Goal: Task Accomplishment & Management: Use online tool/utility

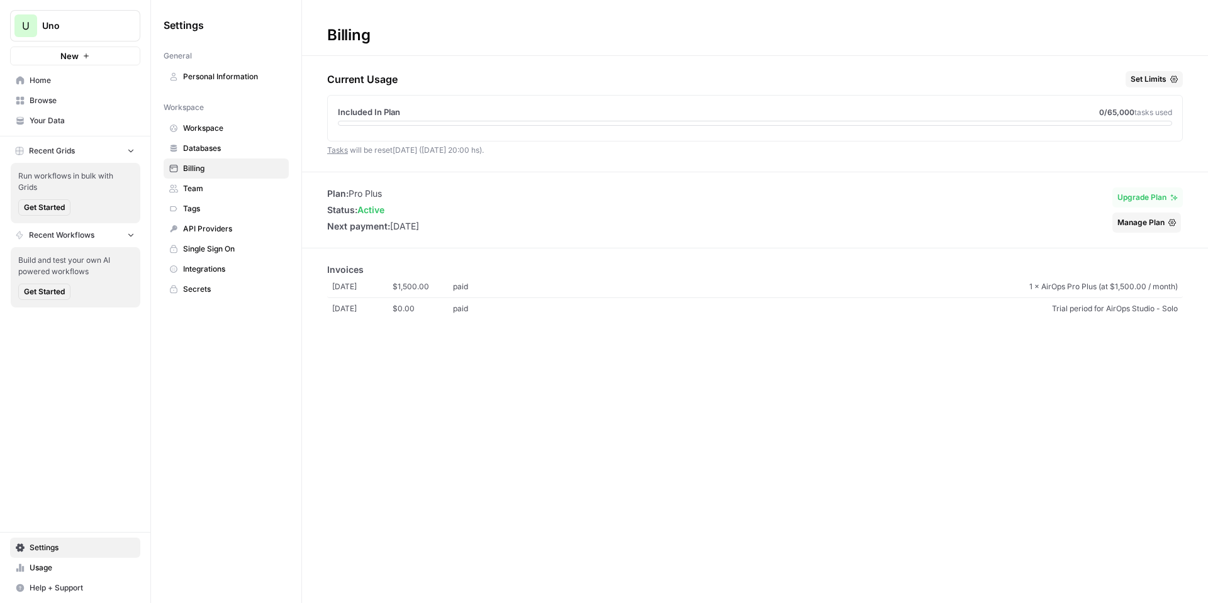
click at [205, 79] on span "Personal Information" at bounding box center [233, 76] width 100 height 11
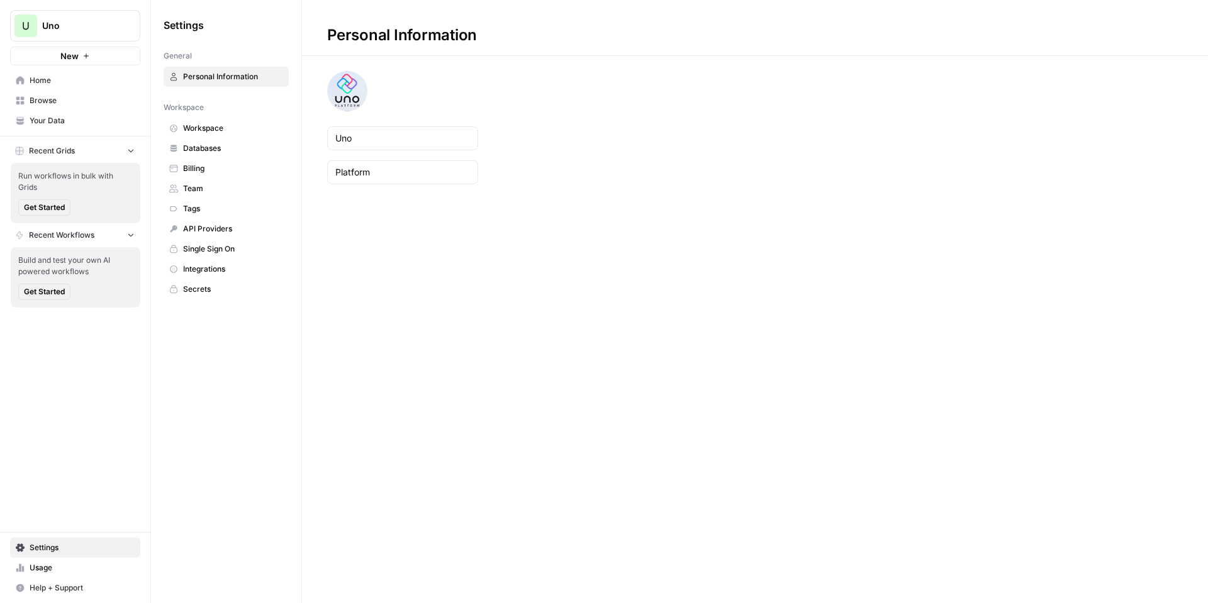
click at [228, 149] on span "Databases" at bounding box center [233, 148] width 100 height 11
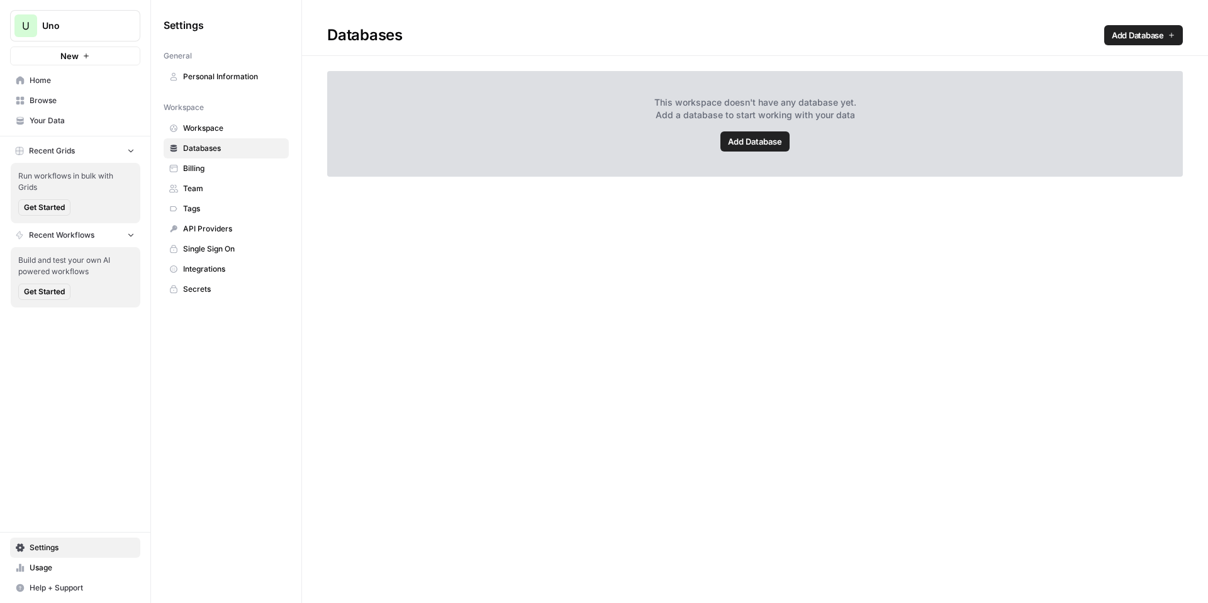
click at [250, 76] on span "Personal Information" at bounding box center [233, 76] width 100 height 11
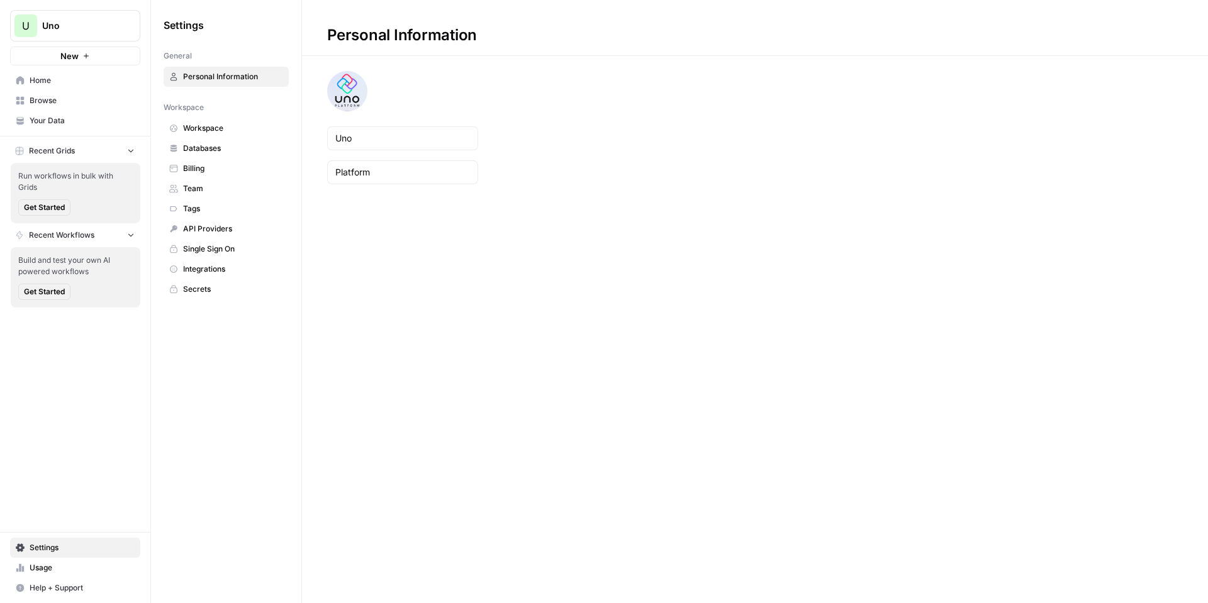
click at [236, 174] on span "Billing" at bounding box center [233, 168] width 100 height 11
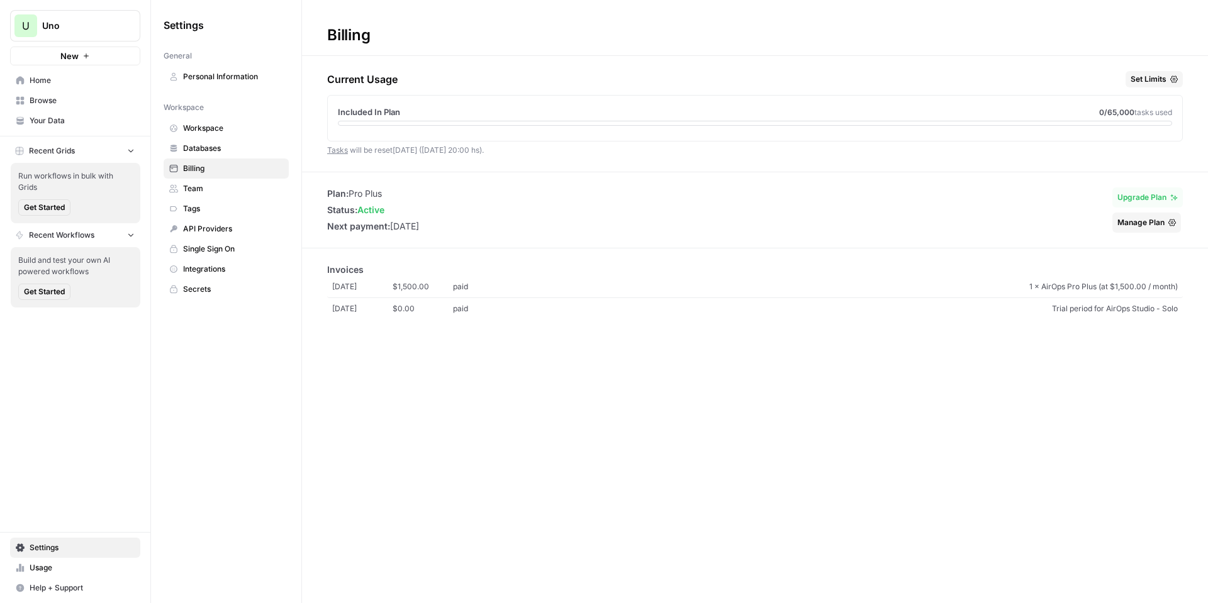
click at [235, 185] on span "Team" at bounding box center [233, 188] width 100 height 11
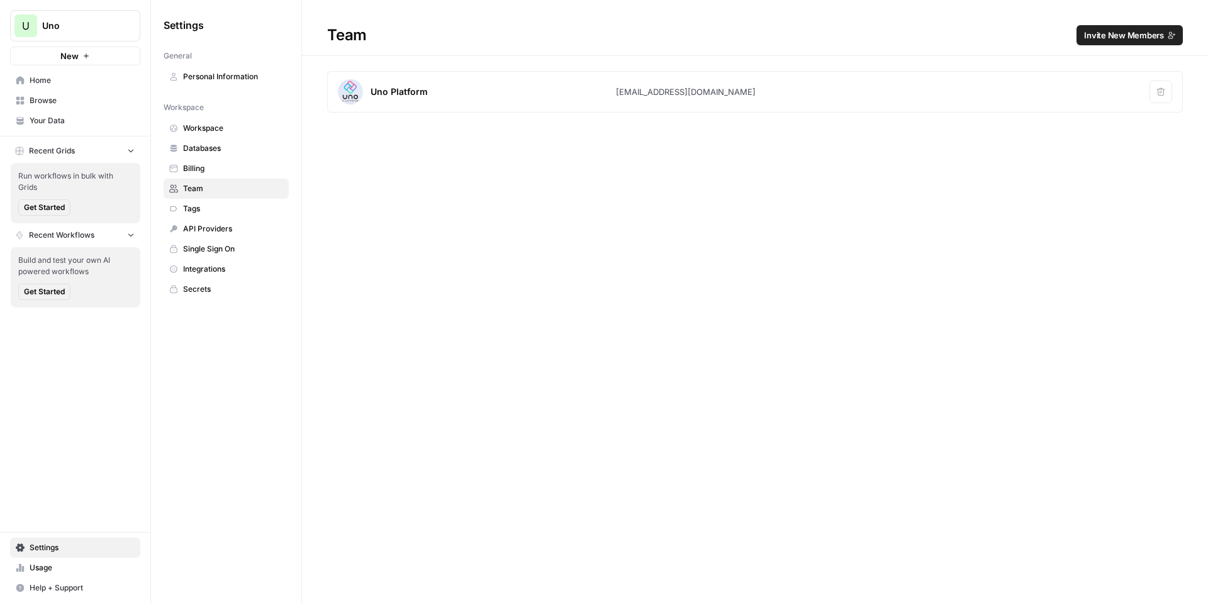
click at [234, 208] on span "Tags" at bounding box center [233, 208] width 100 height 11
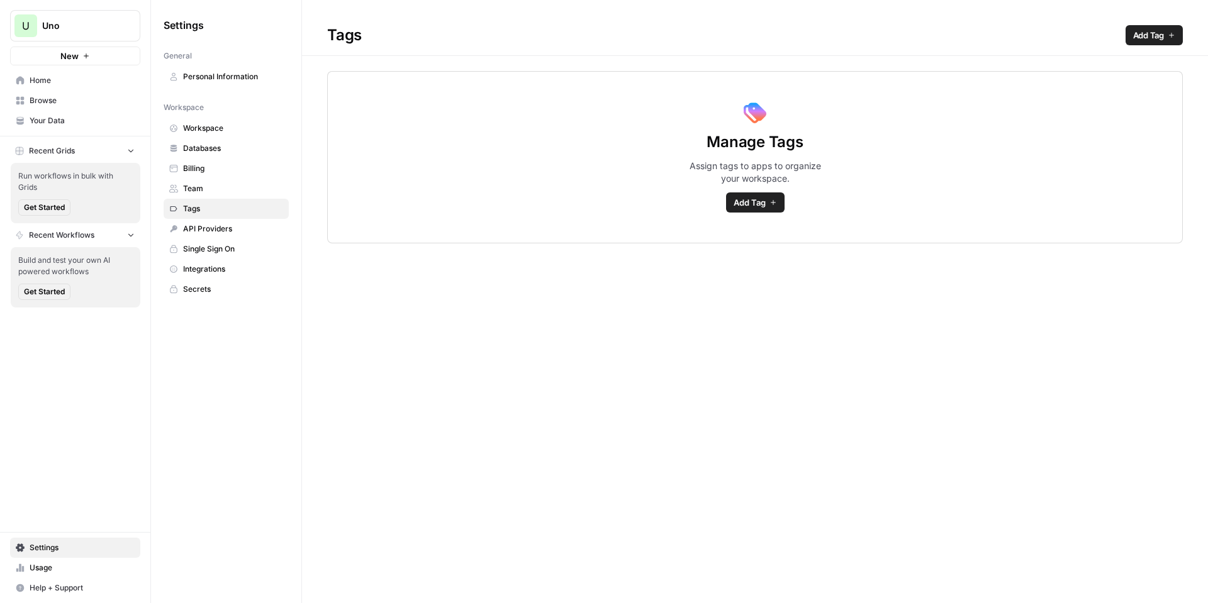
click at [94, 127] on link "Your Data" at bounding box center [75, 121] width 130 height 20
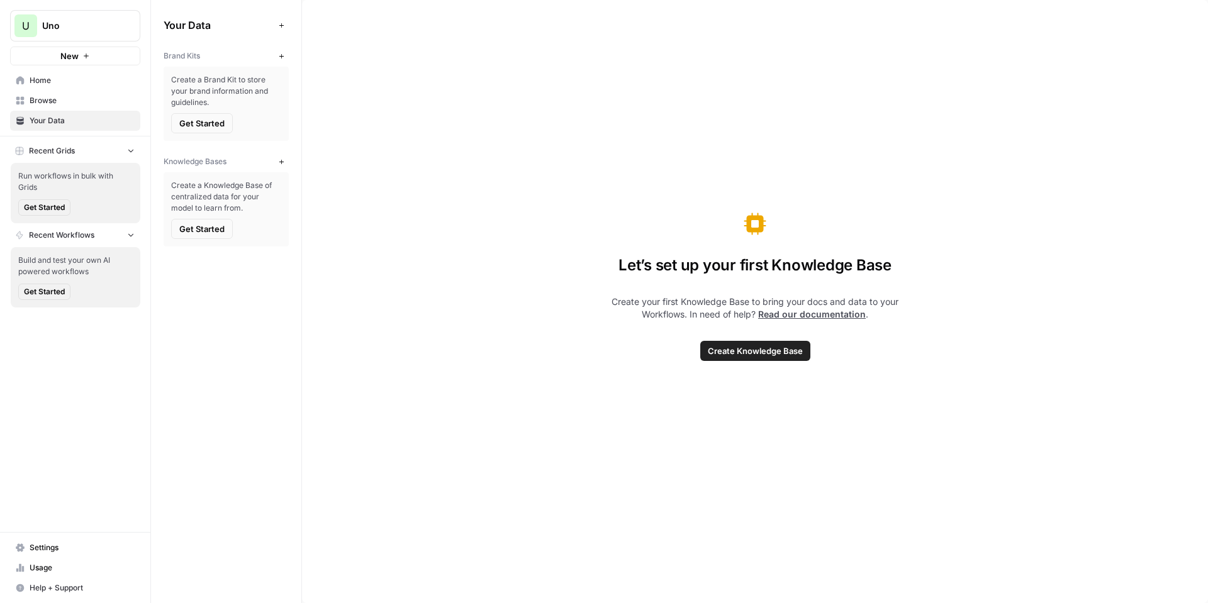
click at [208, 128] on span "Get Started" at bounding box center [201, 123] width 45 height 13
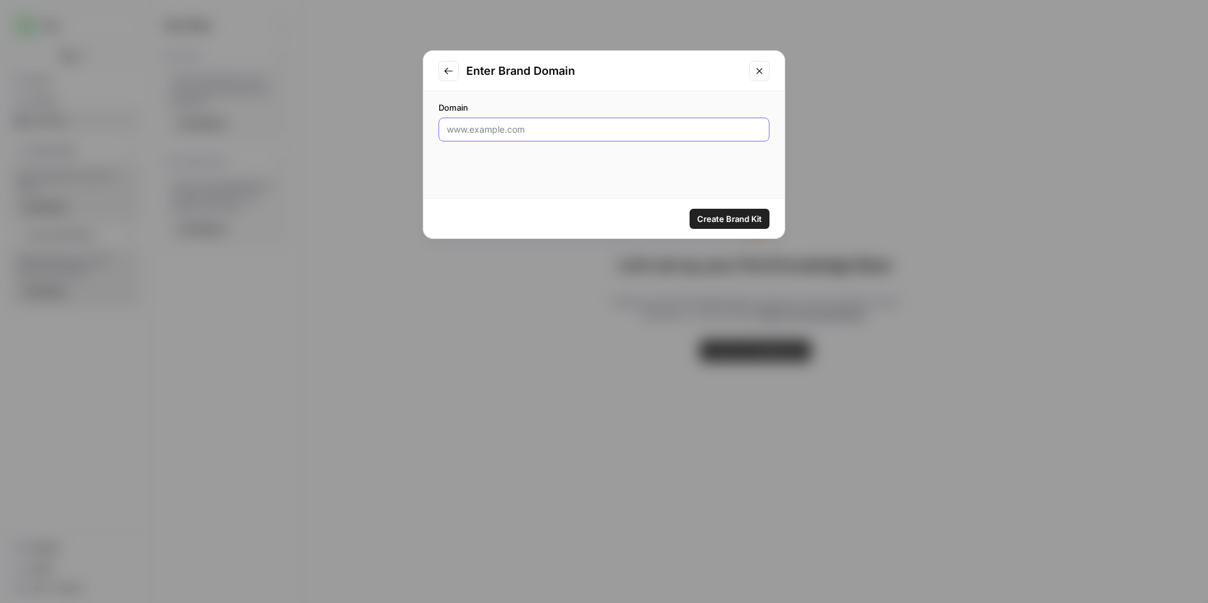
click at [579, 131] on input "Domain" at bounding box center [604, 129] width 314 height 13
type input "[DOMAIN_NAME]"
click button "Create Brand Kit" at bounding box center [729, 219] width 80 height 20
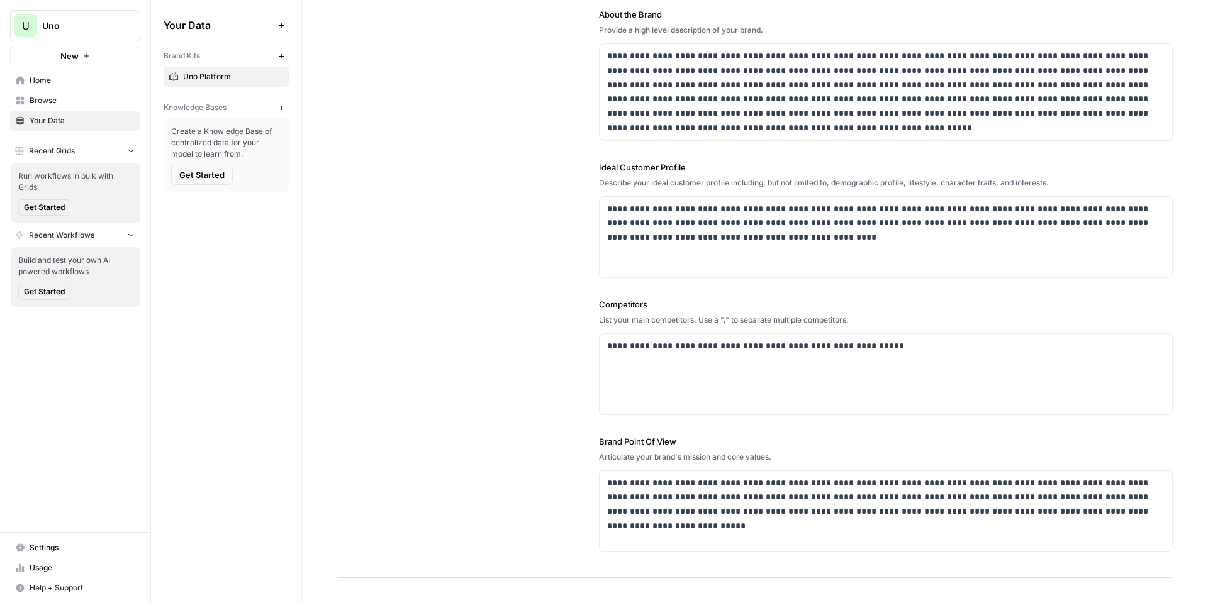
scroll to position [189, 0]
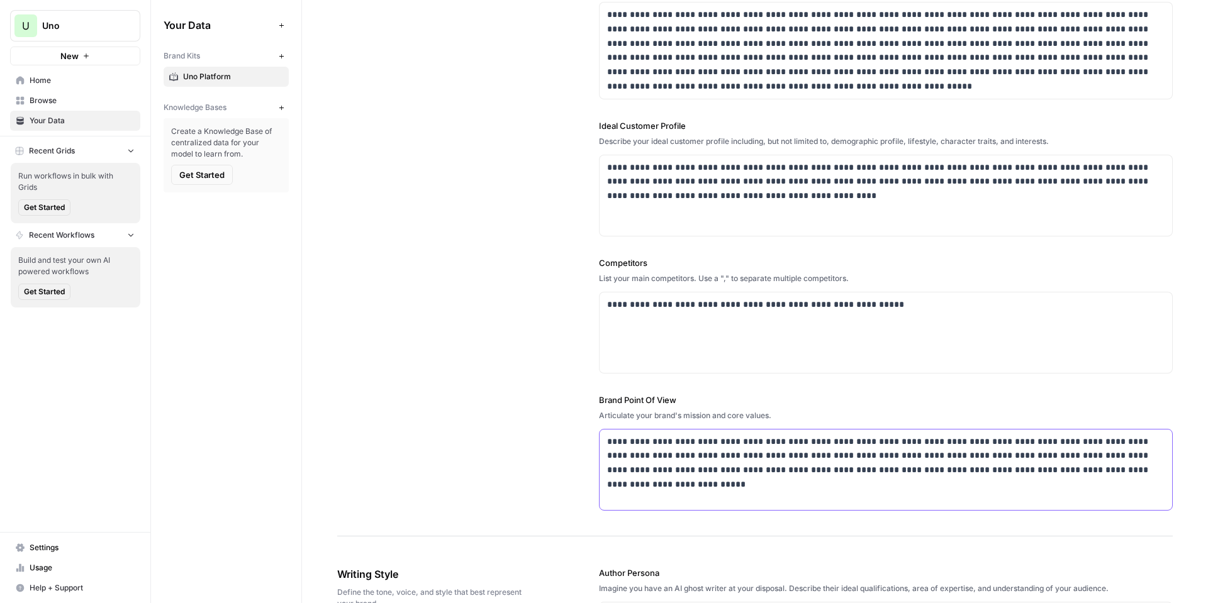
click at [959, 440] on p "**********" at bounding box center [882, 463] width 550 height 57
click at [953, 457] on p "**********" at bounding box center [882, 463] width 550 height 57
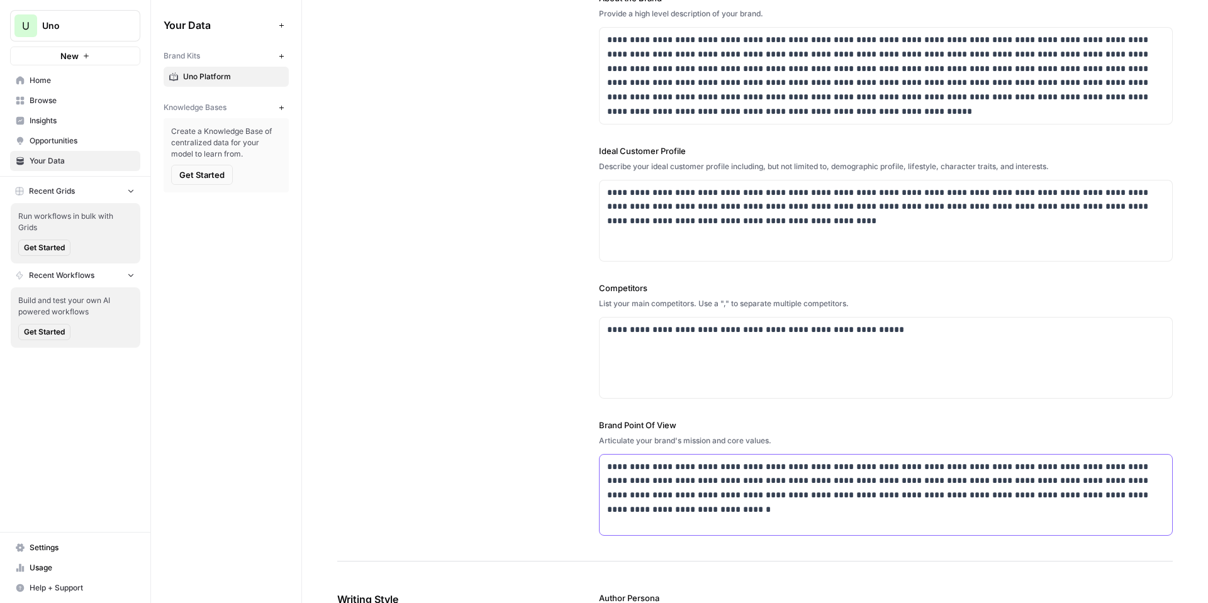
scroll to position [126, 0]
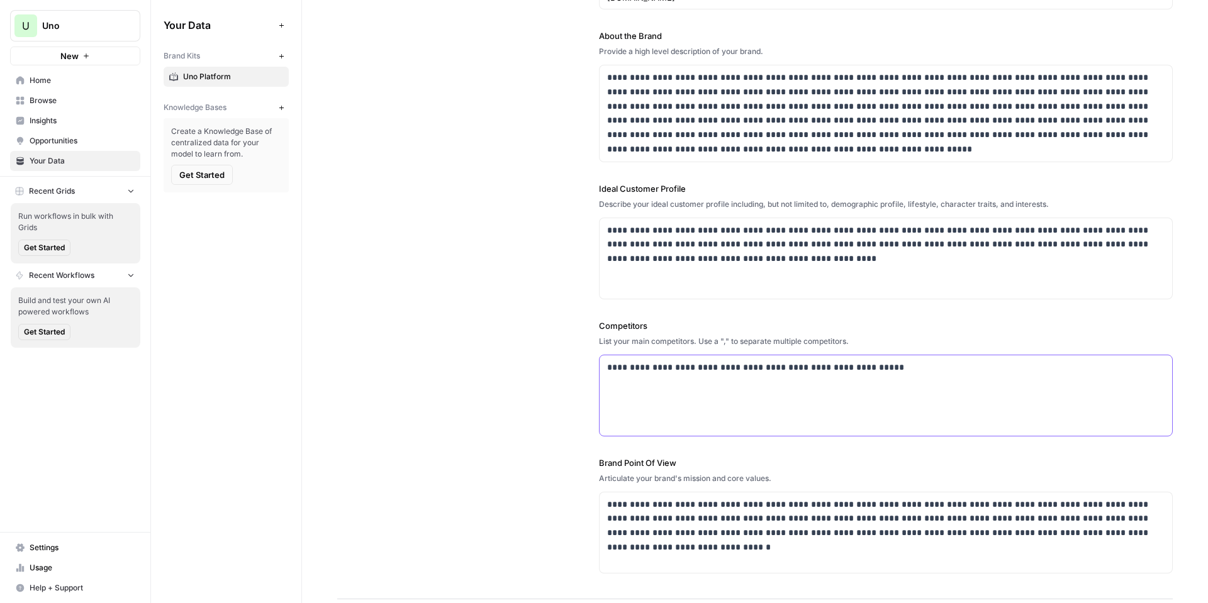
click at [796, 370] on p "**********" at bounding box center [882, 367] width 550 height 14
click at [867, 365] on p "**********" at bounding box center [882, 367] width 550 height 14
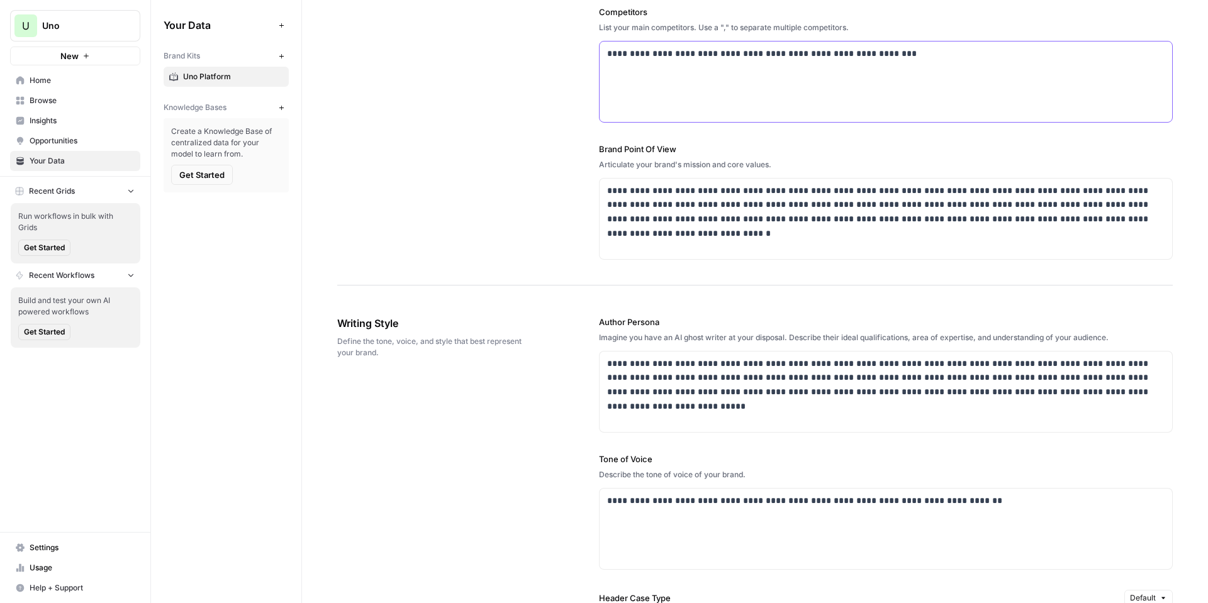
scroll to position [440, 0]
click at [886, 406] on div "**********" at bounding box center [885, 391] width 572 height 81
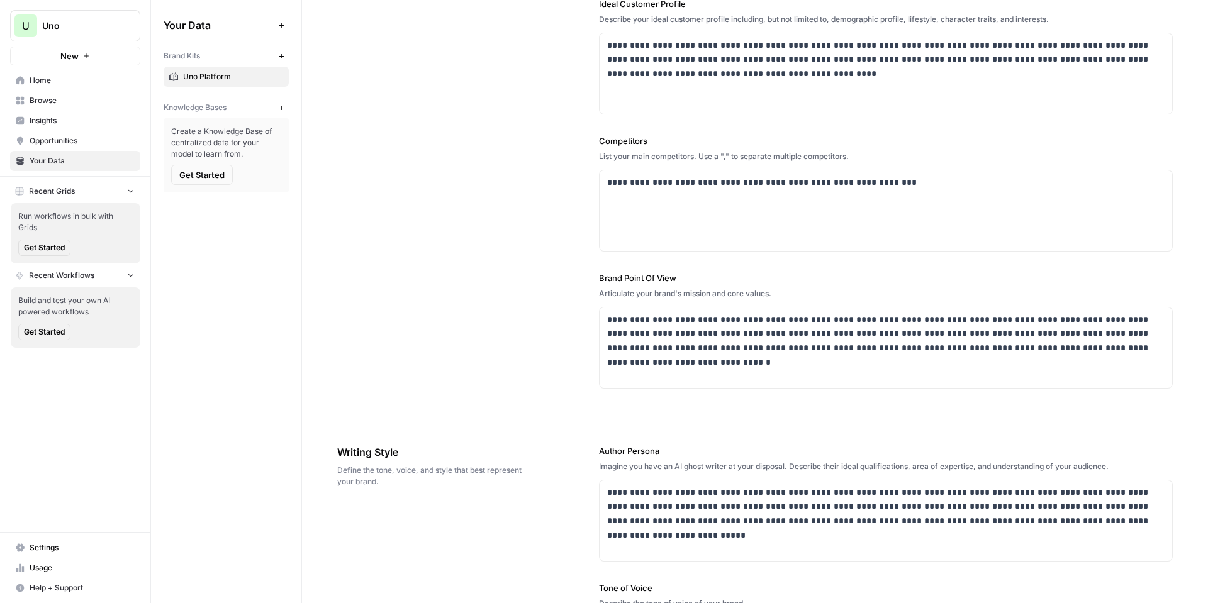
scroll to position [314, 0]
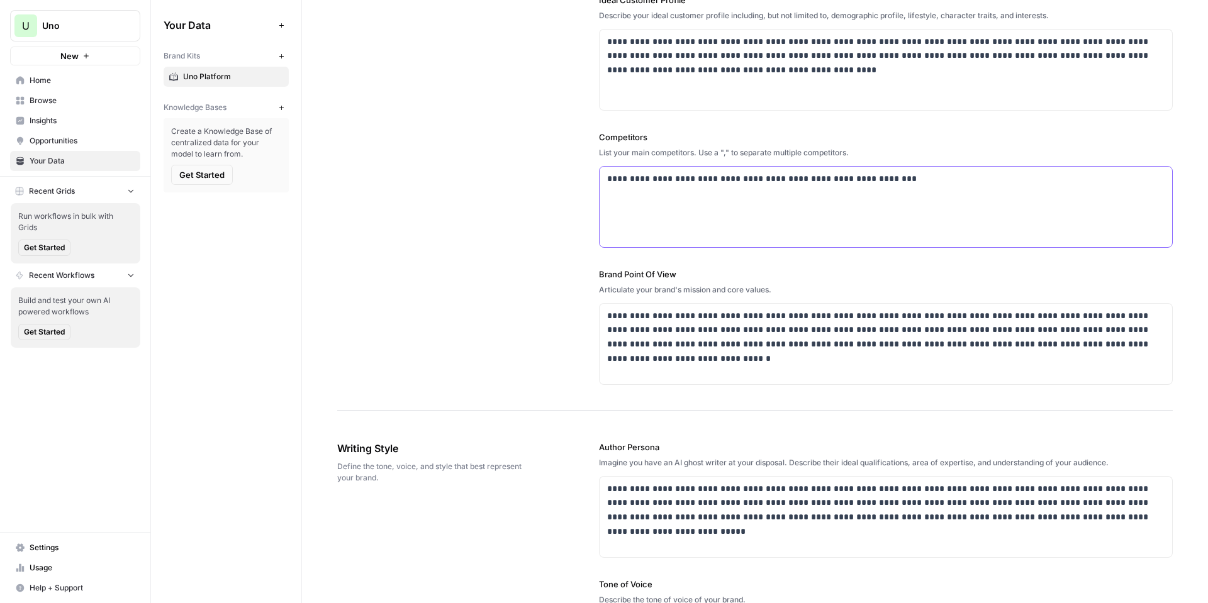
click at [935, 177] on p "**********" at bounding box center [882, 179] width 550 height 14
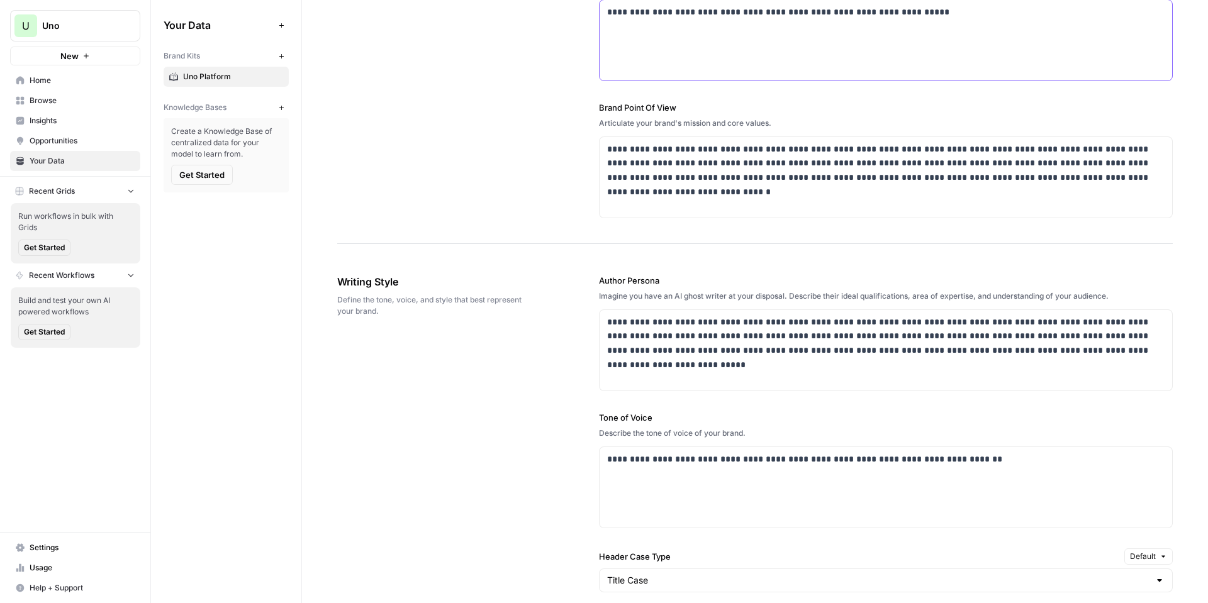
scroll to position [503, 0]
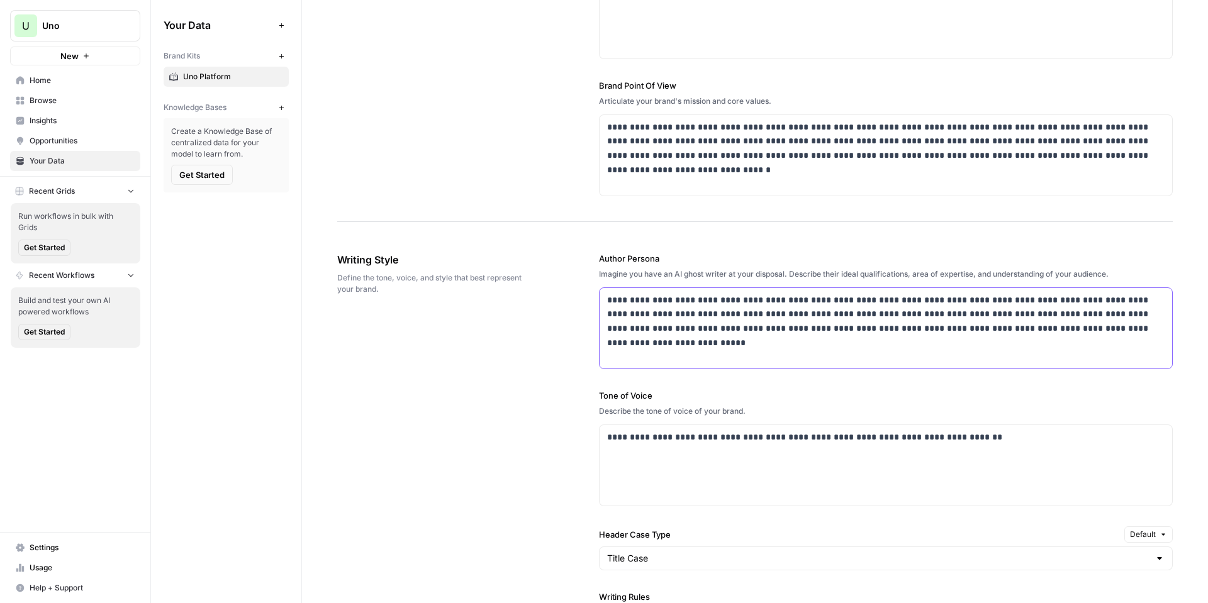
click at [826, 357] on div "**********" at bounding box center [885, 328] width 572 height 81
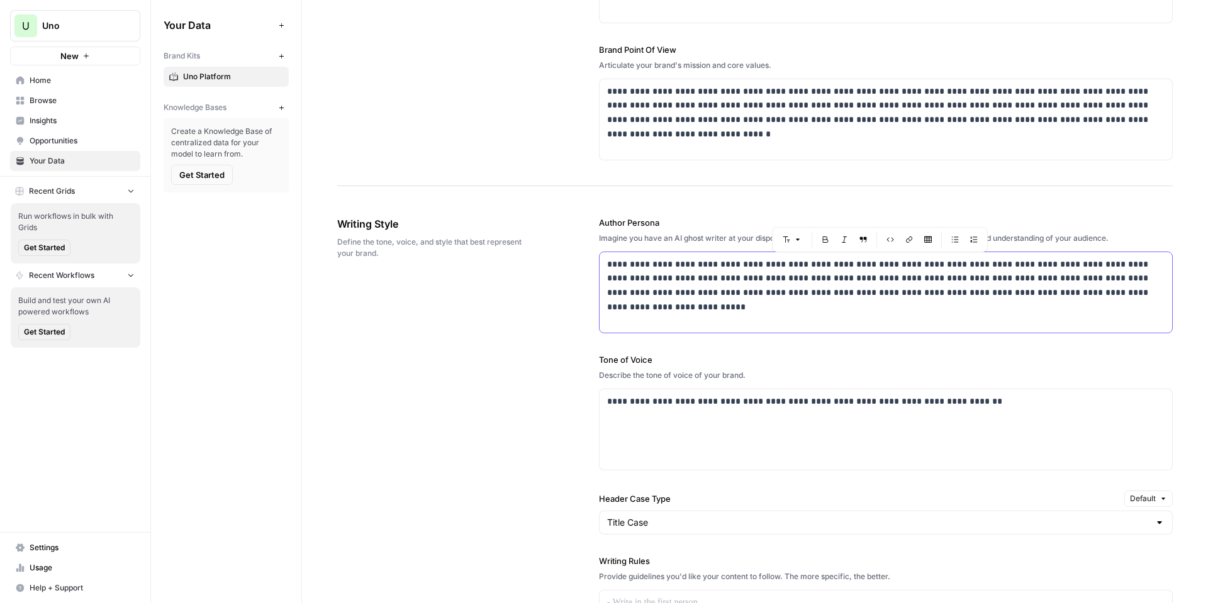
click at [1067, 290] on p "**********" at bounding box center [882, 278] width 550 height 43
click at [1067, 292] on p "**********" at bounding box center [882, 278] width 550 height 43
paste div
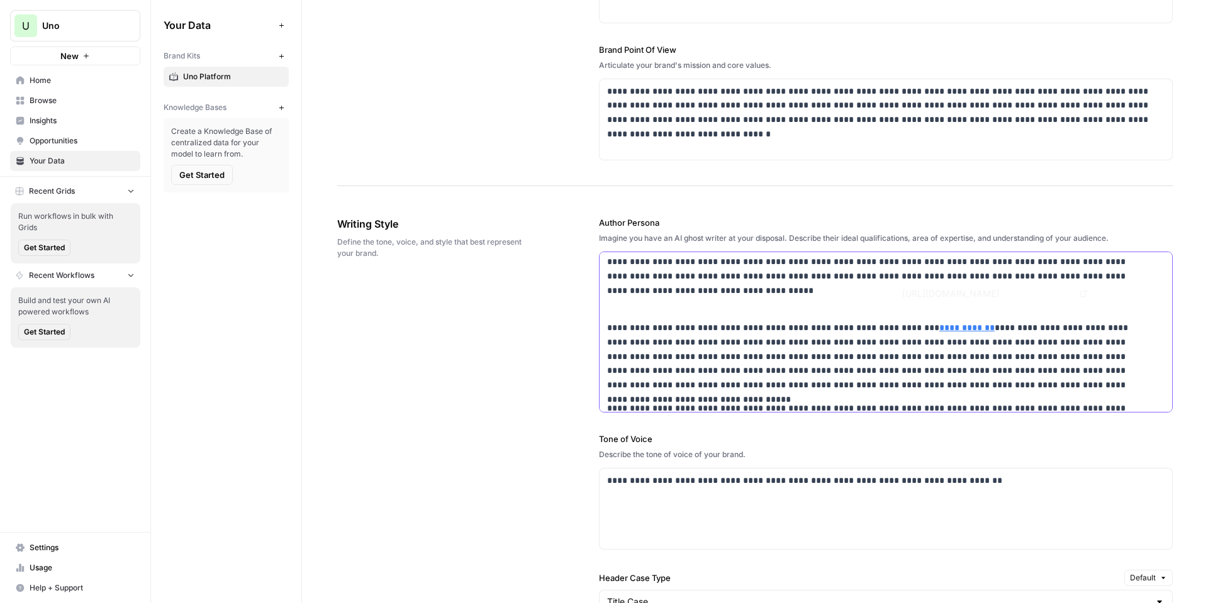
scroll to position [0, 0]
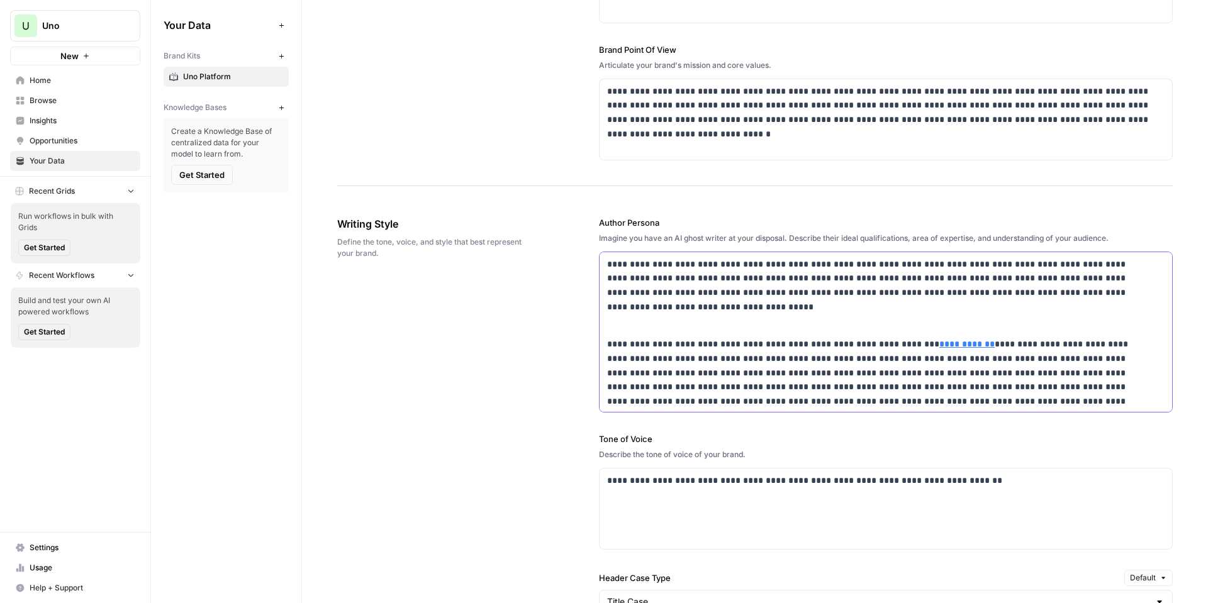
click at [859, 312] on p "**********" at bounding box center [877, 293] width 541 height 72
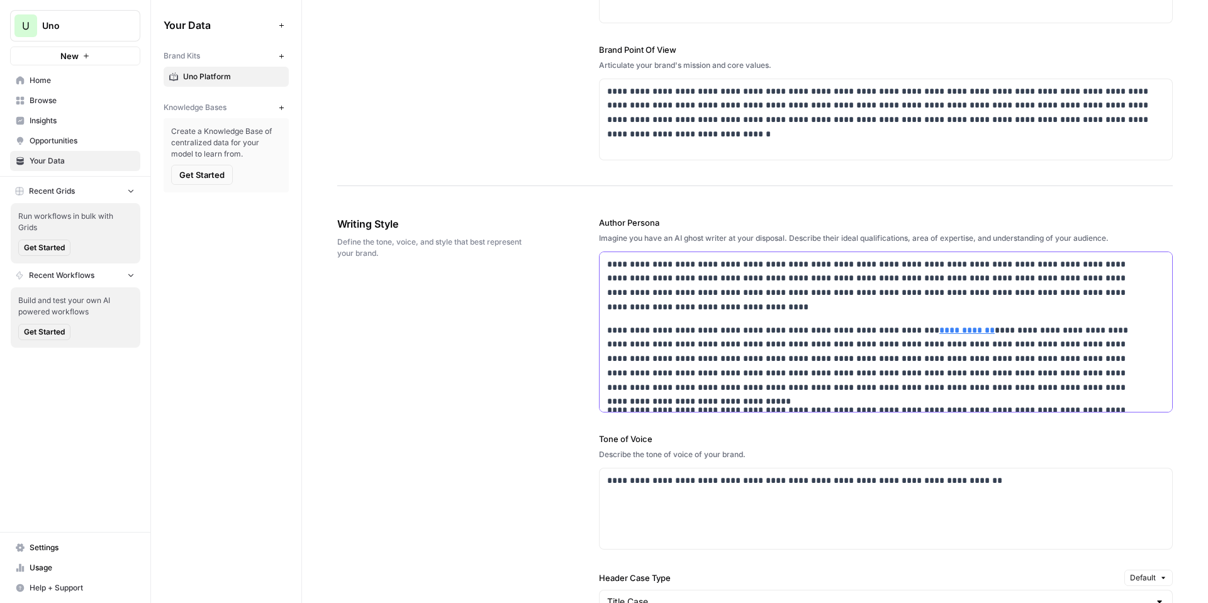
click at [800, 312] on p "**********" at bounding box center [877, 285] width 541 height 57
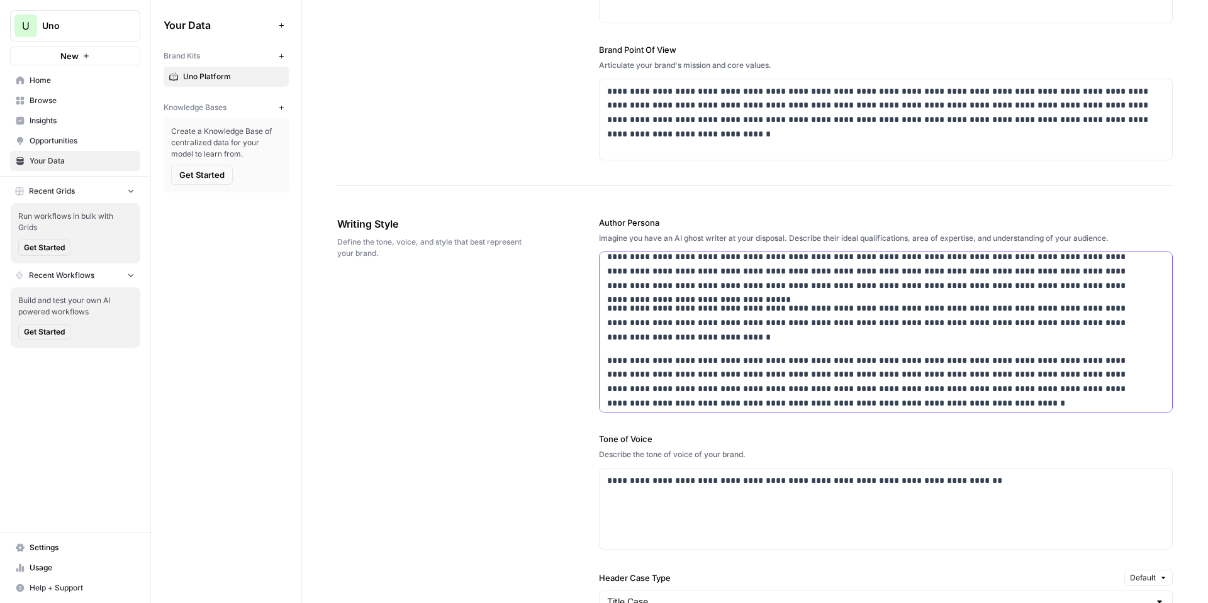
scroll to position [91, 0]
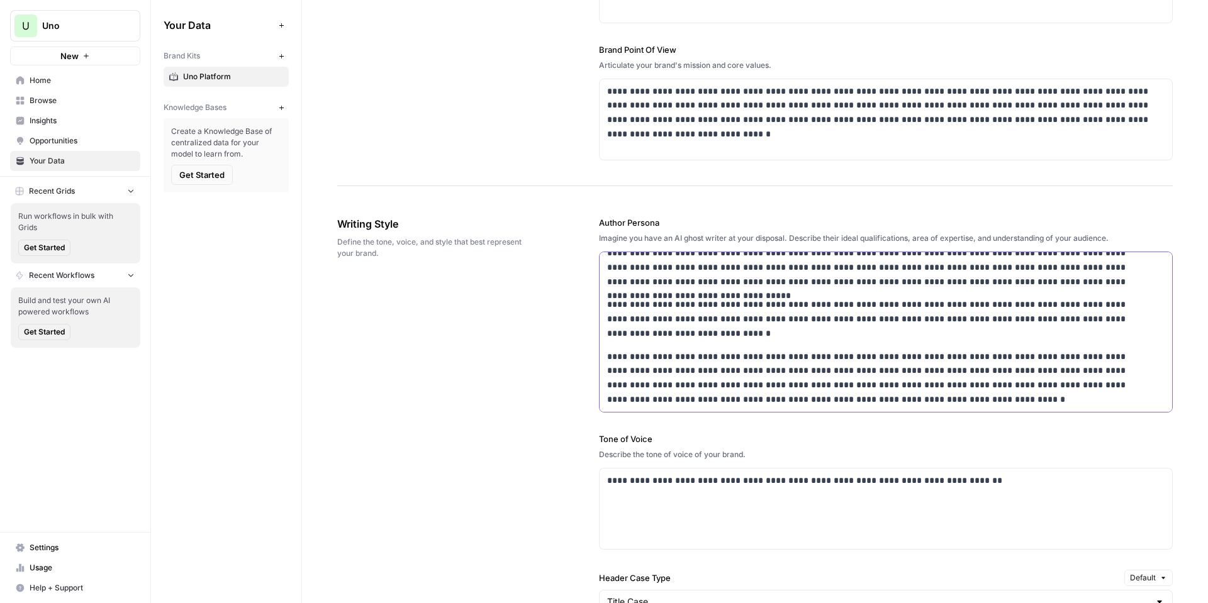
click at [1008, 375] on p "**********" at bounding box center [877, 378] width 541 height 57
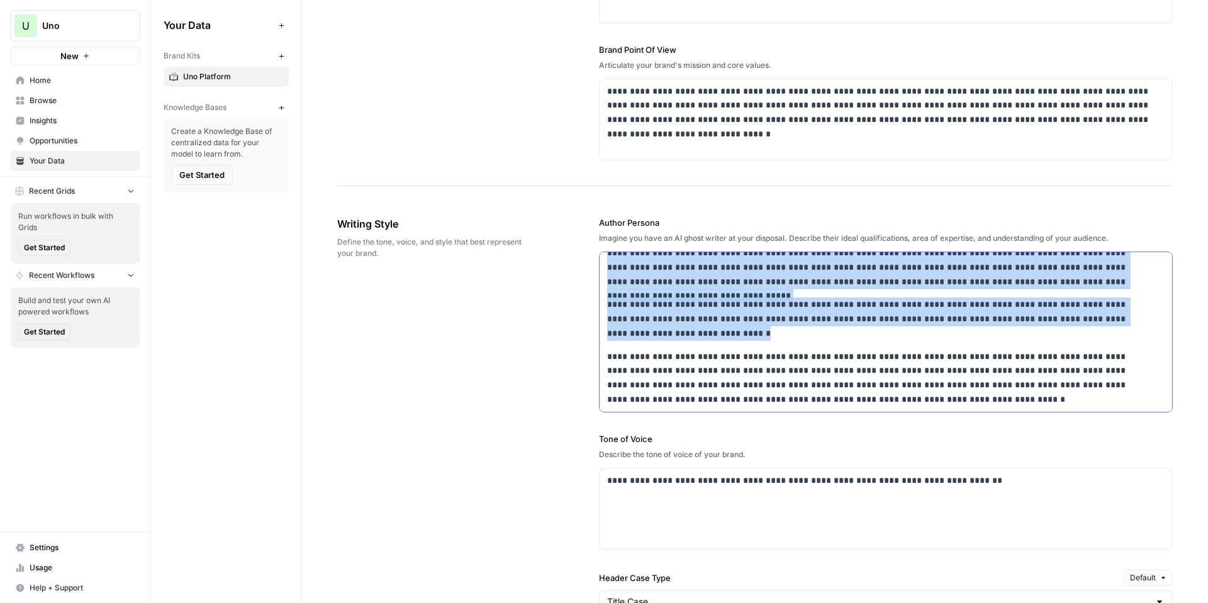
copy div "**********"
click at [900, 365] on p "**********" at bounding box center [877, 378] width 541 height 57
click at [831, 301] on p "**********" at bounding box center [877, 318] width 541 height 43
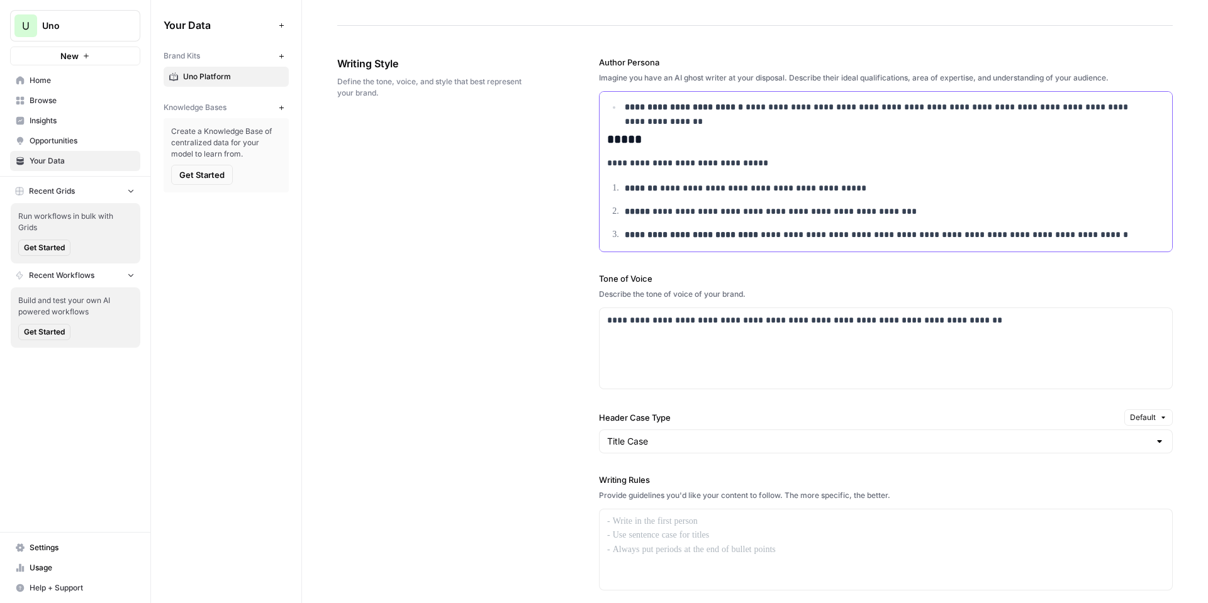
scroll to position [728, 0]
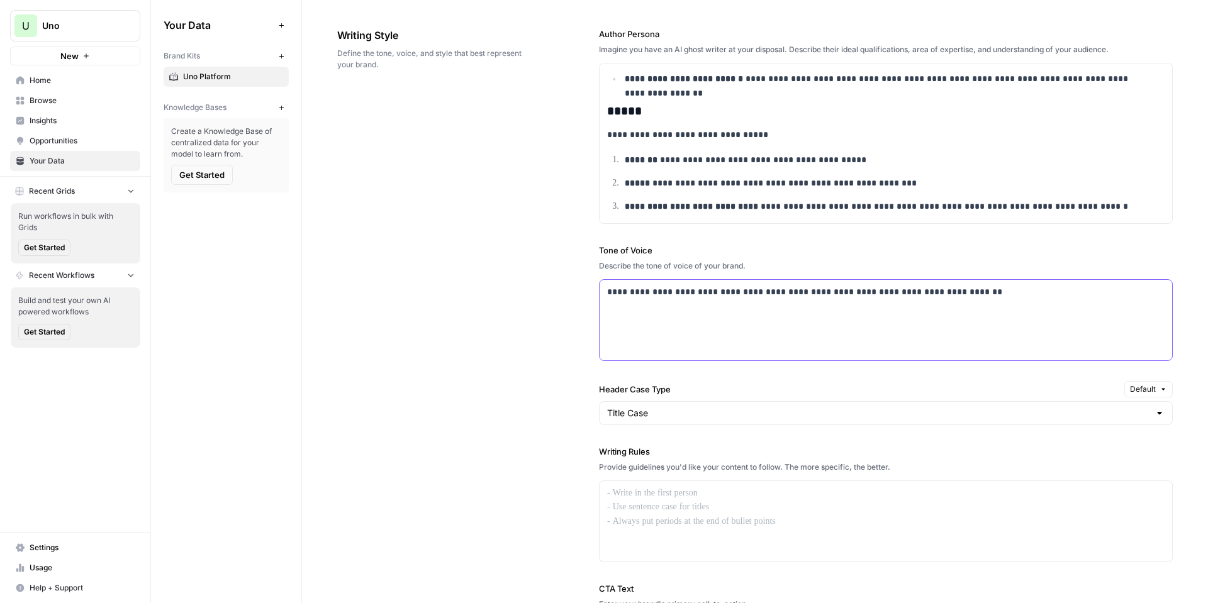
click at [871, 335] on div "**********" at bounding box center [885, 320] width 572 height 81
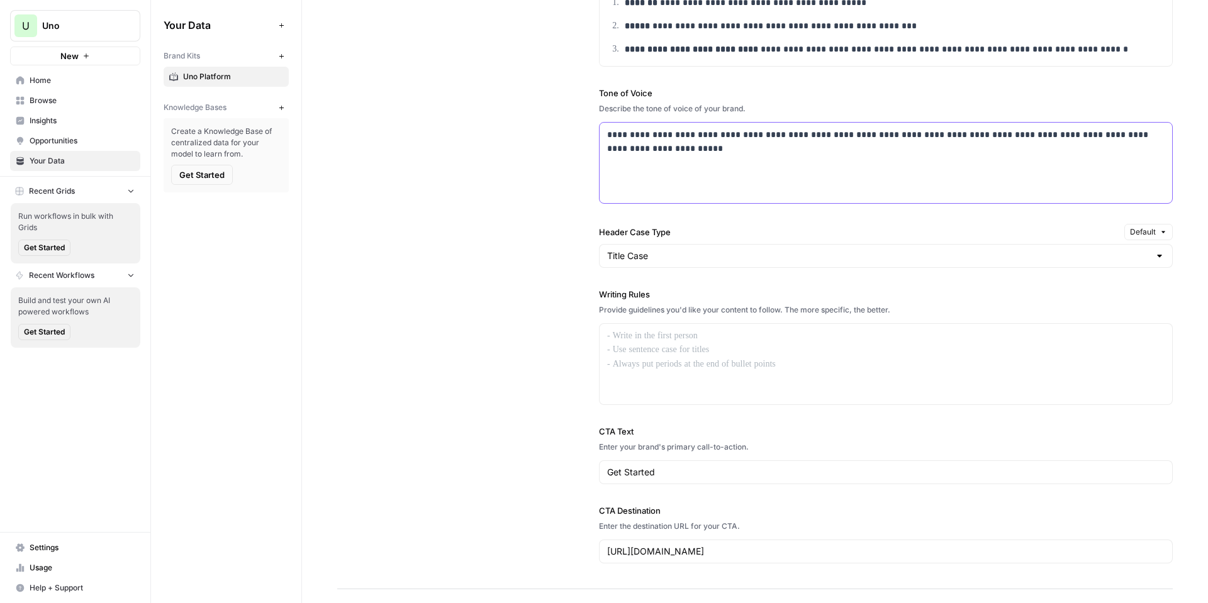
scroll to position [916, 0]
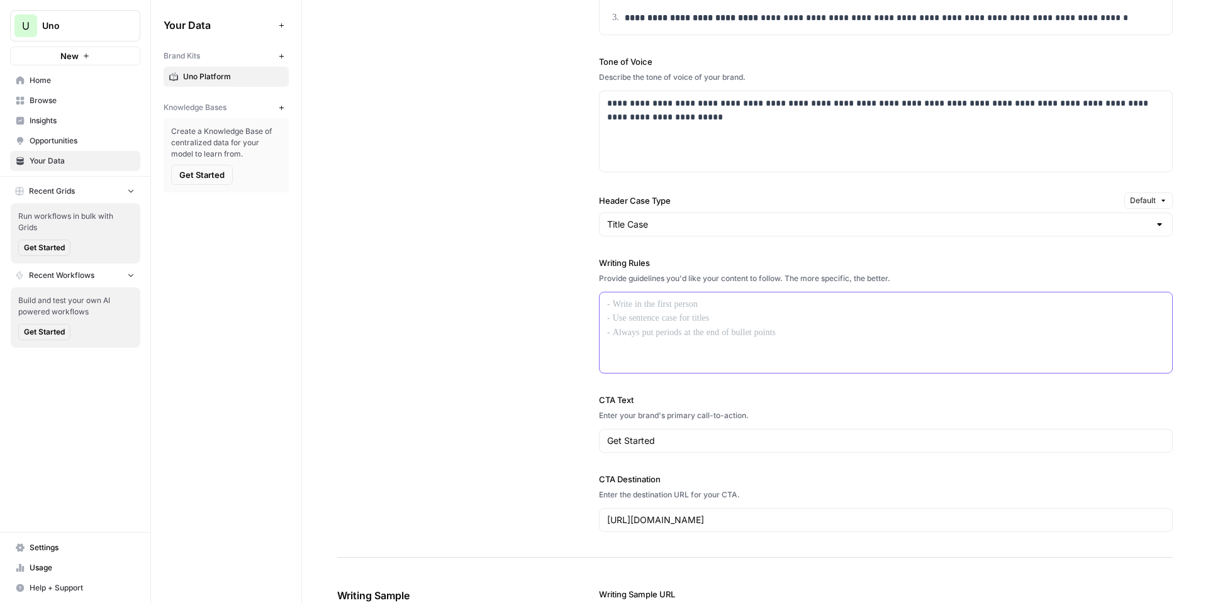
click at [867, 347] on div at bounding box center [885, 332] width 572 height 81
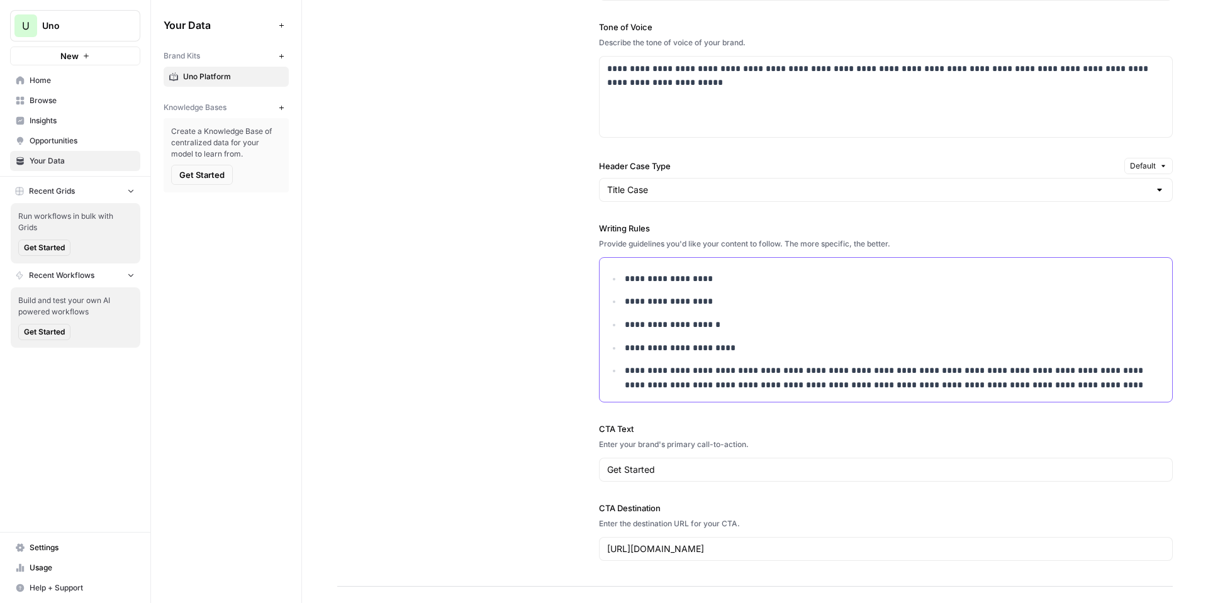
scroll to position [979, 0]
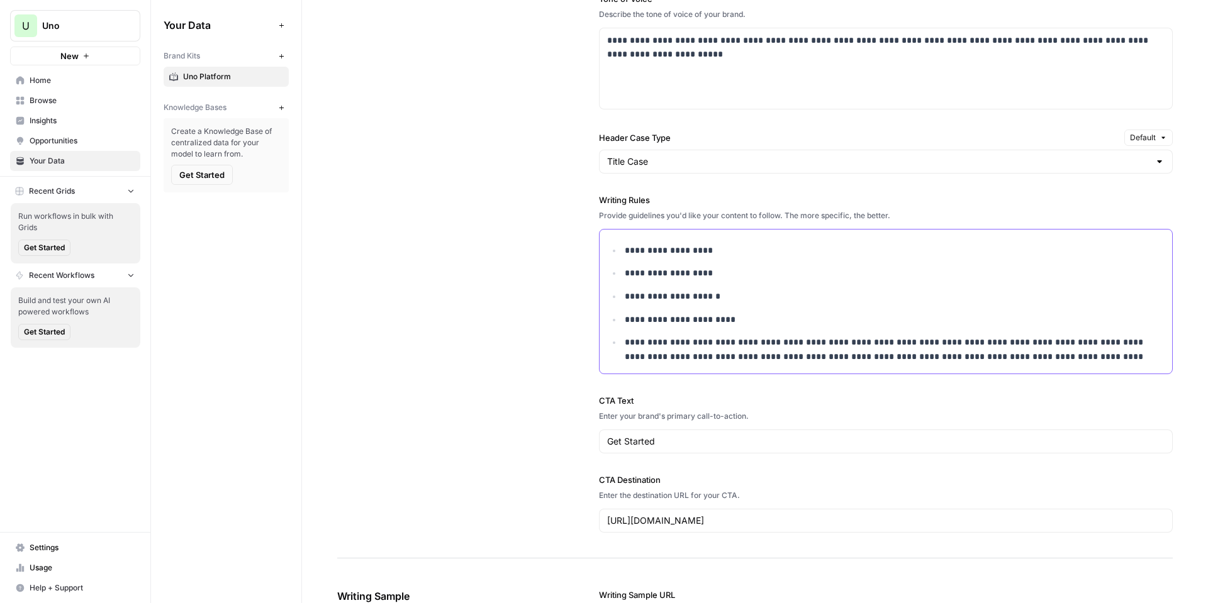
click at [782, 318] on p "**********" at bounding box center [891, 320] width 533 height 14
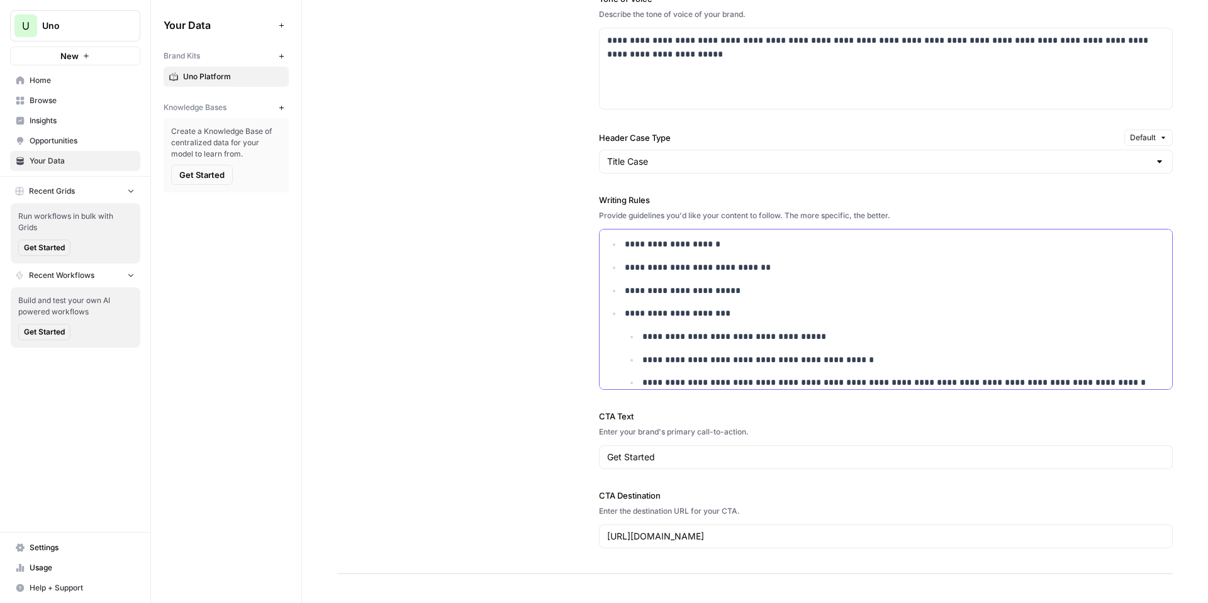
scroll to position [42, 0]
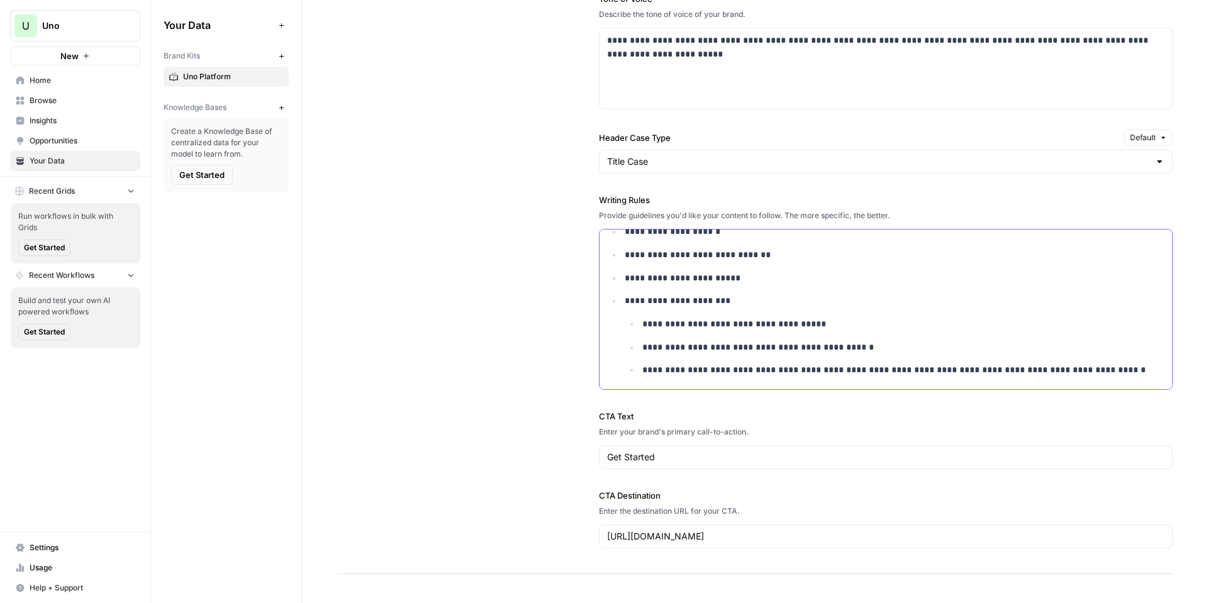
click at [726, 277] on p "**********" at bounding box center [886, 278] width 523 height 14
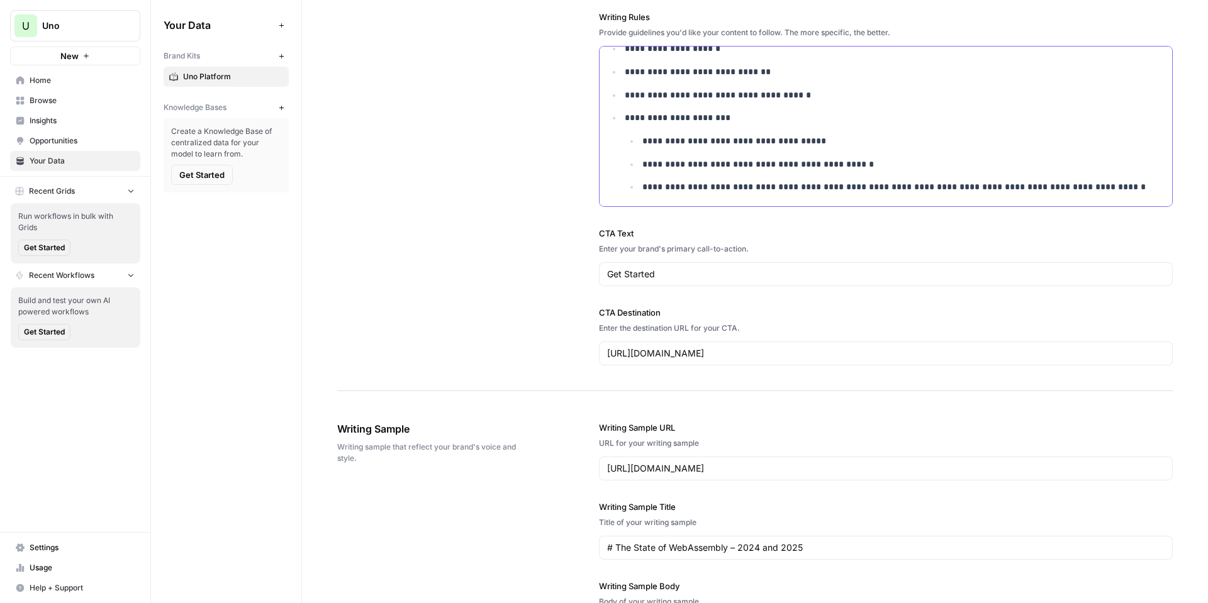
scroll to position [1168, 0]
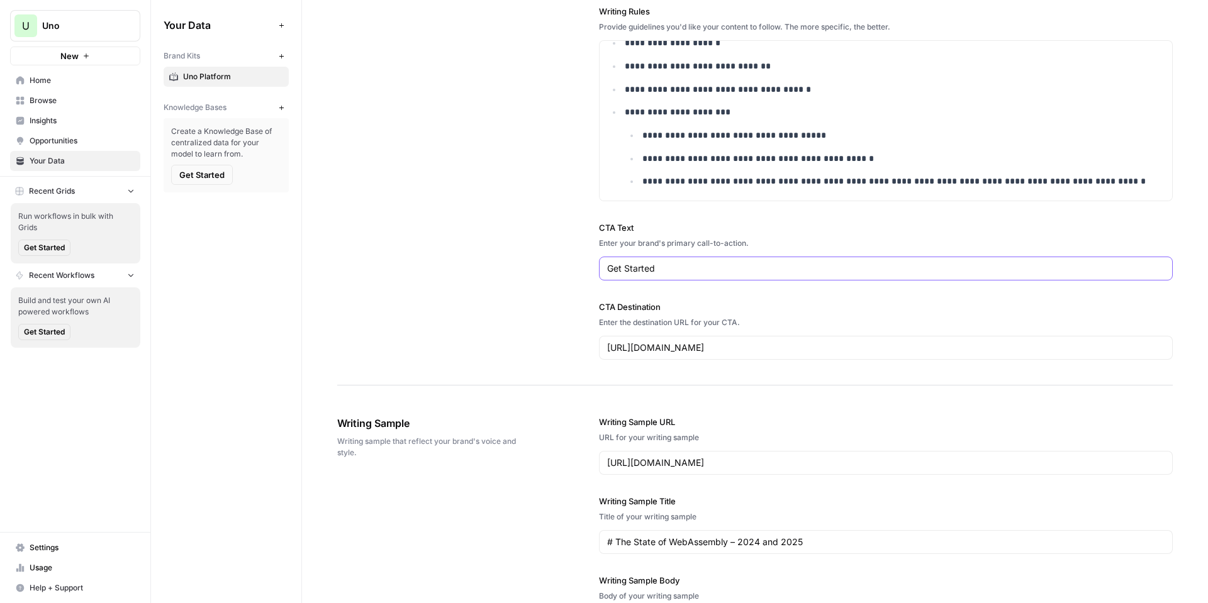
click at [743, 272] on input "Get Started" at bounding box center [885, 268] width 557 height 13
click at [923, 353] on input "[URL][DOMAIN_NAME]" at bounding box center [885, 348] width 557 height 13
paste input "aka."
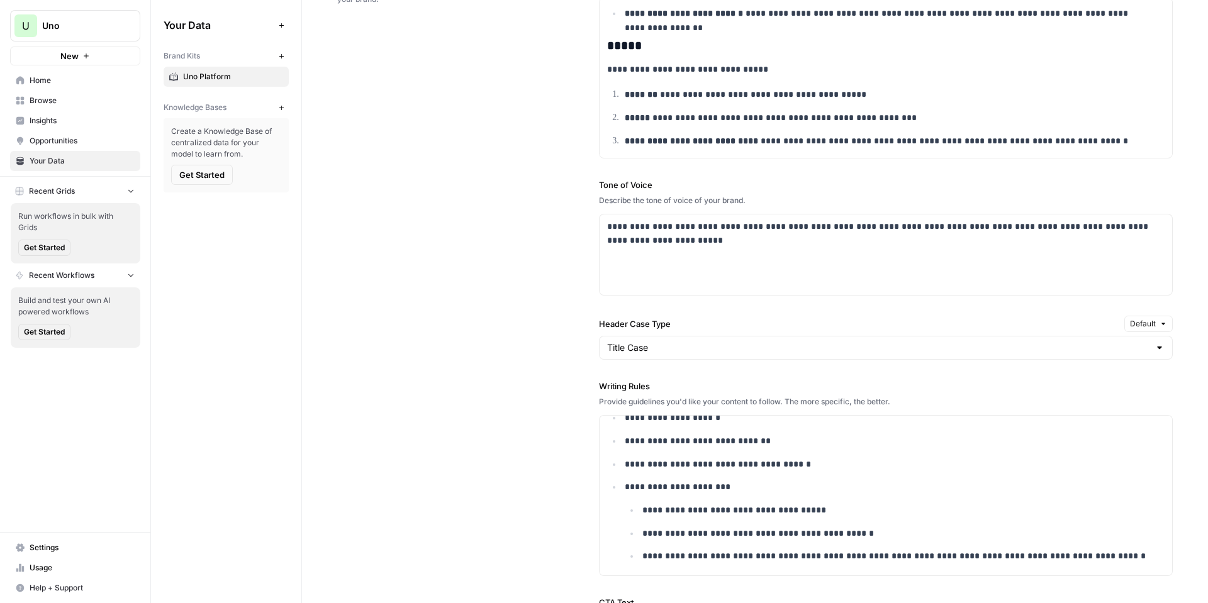
scroll to position [543, 0]
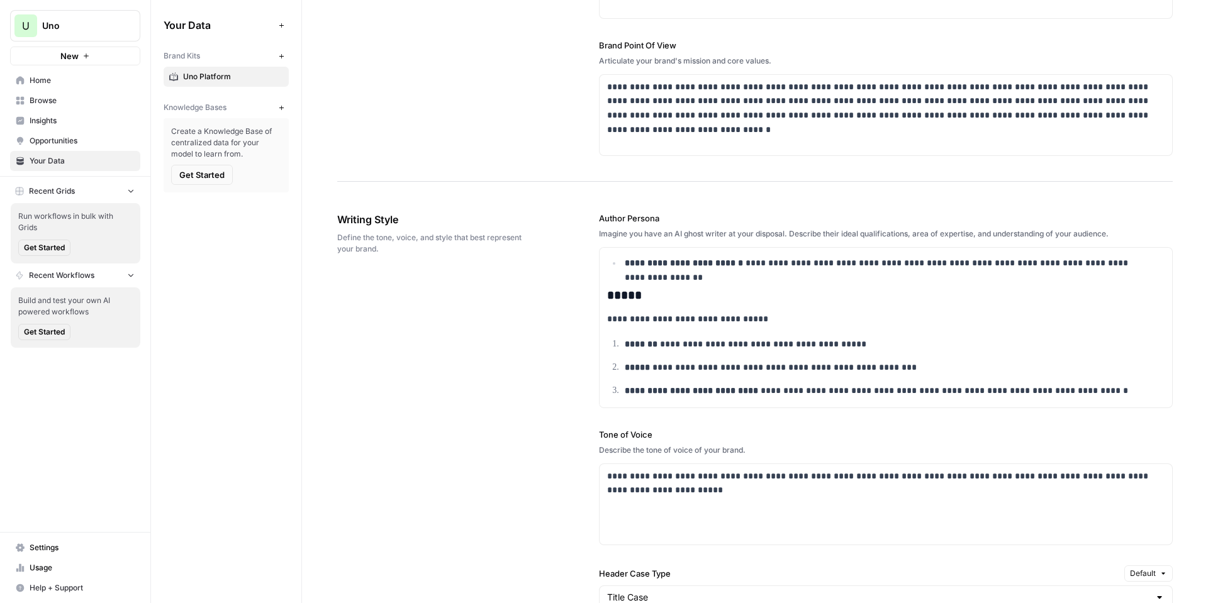
type input "[URL][DOMAIN_NAME]"
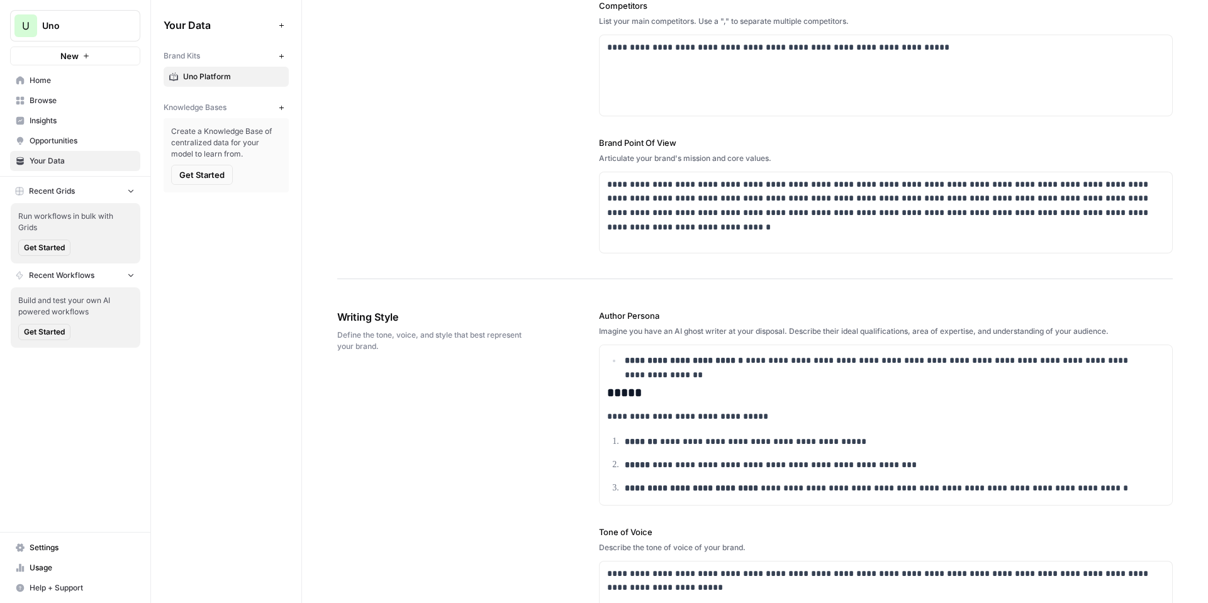
scroll to position [418, 0]
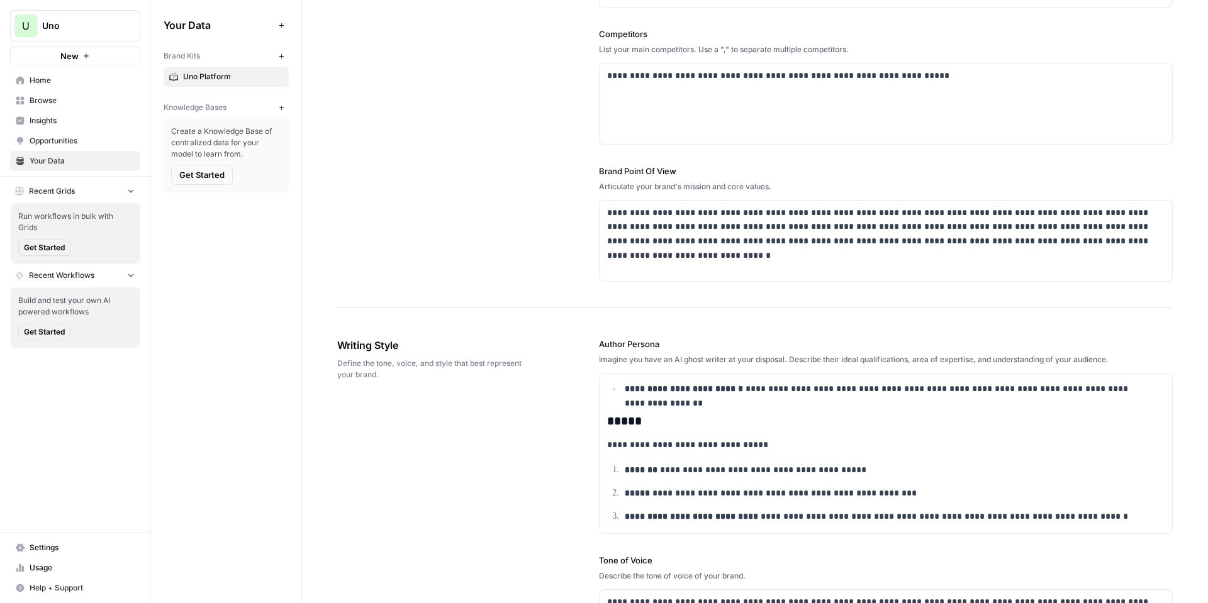
click at [209, 181] on button "Get Started" at bounding box center [202, 175] width 62 height 20
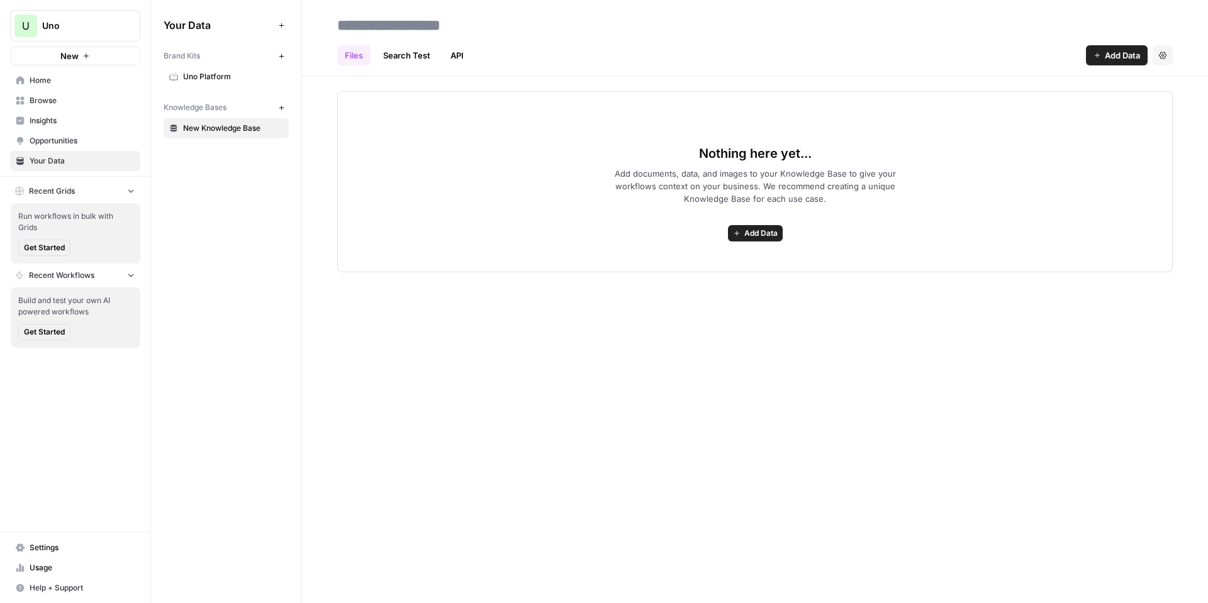
click at [756, 232] on span "Add Data" at bounding box center [760, 233] width 33 height 11
click at [708, 276] on button "Web Scrape" at bounding box center [704, 279] width 143 height 18
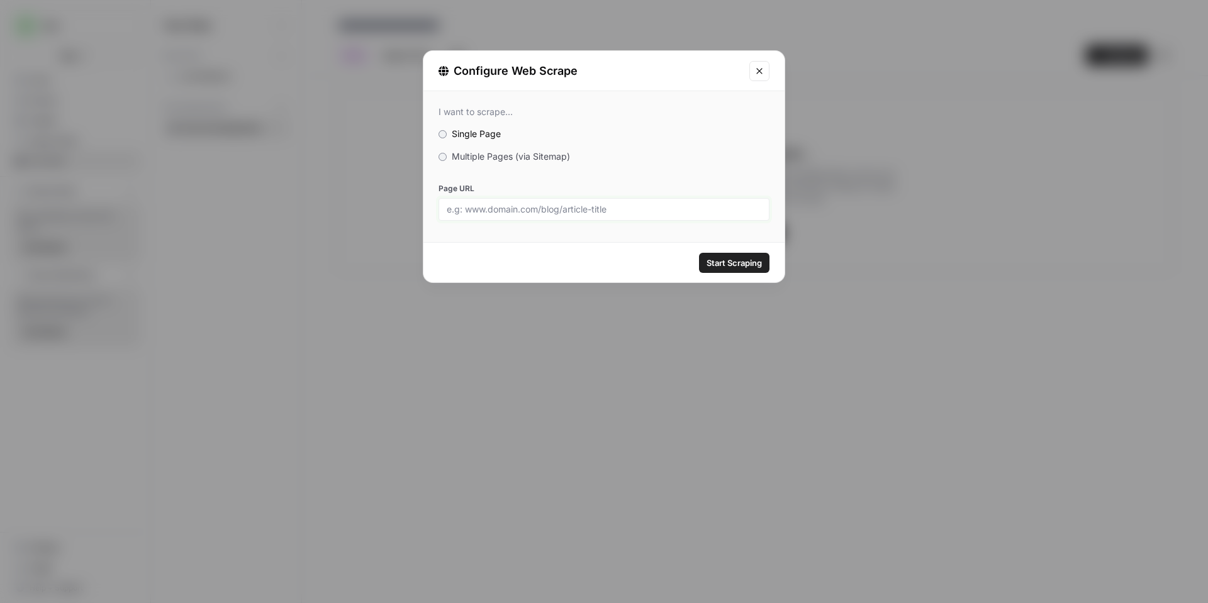
click at [637, 211] on input "Page URL" at bounding box center [604, 209] width 314 height 11
click at [505, 153] on span "Multiple Pages (via Sitemap)" at bounding box center [511, 156] width 118 height 11
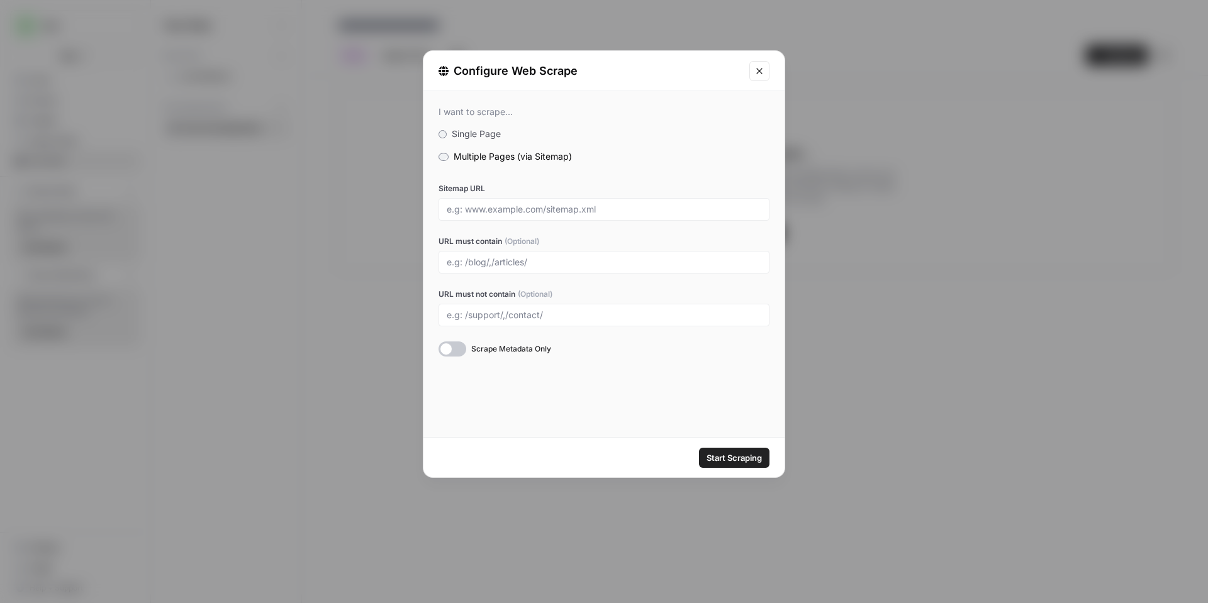
click at [513, 215] on div at bounding box center [603, 209] width 331 height 23
click at [659, 218] on div at bounding box center [603, 209] width 331 height 23
click at [660, 217] on div at bounding box center [603, 209] width 331 height 23
click at [660, 208] on input "Sitemap URL" at bounding box center [604, 209] width 314 height 11
paste input "[URL][DOMAIN_NAME]"
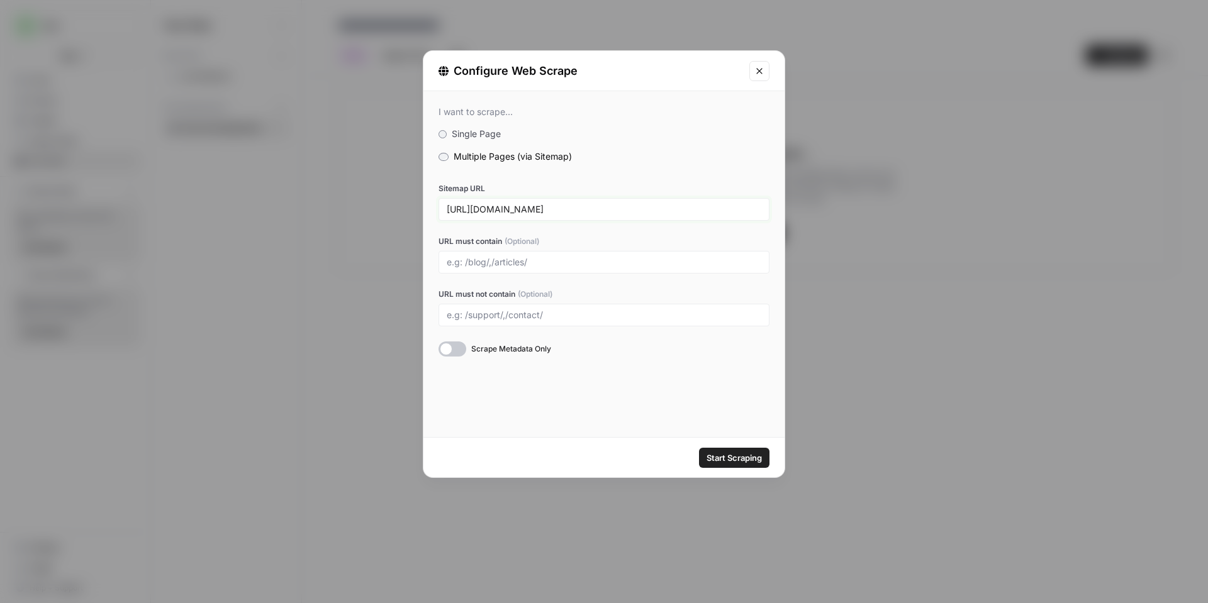
type input "[URL][DOMAIN_NAME]"
click at [701, 236] on label "URL must contain (Optional)" at bounding box center [603, 241] width 331 height 11
click at [701, 257] on input "URL must contain (Optional)" at bounding box center [604, 262] width 314 height 11
click at [736, 460] on span "Start Scraping" at bounding box center [733, 458] width 55 height 13
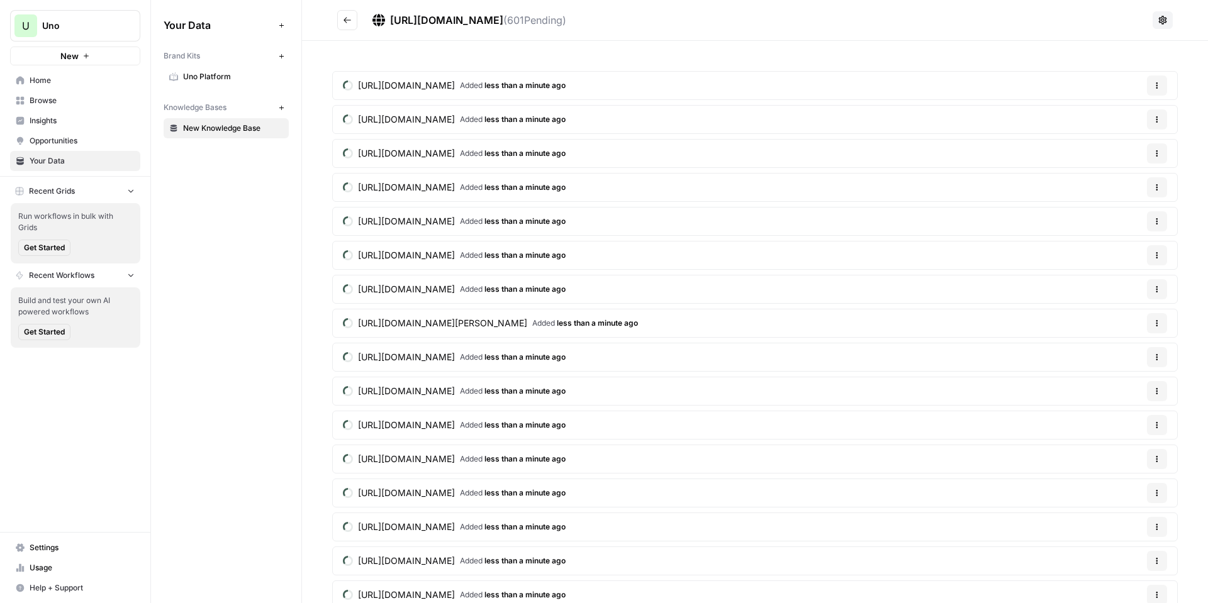
click at [1153, 89] on icon "button" at bounding box center [1157, 86] width 8 height 8
click at [1134, 118] on span "Delete File" at bounding box center [1121, 115] width 41 height 13
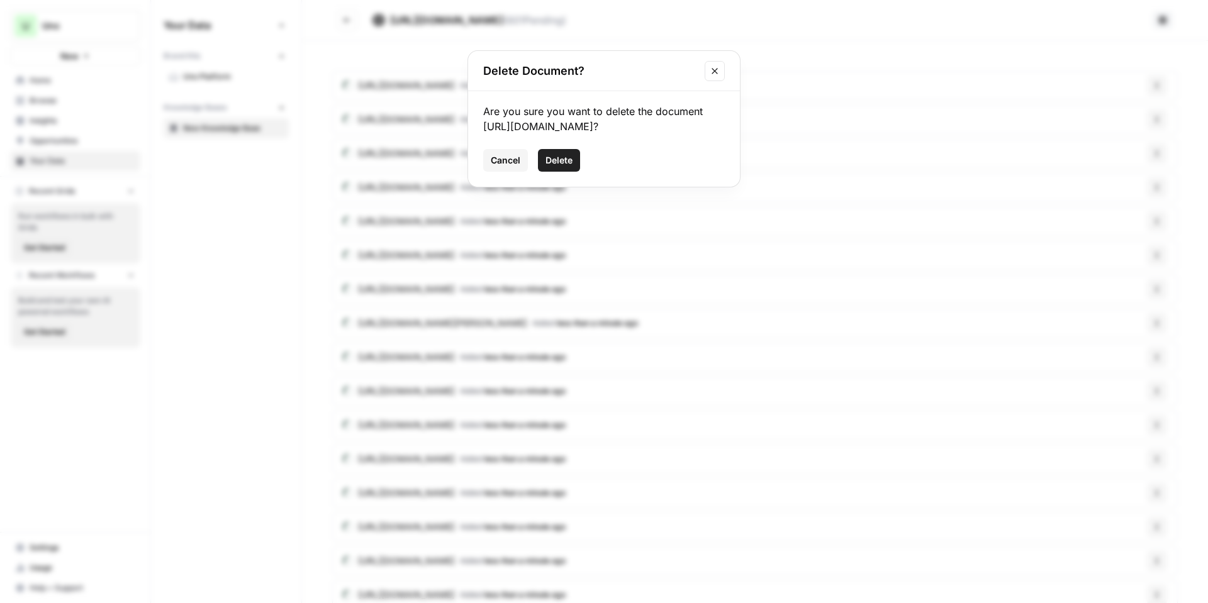
click at [569, 167] on span "Delete" at bounding box center [558, 160] width 27 height 13
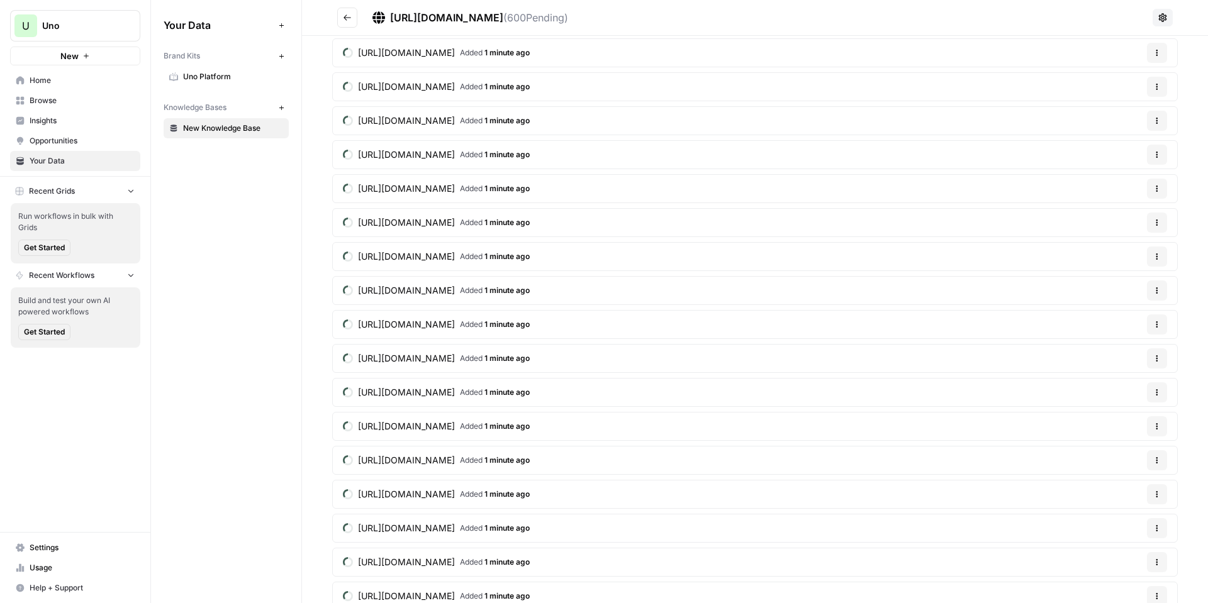
scroll to position [503, 0]
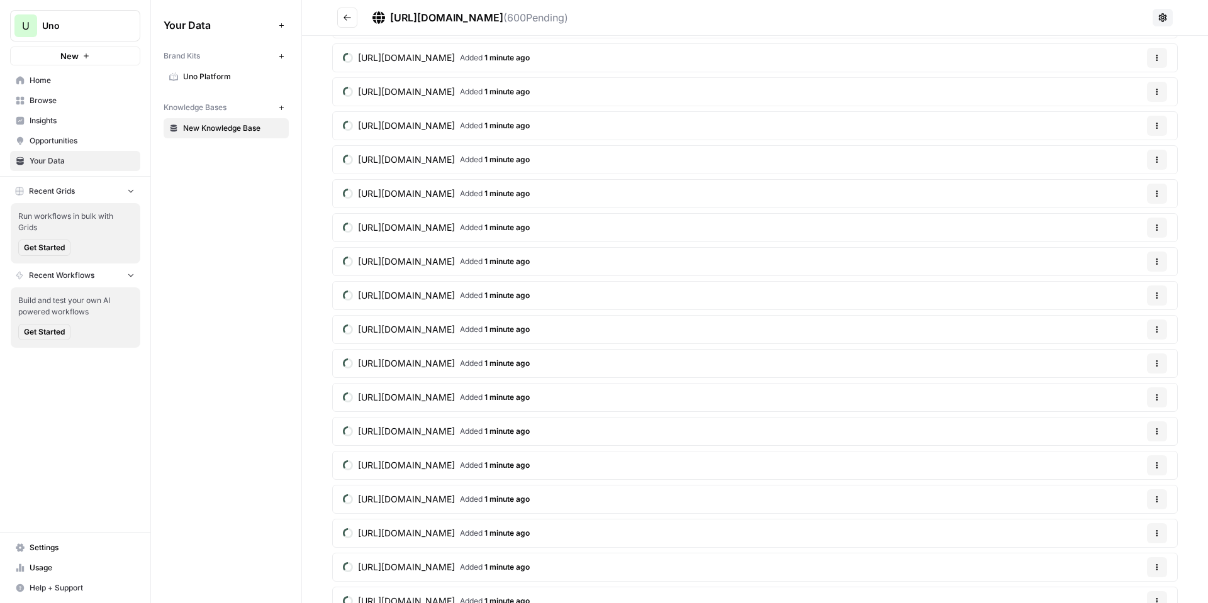
drag, startPoint x: 858, startPoint y: 342, endPoint x: 826, endPoint y: 404, distance: 70.0
click at [826, 404] on article "[URL][DOMAIN_NAME] Added 1 minute ago Options" at bounding box center [754, 397] width 845 height 29
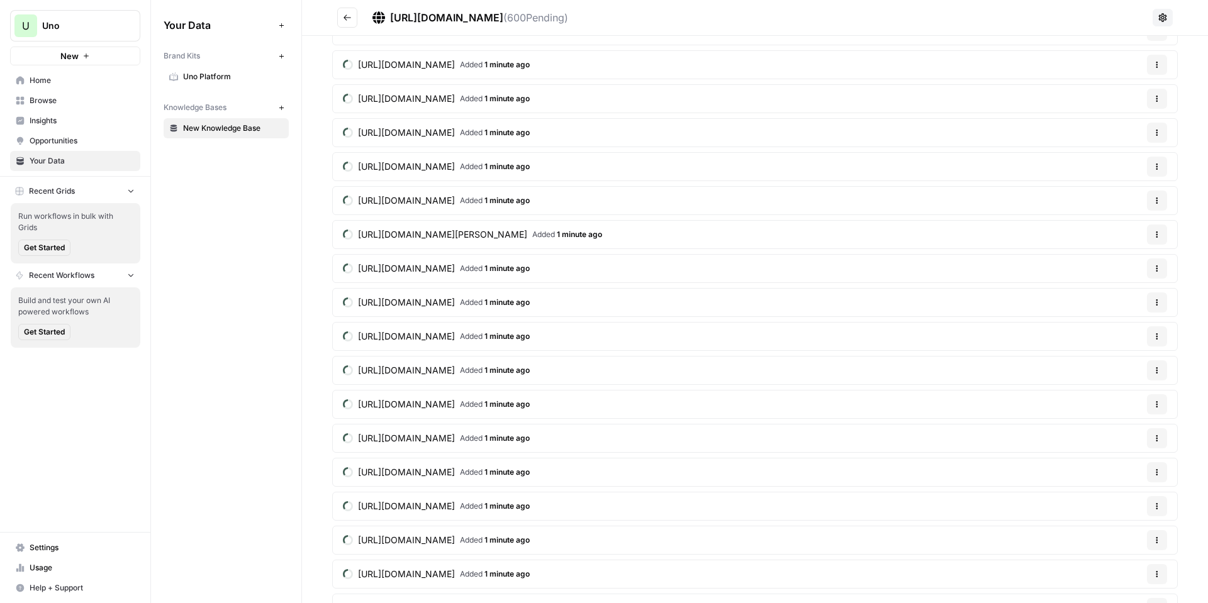
scroll to position [0, 0]
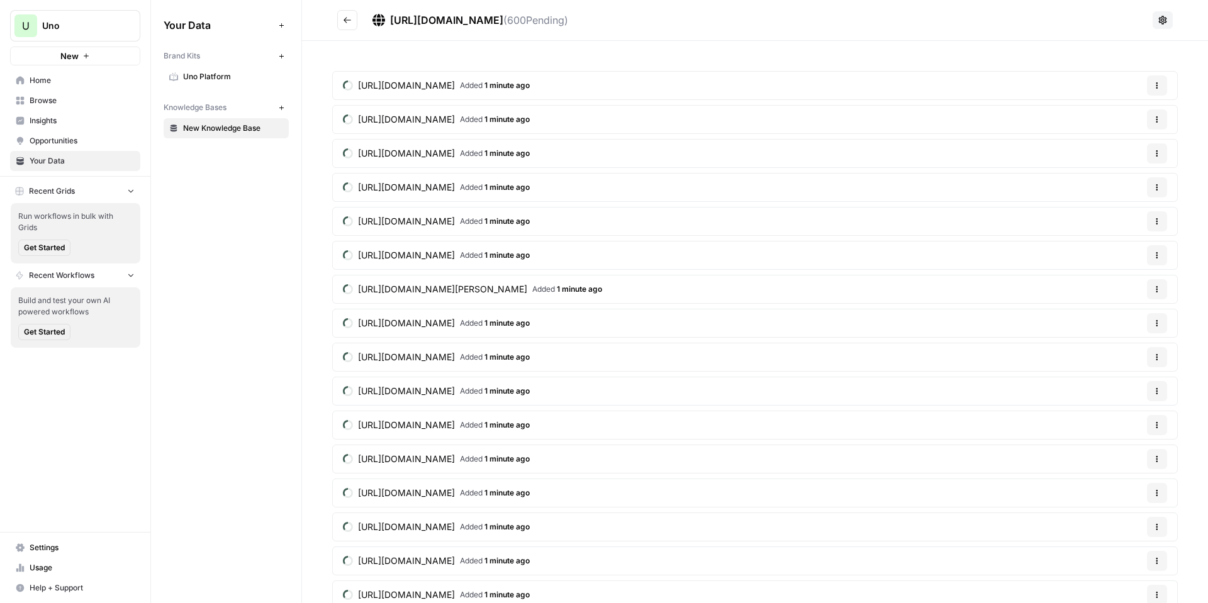
click at [283, 107] on icon "button" at bounding box center [281, 107] width 7 height 7
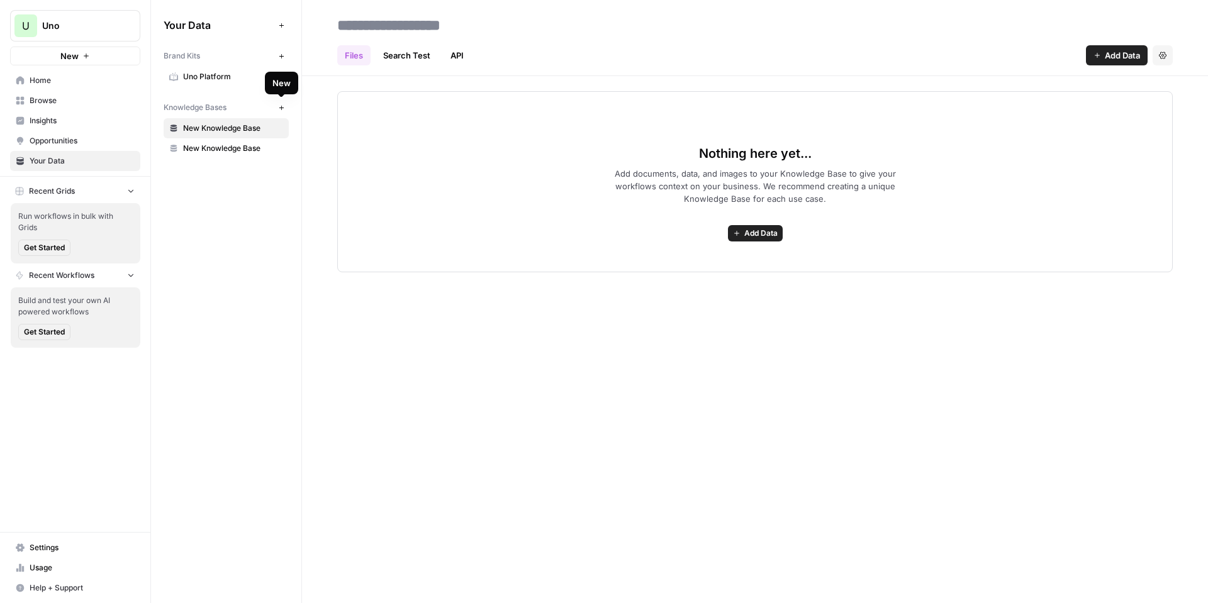
click at [416, 27] on input at bounding box center [432, 25] width 201 height 25
click at [394, 36] on input at bounding box center [432, 25] width 201 height 25
type input "********"
click at [234, 132] on span "New Knowledge Base" at bounding box center [233, 128] width 100 height 11
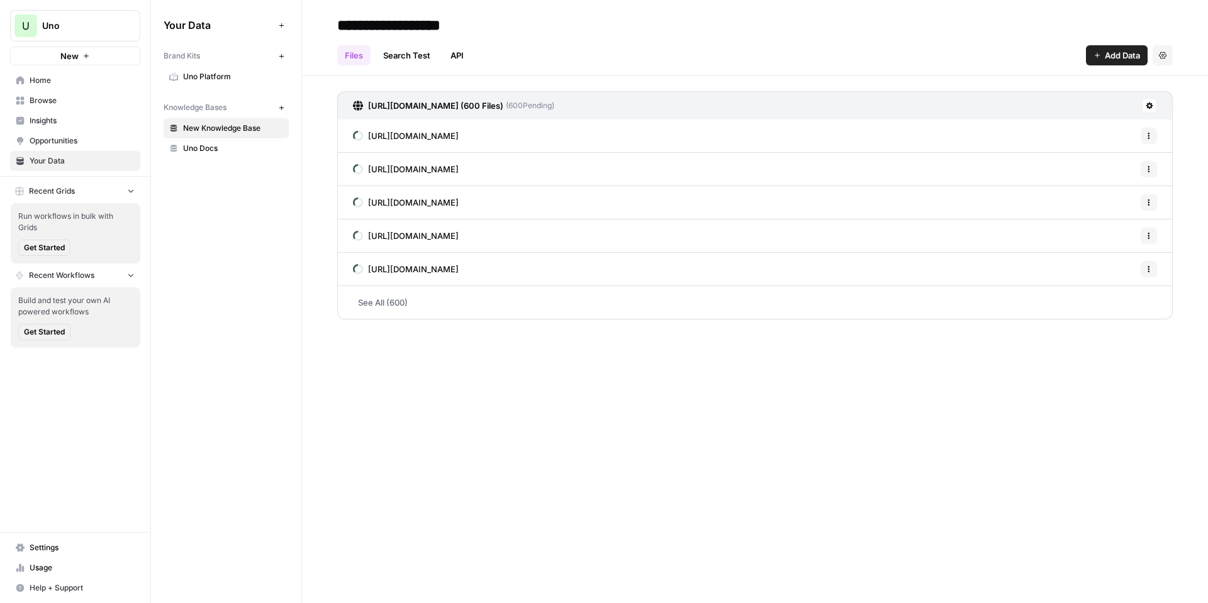
click at [382, 29] on input "**********" at bounding box center [432, 25] width 201 height 25
type input "********"
click at [225, 132] on span "Uno Docs" at bounding box center [233, 128] width 100 height 11
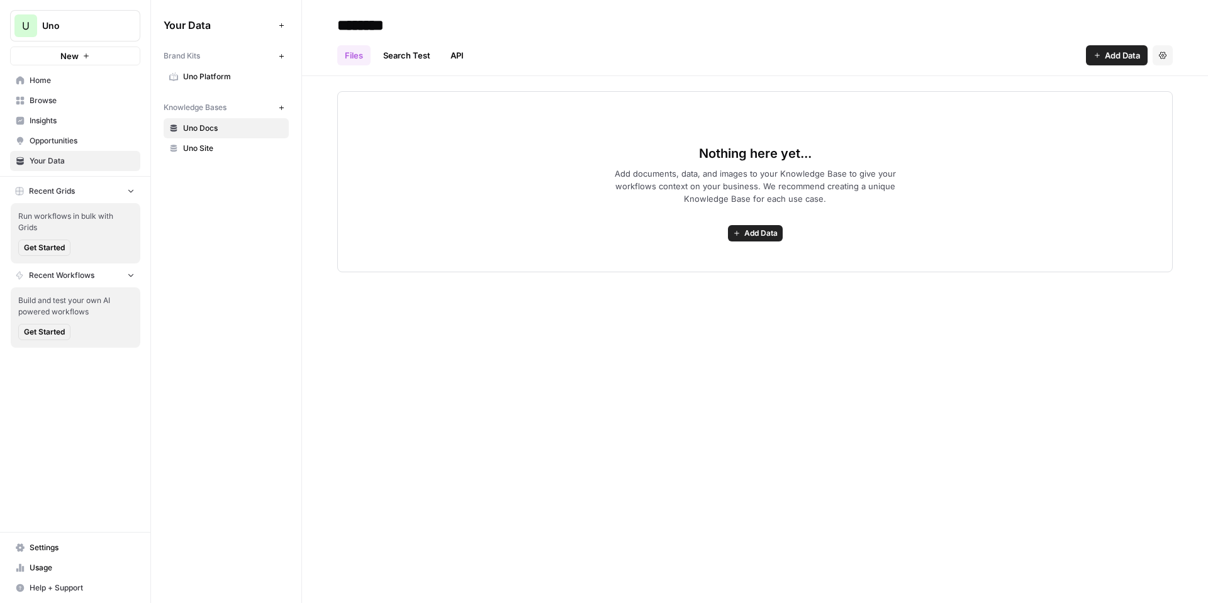
click at [230, 145] on span "Uno Site" at bounding box center [233, 148] width 100 height 11
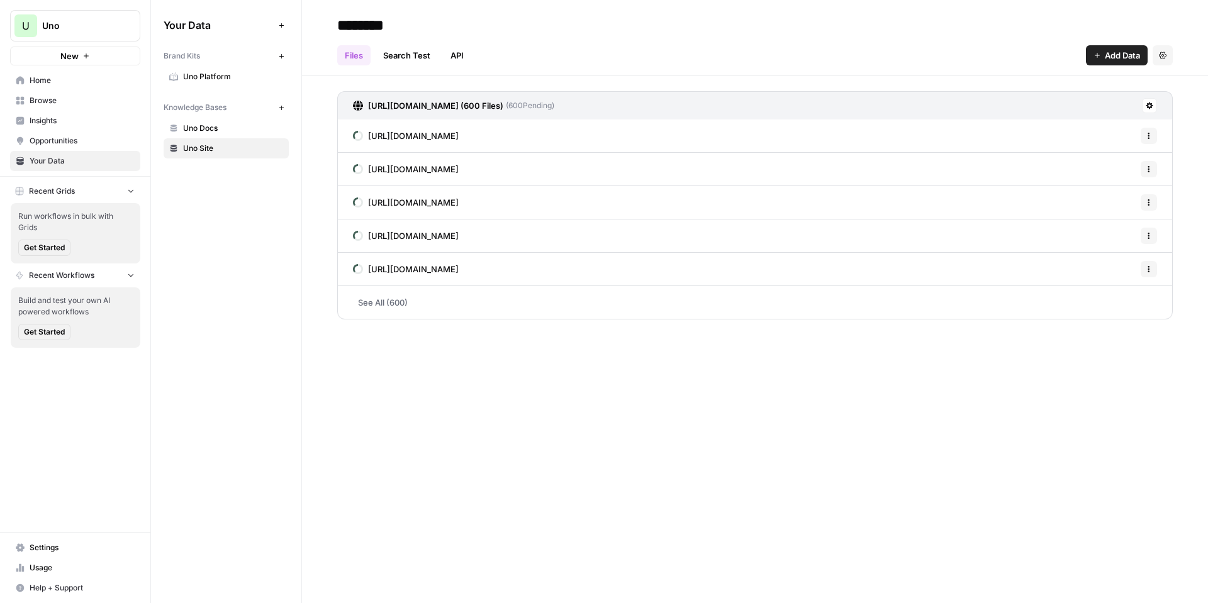
drag, startPoint x: 234, startPoint y: 146, endPoint x: 213, endPoint y: 147, distance: 20.8
click at [213, 147] on span "Uno Site" at bounding box center [233, 148] width 100 height 11
click at [1166, 53] on button "Settings" at bounding box center [1162, 55] width 20 height 20
click at [1143, 83] on span "Delete Knowledge Base" at bounding box center [1110, 85] width 93 height 13
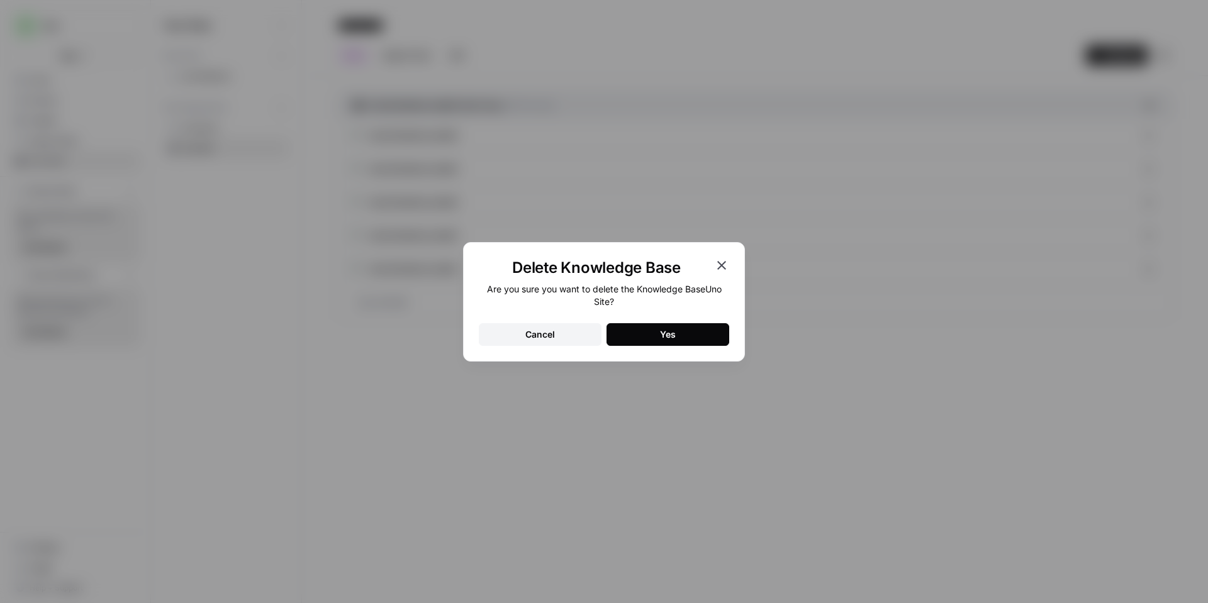
click at [711, 333] on button "Yes" at bounding box center [667, 334] width 123 height 23
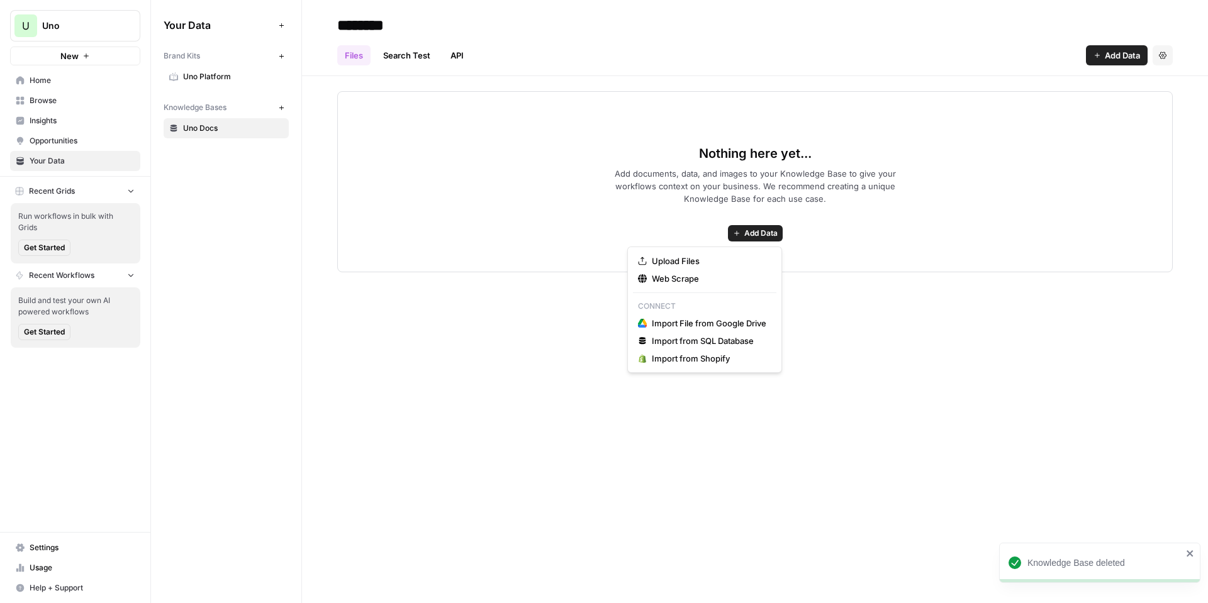
click at [761, 240] on button "Add Data" at bounding box center [755, 233] width 55 height 16
click at [716, 277] on span "Web Scrape" at bounding box center [709, 278] width 114 height 13
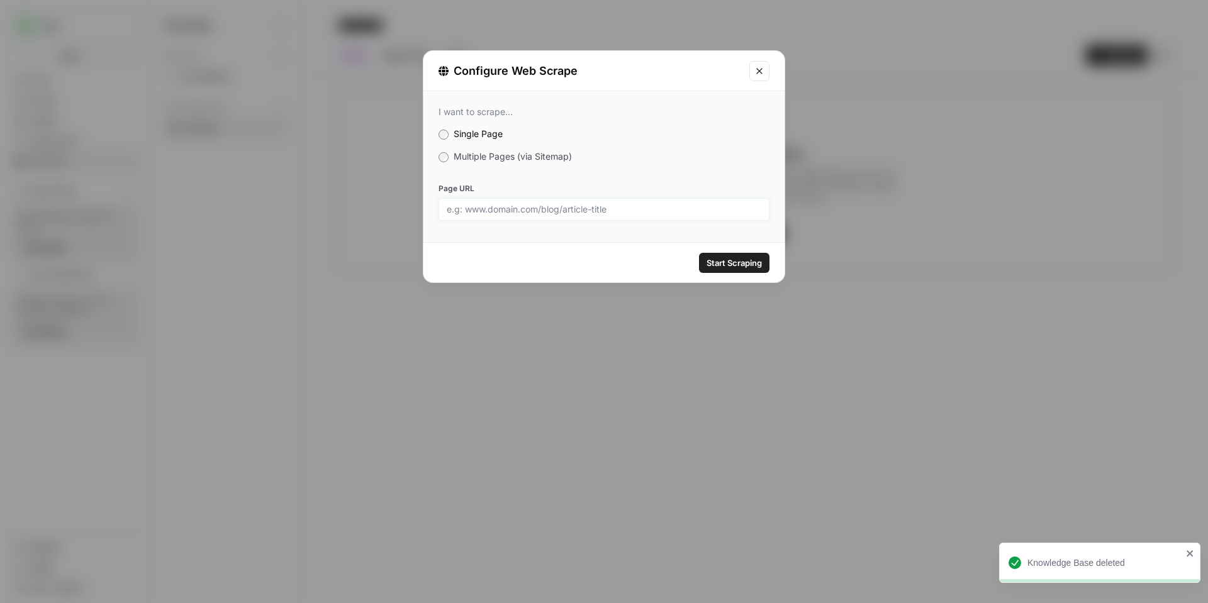
click at [562, 201] on div at bounding box center [603, 209] width 331 height 23
click at [546, 162] on label "Multiple Pages (via Sitemap)" at bounding box center [603, 156] width 331 height 13
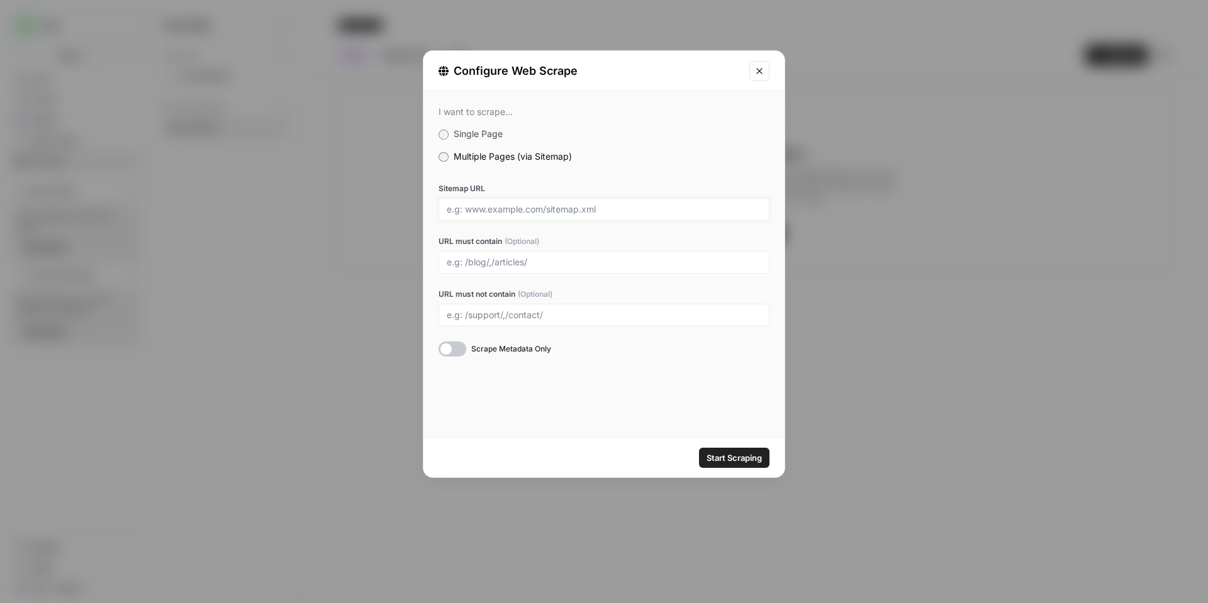
click at [577, 204] on input "Sitemap URL" at bounding box center [604, 209] width 314 height 11
paste input "[URL][DOMAIN_NAME]"
type input "[URL][DOMAIN_NAME]"
click at [736, 465] on button "Start Scraping" at bounding box center [734, 458] width 70 height 20
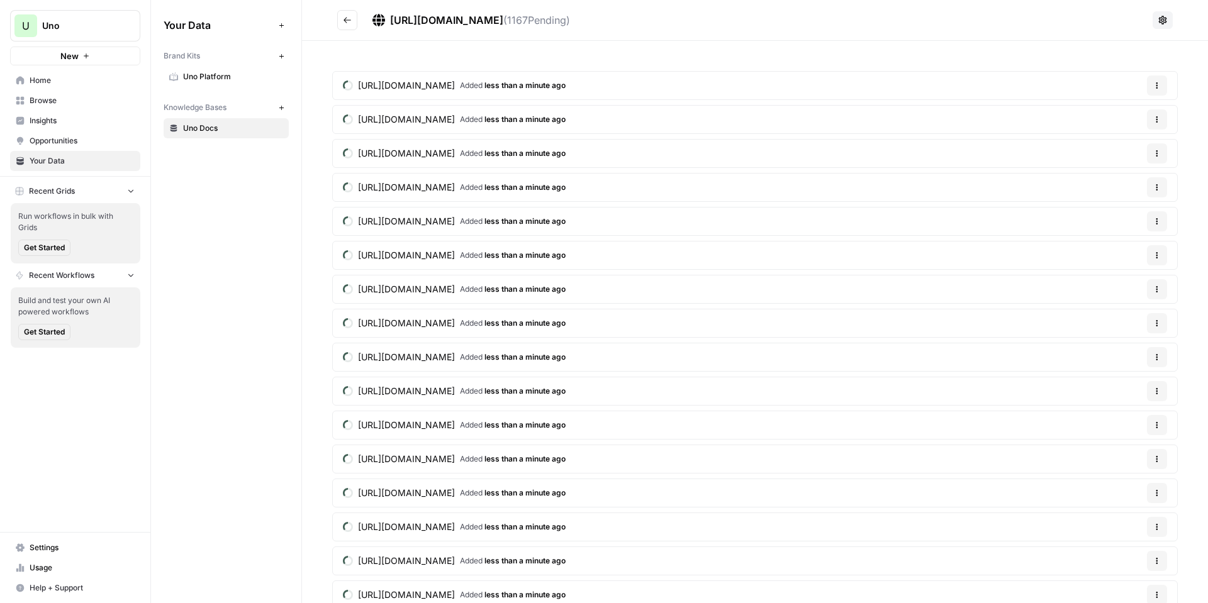
click at [283, 106] on icon "button" at bounding box center [281, 107] width 7 height 7
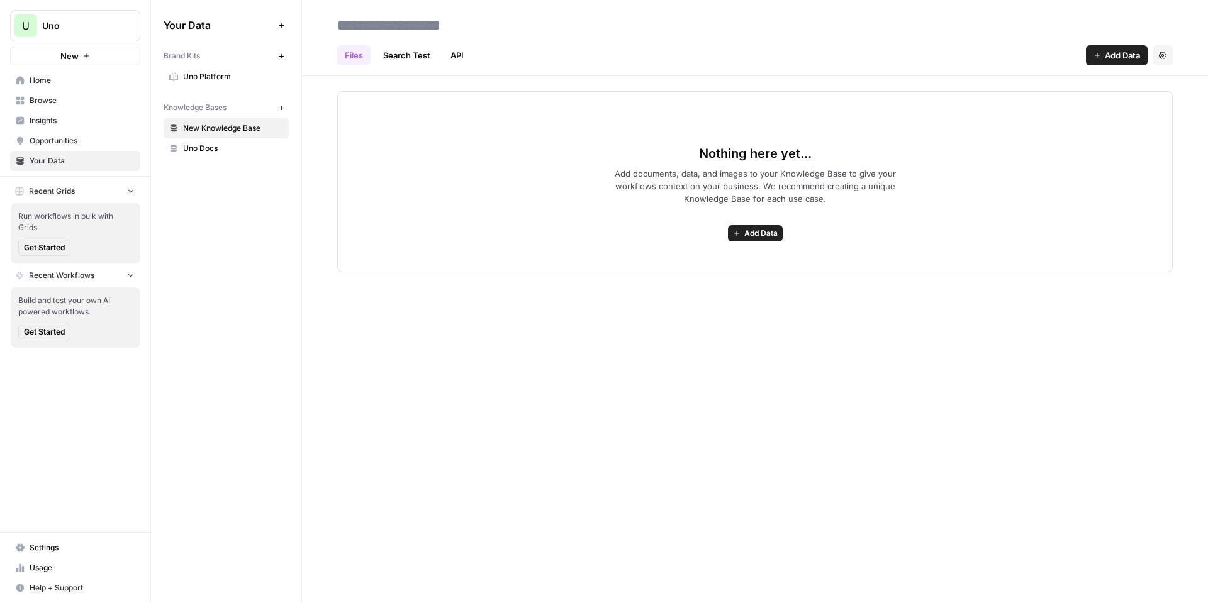
click at [358, 36] on input at bounding box center [432, 25] width 201 height 25
type input "********"
click at [250, 198] on div "Your Data Add Data Brand Kits New Uno Platform Knowledge Bases New Uno Docs Uno…" at bounding box center [226, 301] width 150 height 603
click at [745, 238] on button "Add Data" at bounding box center [755, 233] width 55 height 16
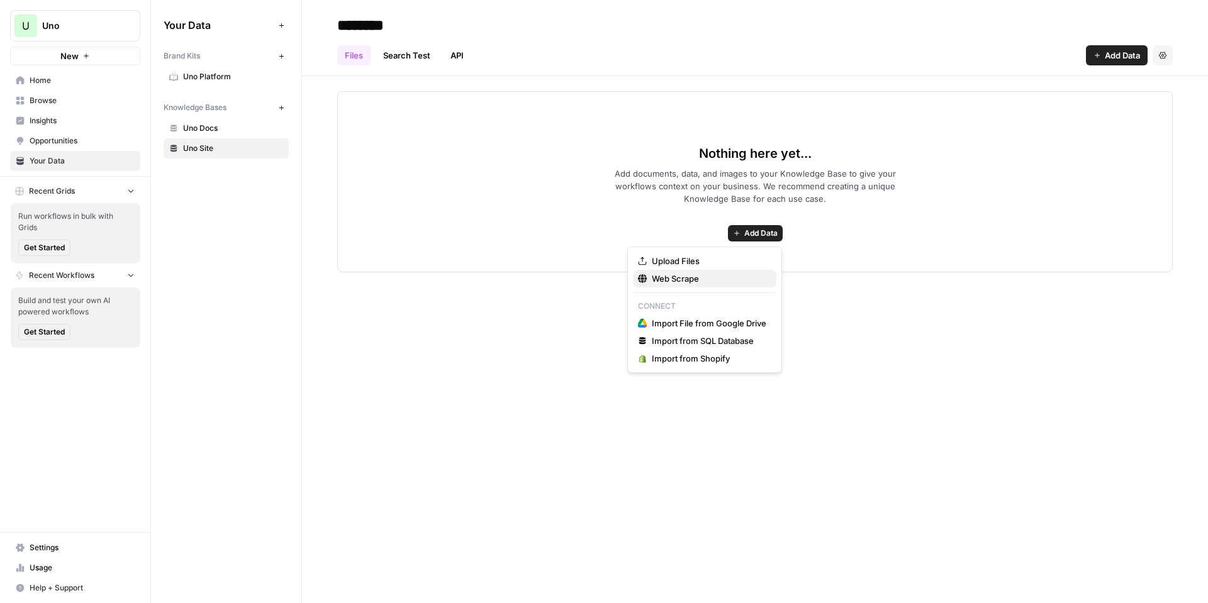
click at [716, 281] on span "Web Scrape" at bounding box center [709, 278] width 114 height 13
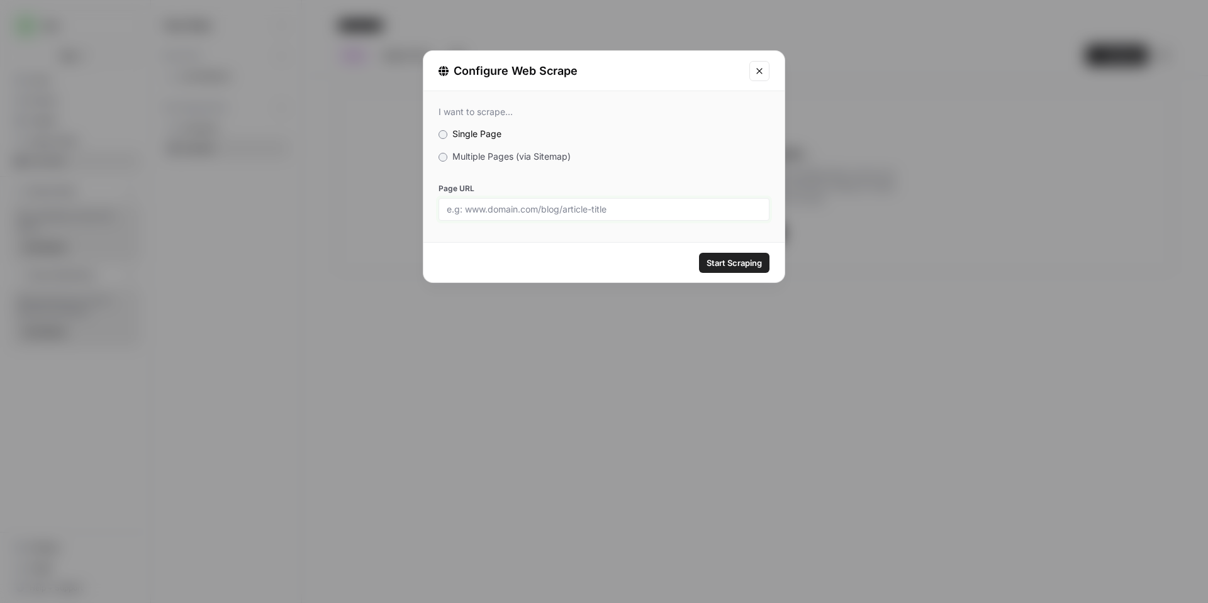
click at [597, 210] on input "Page URL" at bounding box center [604, 209] width 314 height 11
paste input "[URL][DOMAIN_NAME]"
type input "[URL][DOMAIN_NAME]"
click at [726, 268] on span "Start Scraping" at bounding box center [733, 263] width 55 height 13
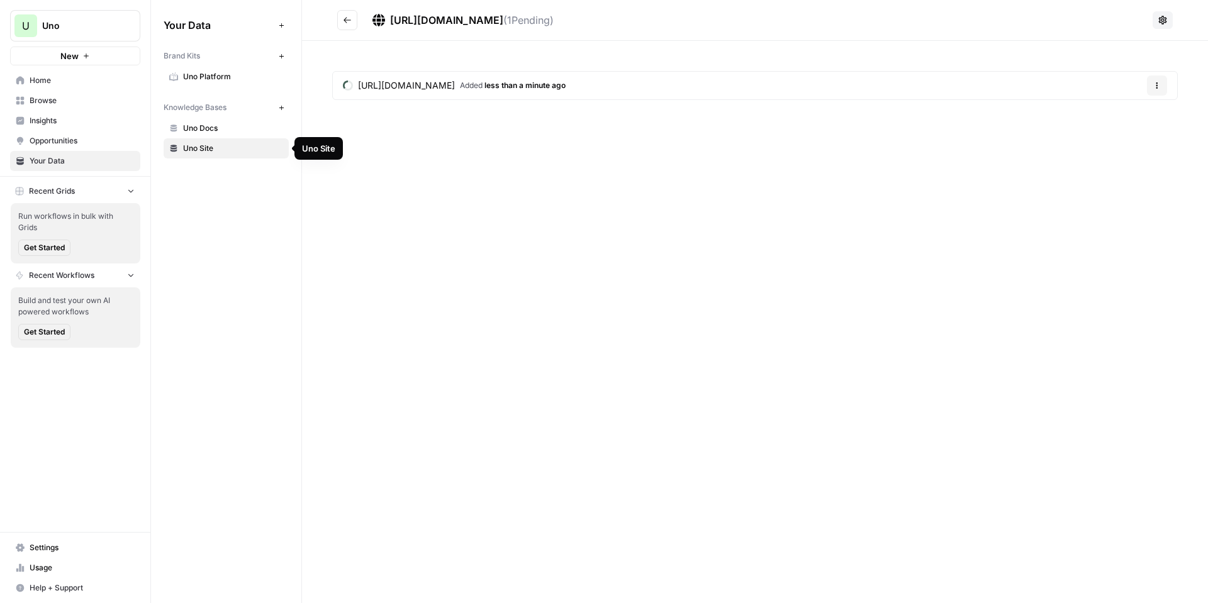
click at [244, 150] on span "Uno Site" at bounding box center [233, 148] width 100 height 11
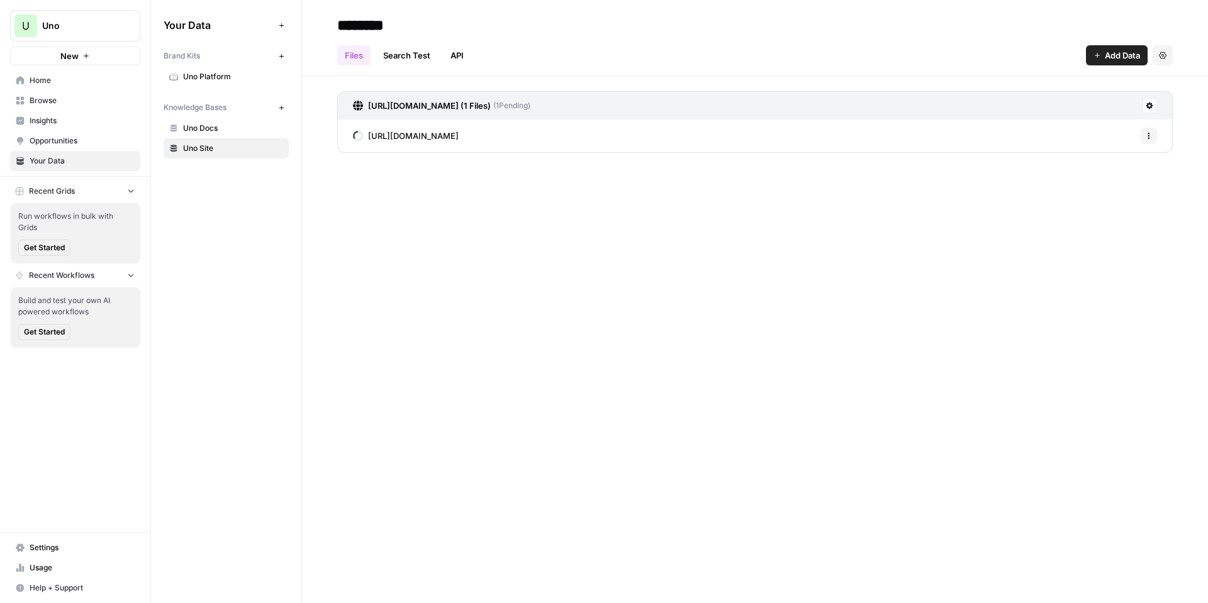
click at [1116, 57] on span "Add Data" at bounding box center [1121, 55] width 35 height 13
click at [1067, 101] on span "Web Scrape" at bounding box center [1073, 102] width 114 height 13
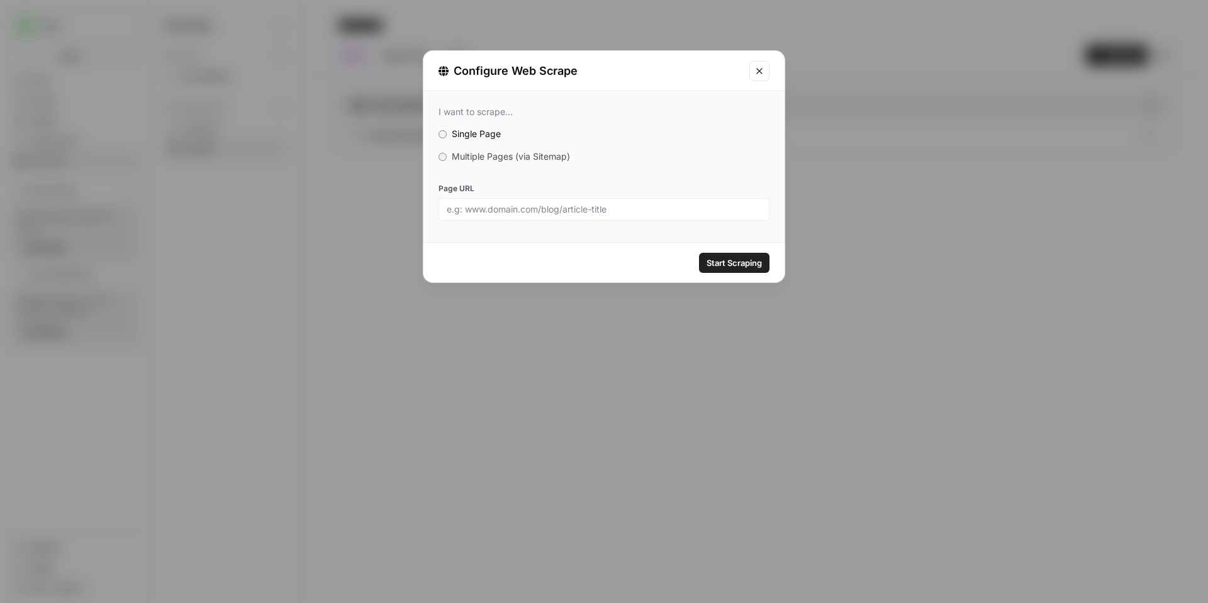
click at [582, 216] on div at bounding box center [603, 209] width 331 height 23
click at [638, 204] on input "Page URL" at bounding box center [604, 209] width 314 height 11
paste input "[URL][DOMAIN_NAME]"
type input "[URL][DOMAIN_NAME]"
click at [736, 265] on span "Start Scraping" at bounding box center [733, 263] width 55 height 13
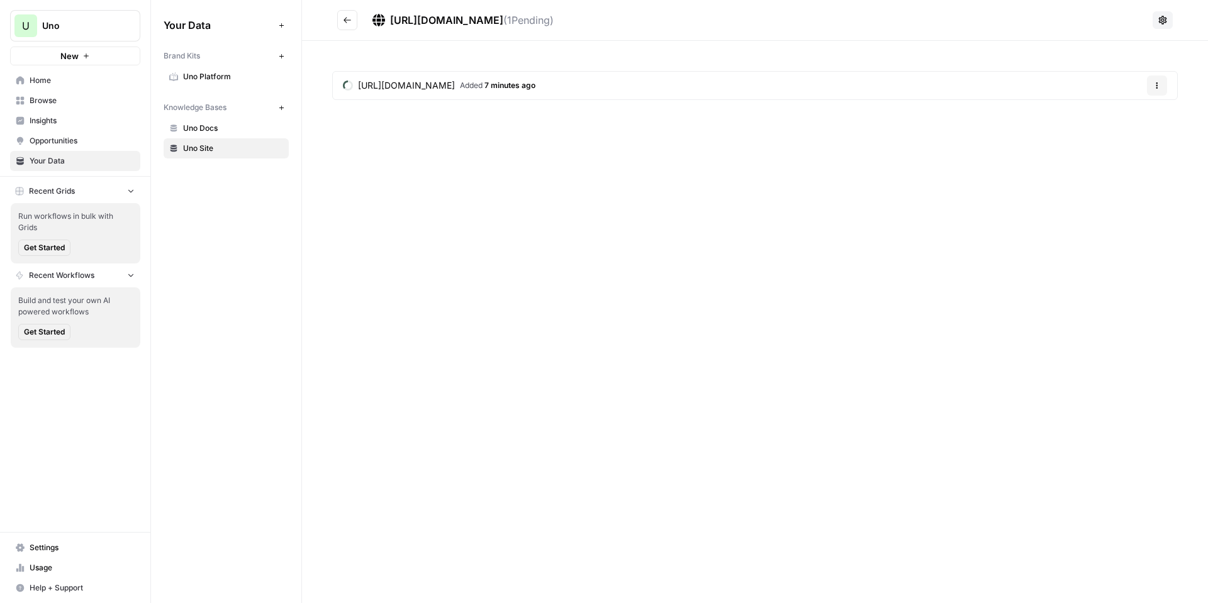
click at [518, 84] on span "7 minutes ago" at bounding box center [509, 85] width 51 height 9
click at [358, 19] on h2 "[URL][DOMAIN_NAME]" at bounding box center [742, 20] width 810 height 20
click at [353, 20] on button "Go back" at bounding box center [347, 20] width 20 height 20
click at [238, 134] on link "Uno Docs" at bounding box center [226, 128] width 125 height 20
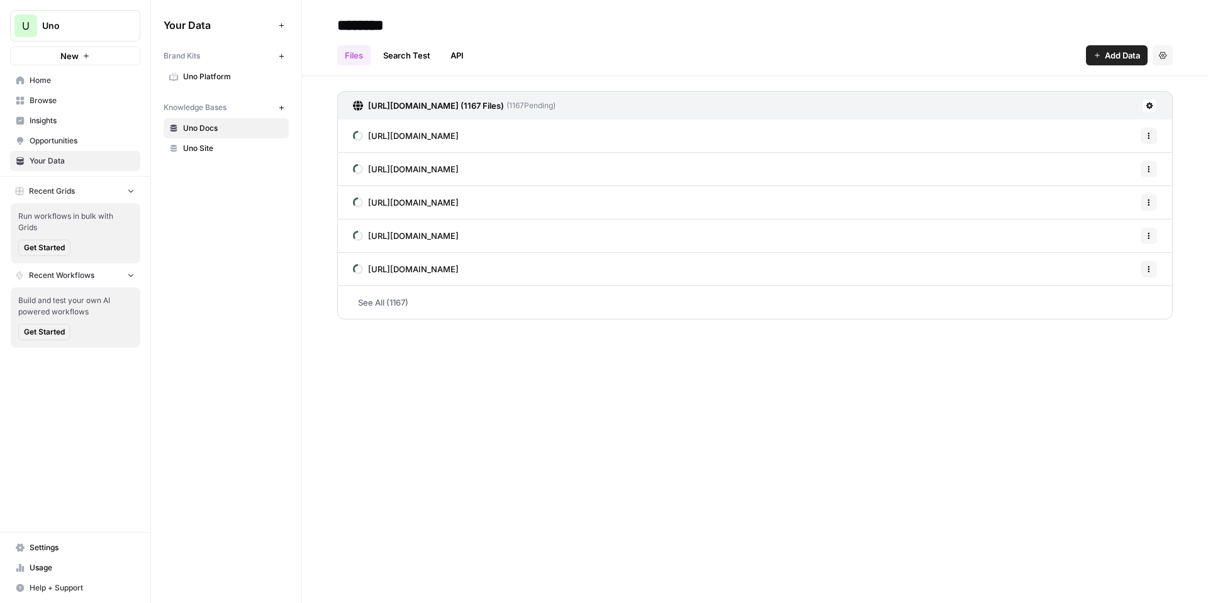
click at [43, 246] on span "Get Started" at bounding box center [44, 247] width 41 height 11
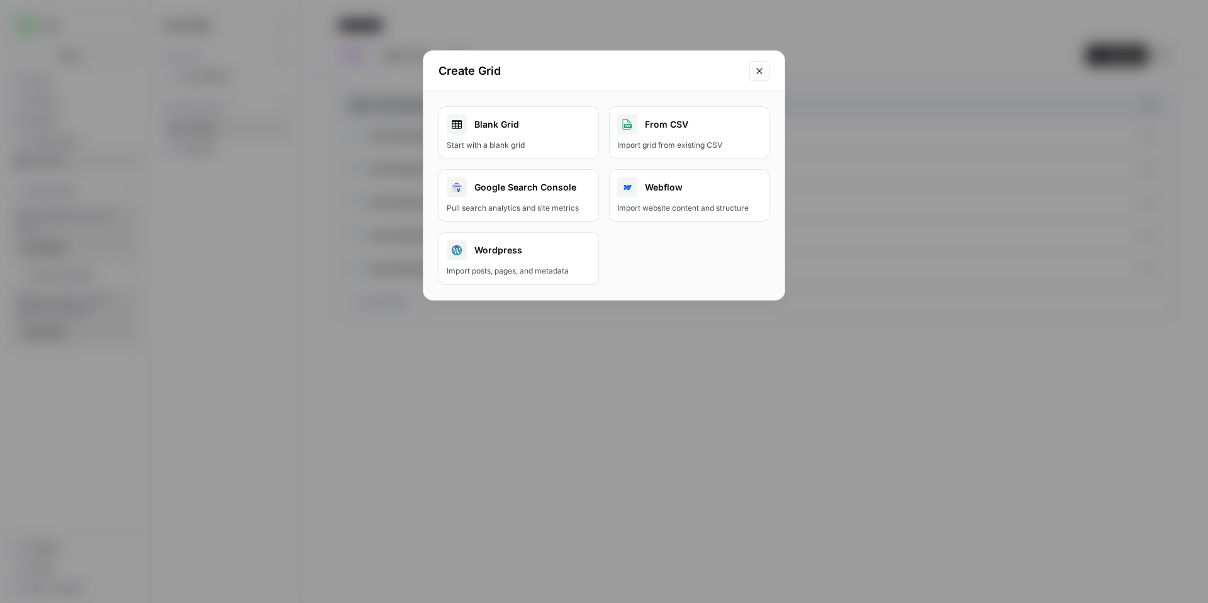
click at [555, 179] on div "Google Search Console" at bounding box center [519, 187] width 144 height 20
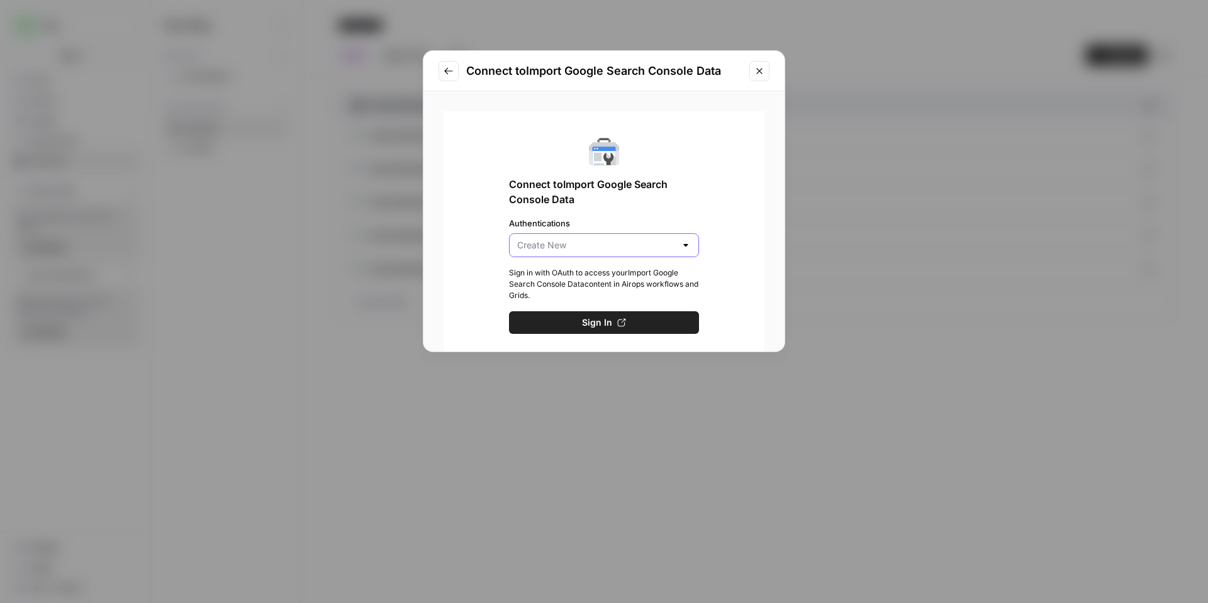
click at [625, 250] on input "Authentications" at bounding box center [596, 245] width 158 height 13
click at [625, 276] on span "Create New" at bounding box center [597, 276] width 129 height 13
type input "Create New"
click at [629, 318] on button "Sign In" at bounding box center [604, 322] width 190 height 23
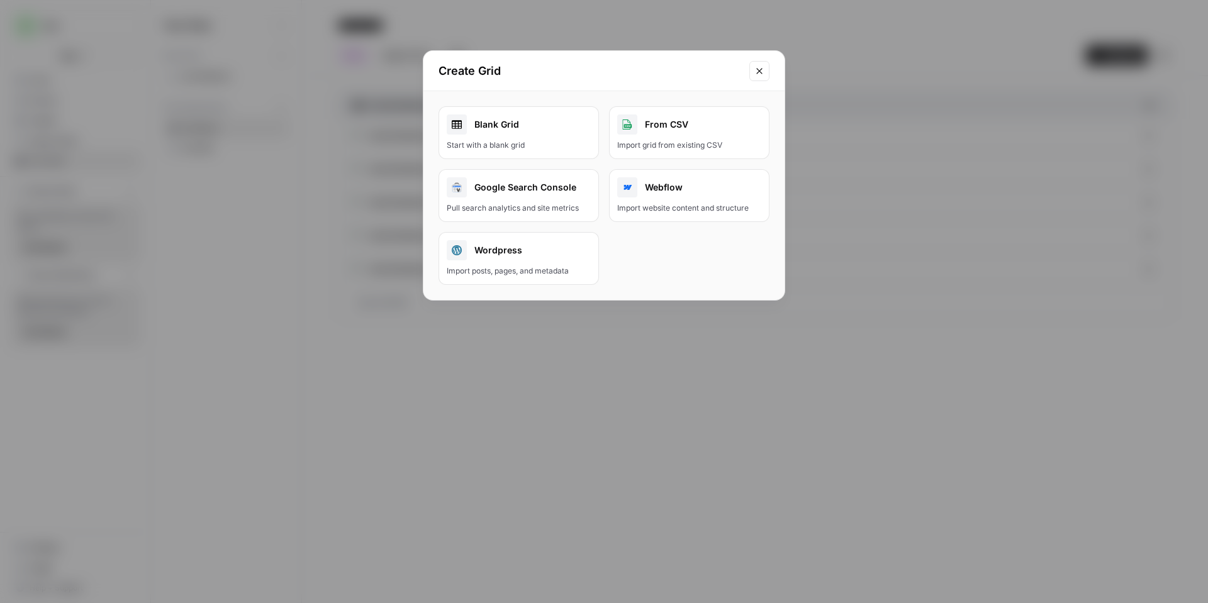
click at [658, 191] on div "Webflow" at bounding box center [689, 187] width 144 height 20
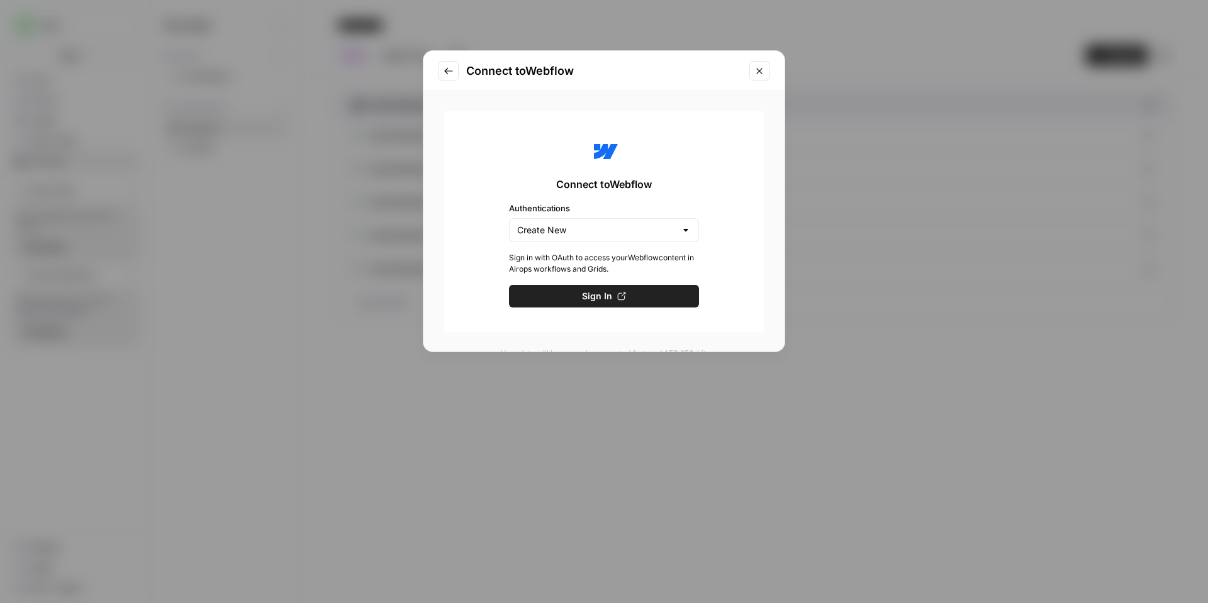
click at [668, 230] on div "Create New" at bounding box center [604, 230] width 190 height 24
click at [652, 260] on span "Create New" at bounding box center [597, 261] width 129 height 13
type input "Create New"
click at [667, 294] on button "Sign In" at bounding box center [604, 296] width 190 height 23
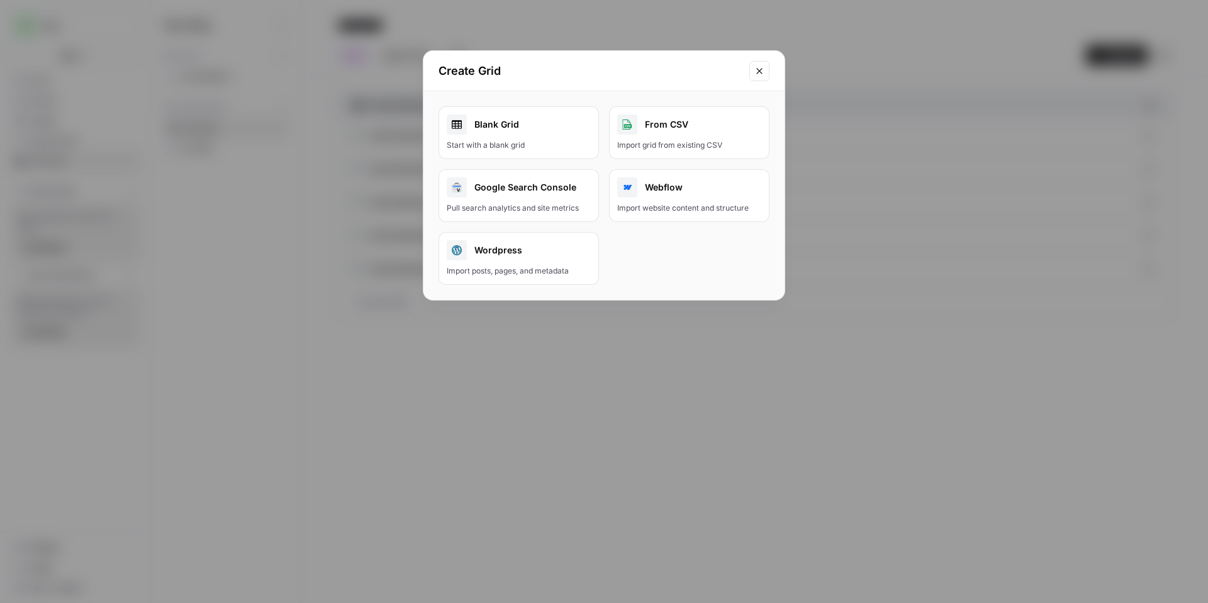
click at [547, 263] on button "Wordpress Import posts, pages, and metadata" at bounding box center [518, 258] width 160 height 53
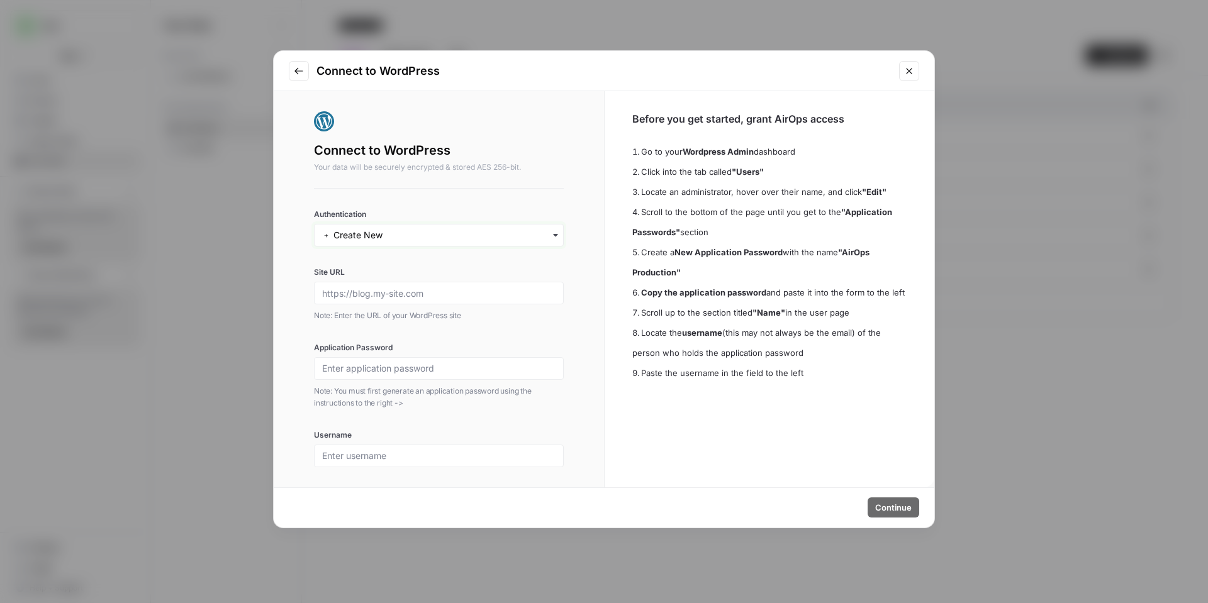
click at [476, 236] on input "Authentication" at bounding box center [438, 235] width 233 height 13
click at [487, 196] on div "Connect to WordPress Your data will be securely encrypted & stored AES 256-bit.…" at bounding box center [439, 289] width 250 height 356
click at [464, 248] on div "Authentication Site URL Note: Enter the URL of your WordPress site Application …" at bounding box center [439, 338] width 250 height 258
click at [465, 231] on input "Authentication" at bounding box center [438, 235] width 233 height 13
click at [458, 273] on div "﹢ Create New" at bounding box center [438, 274] width 238 height 24
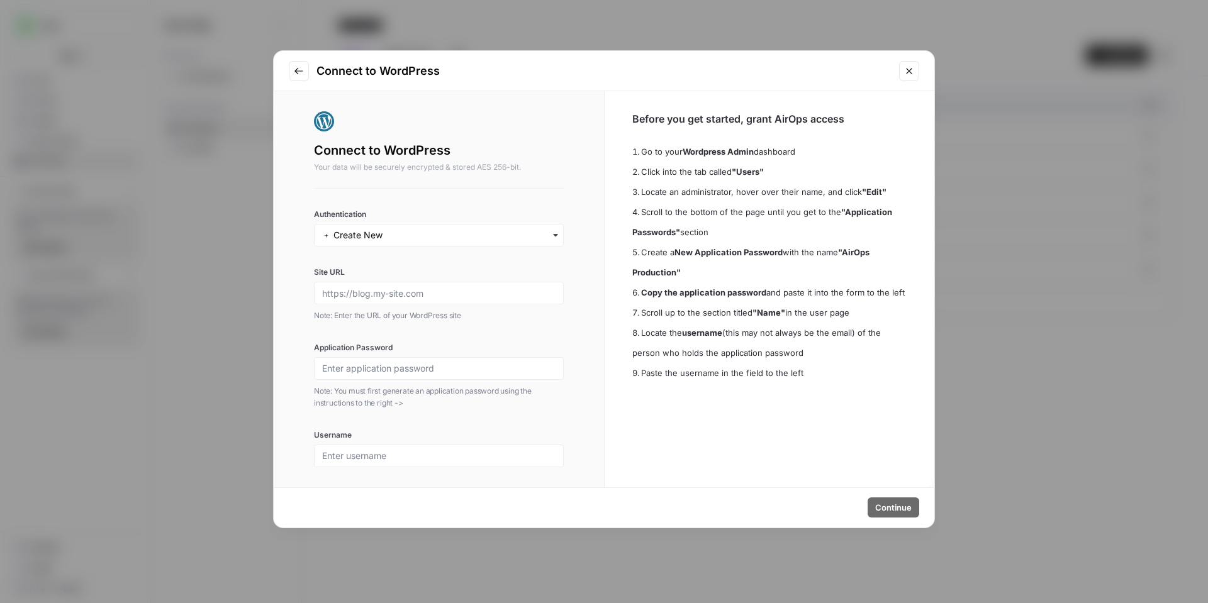
click at [452, 299] on div at bounding box center [439, 293] width 250 height 23
click at [452, 292] on input "Site URL" at bounding box center [438, 292] width 233 height 11
type input "p"
type input "[DOMAIN_NAME]"
click at [507, 321] on p "Note: Enter the URL of your WordPress site" at bounding box center [439, 315] width 250 height 13
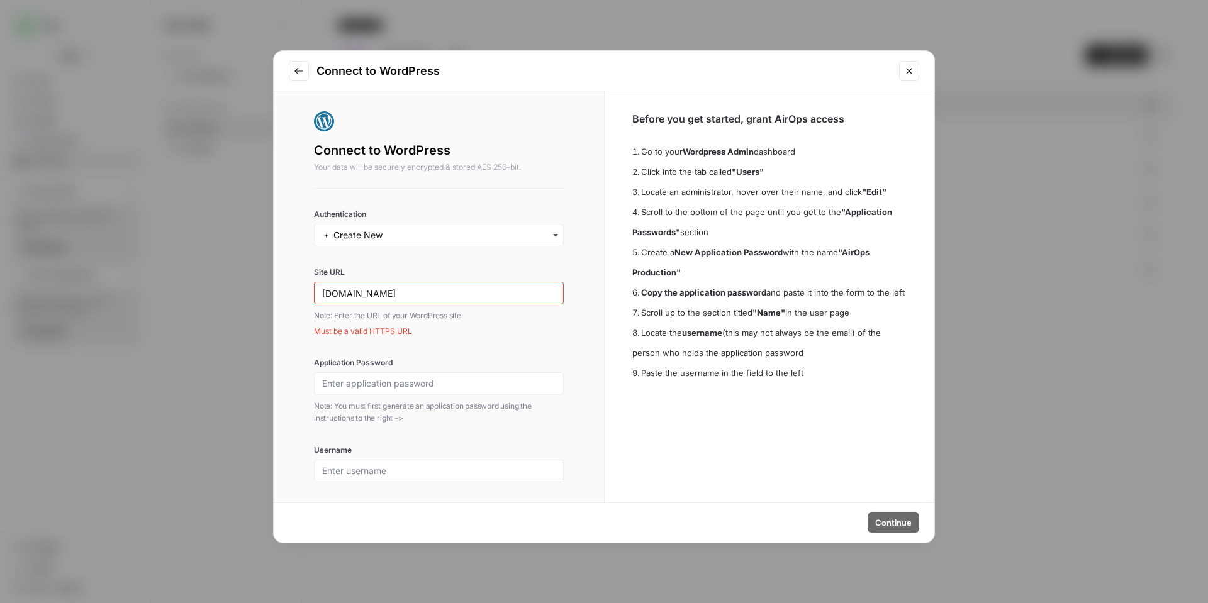
click at [445, 289] on div "[DOMAIN_NAME]" at bounding box center [439, 293] width 250 height 23
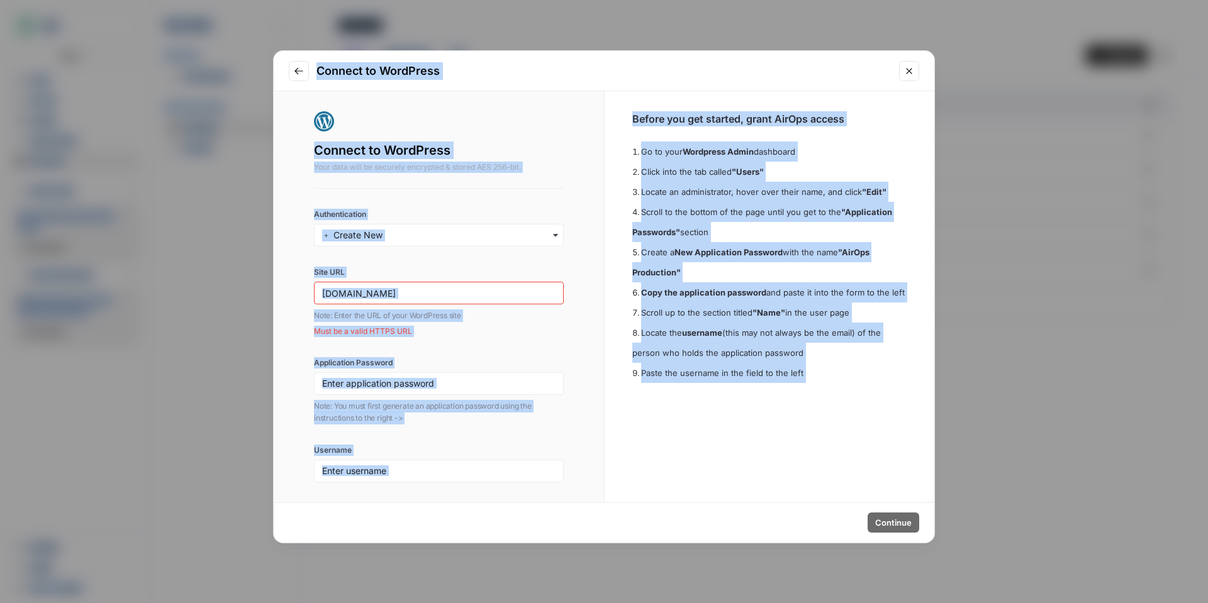
click at [444, 289] on input "[DOMAIN_NAME]" at bounding box center [438, 292] width 233 height 11
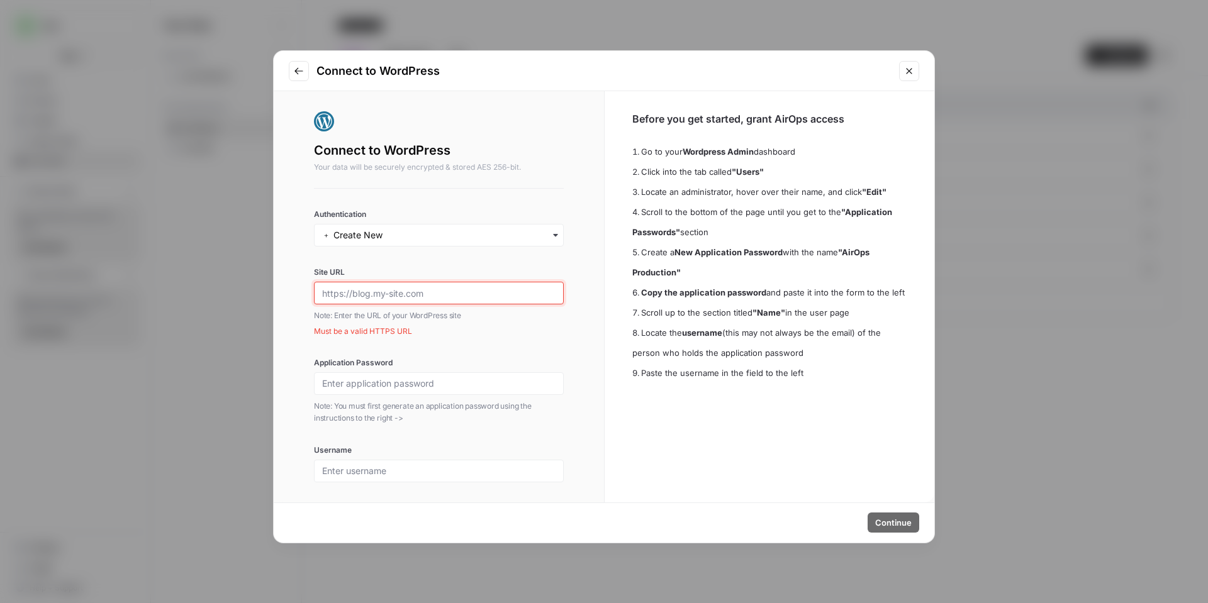
paste input "[URL][DOMAIN_NAME]"
type input "[URL][DOMAIN_NAME]"
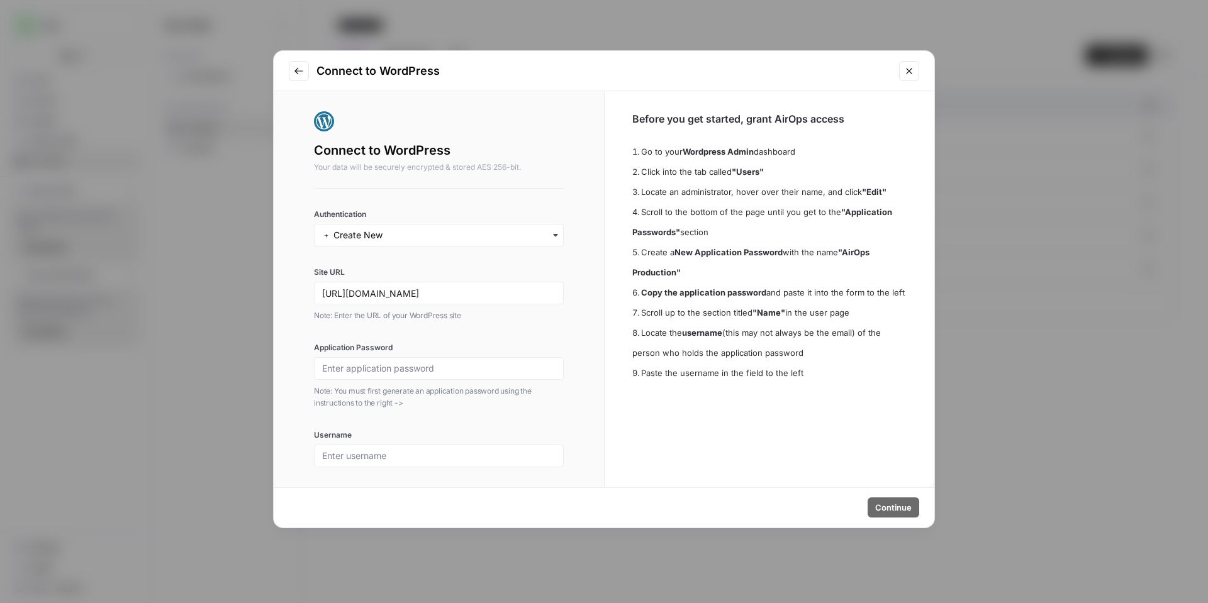
click at [491, 335] on div "Authentication Site URL https://platform.uno/ Note: Enter the URL of your WordP…" at bounding box center [439, 338] width 250 height 258
drag, startPoint x: 828, startPoint y: 125, endPoint x: 858, endPoint y: 123, distance: 30.3
click at [858, 123] on h3 "Before you get started, grant AirOps access" at bounding box center [769, 118] width 275 height 15
drag, startPoint x: 847, startPoint y: 252, endPoint x: 677, endPoint y: 273, distance: 171.8
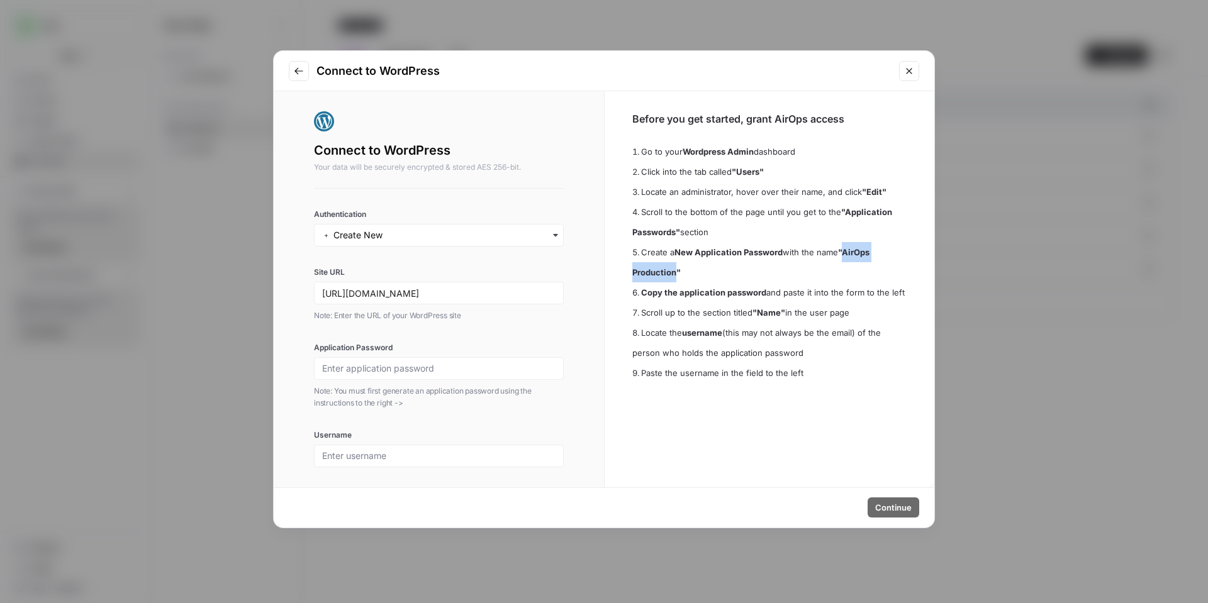
click at [677, 273] on strong ""AirOps Production"" at bounding box center [750, 262] width 237 height 30
copy strong "AirOps Production"
click at [504, 364] on input "Application Password" at bounding box center [438, 368] width 233 height 11
paste input "AirOps Production"
type input "AirOps Production"
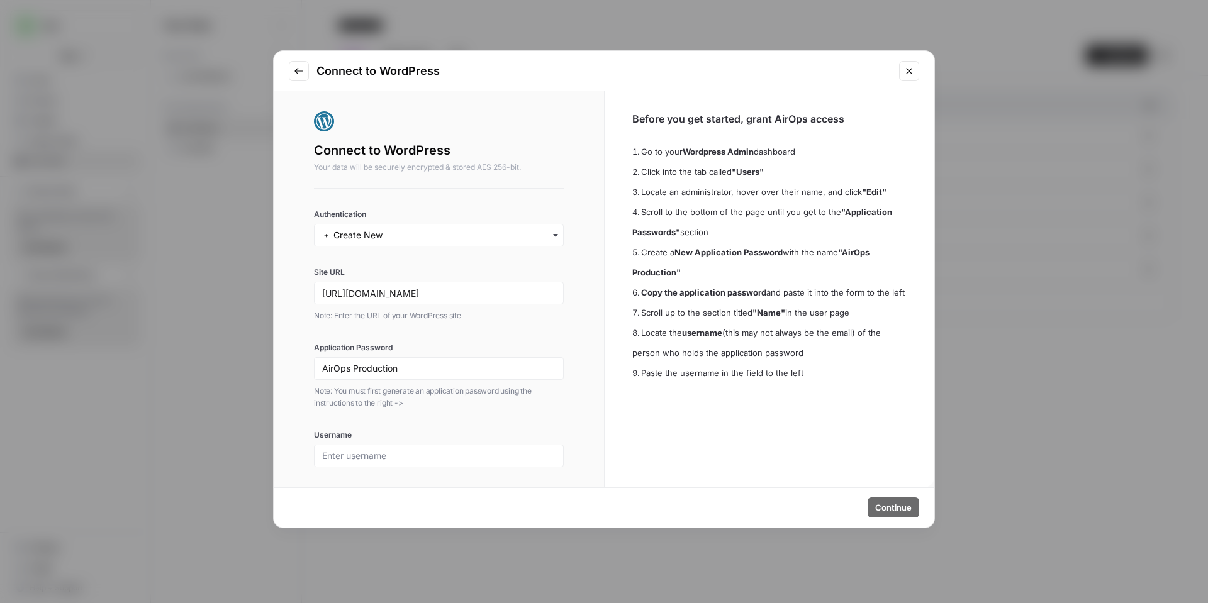
click at [381, 445] on div at bounding box center [439, 456] width 250 height 23
click at [383, 452] on input "Username" at bounding box center [438, 455] width 233 height 11
type input "mattmattei"
click at [896, 464] on aside "Before you get started, grant AirOps access Go to your Wordpress Admin dashboar…" at bounding box center [769, 289] width 330 height 396
click at [896, 508] on span "Continue" at bounding box center [893, 507] width 36 height 13
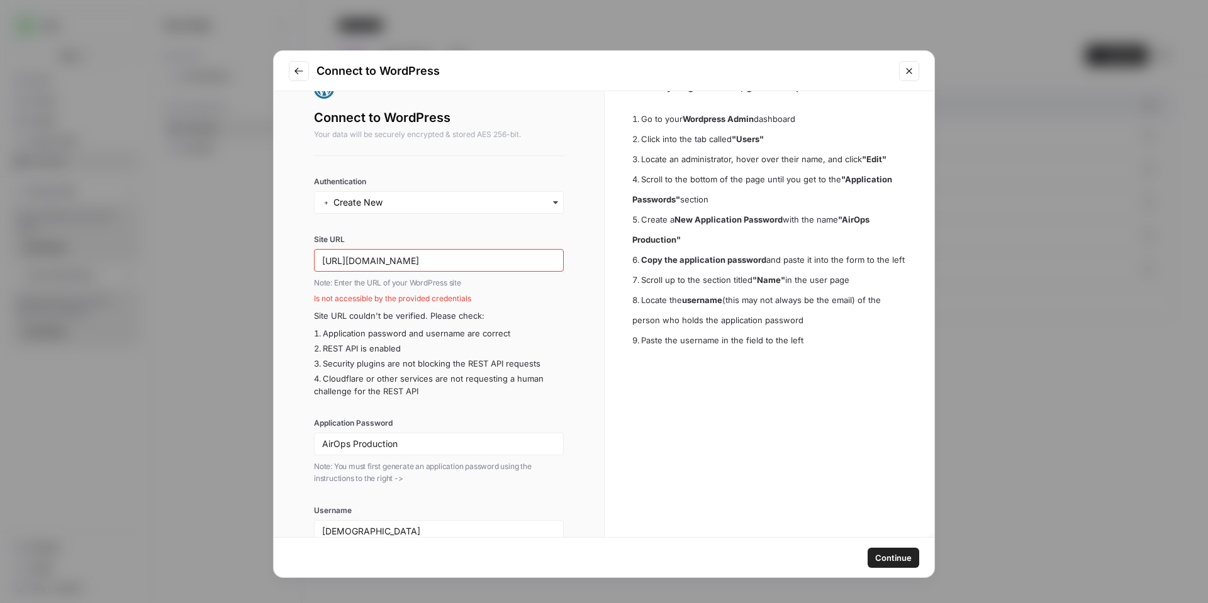
scroll to position [58, 0]
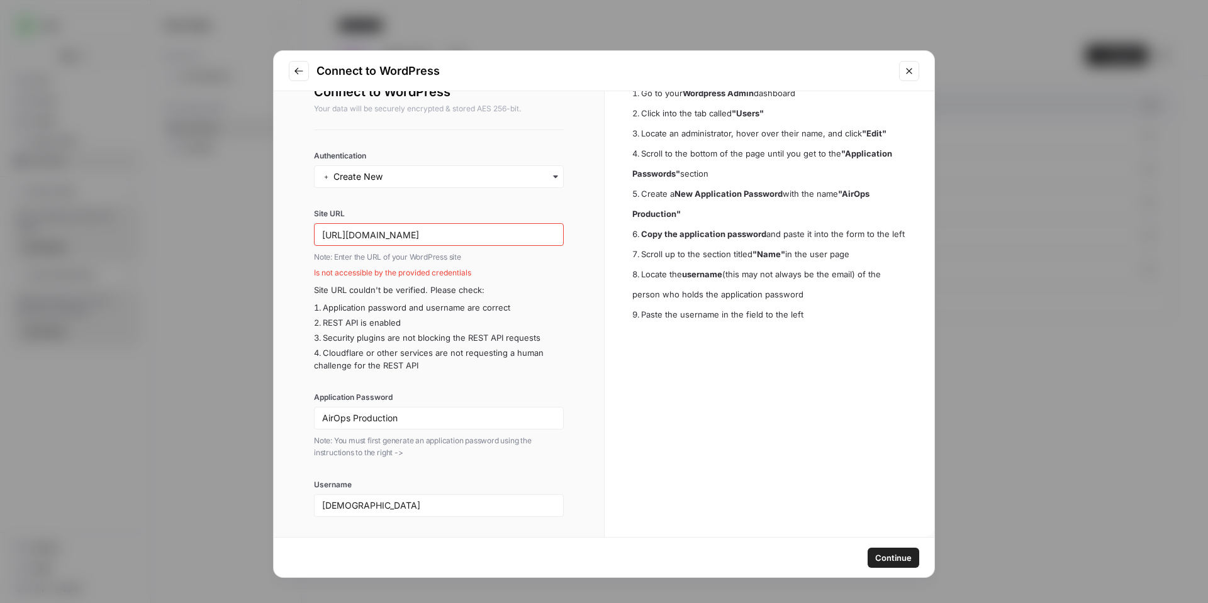
drag, startPoint x: 486, startPoint y: 335, endPoint x: 447, endPoint y: 367, distance: 50.1
click at [447, 367] on li "Cloudflare or other services are not requesting a human challenge for the REST …" at bounding box center [439, 359] width 250 height 25
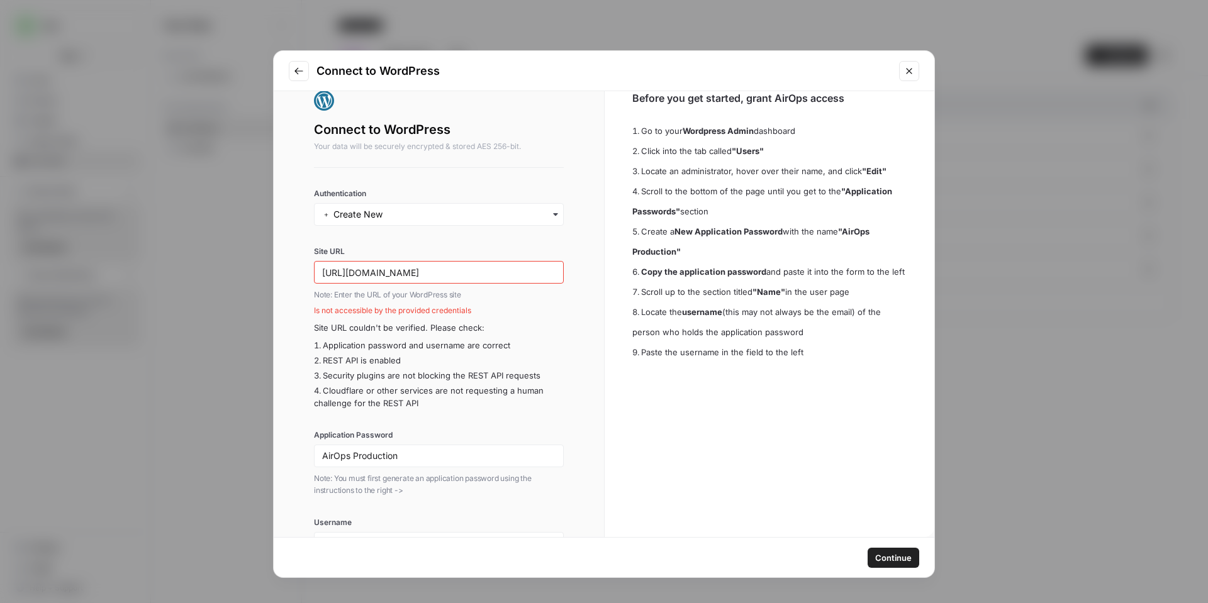
scroll to position [0, 0]
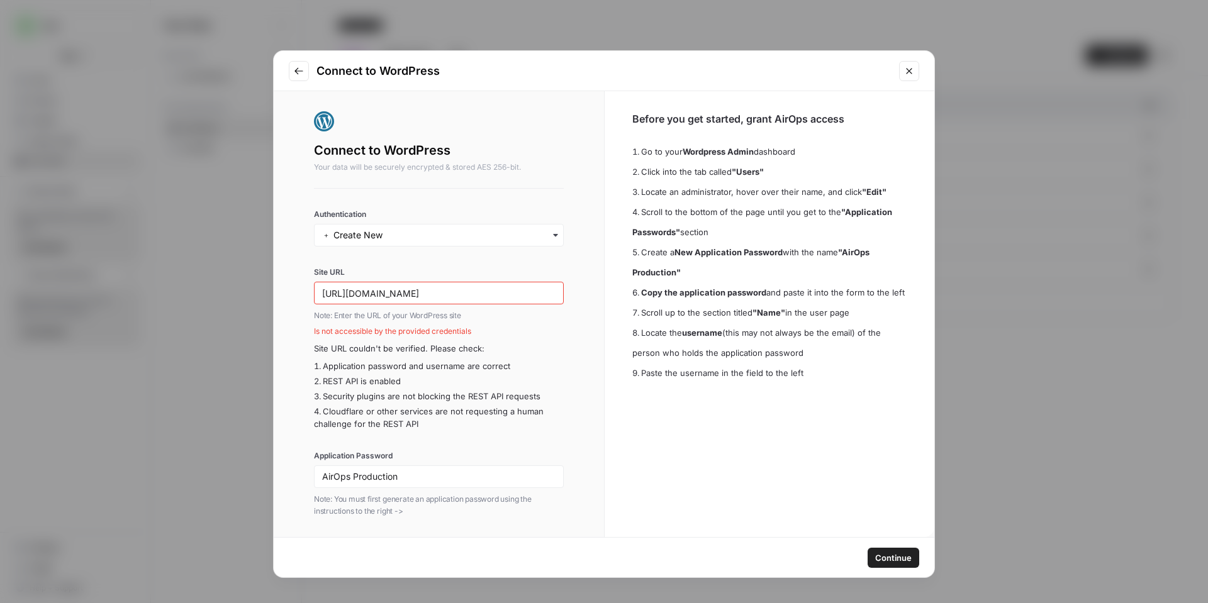
click at [453, 242] on div "button" at bounding box center [439, 235] width 250 height 23
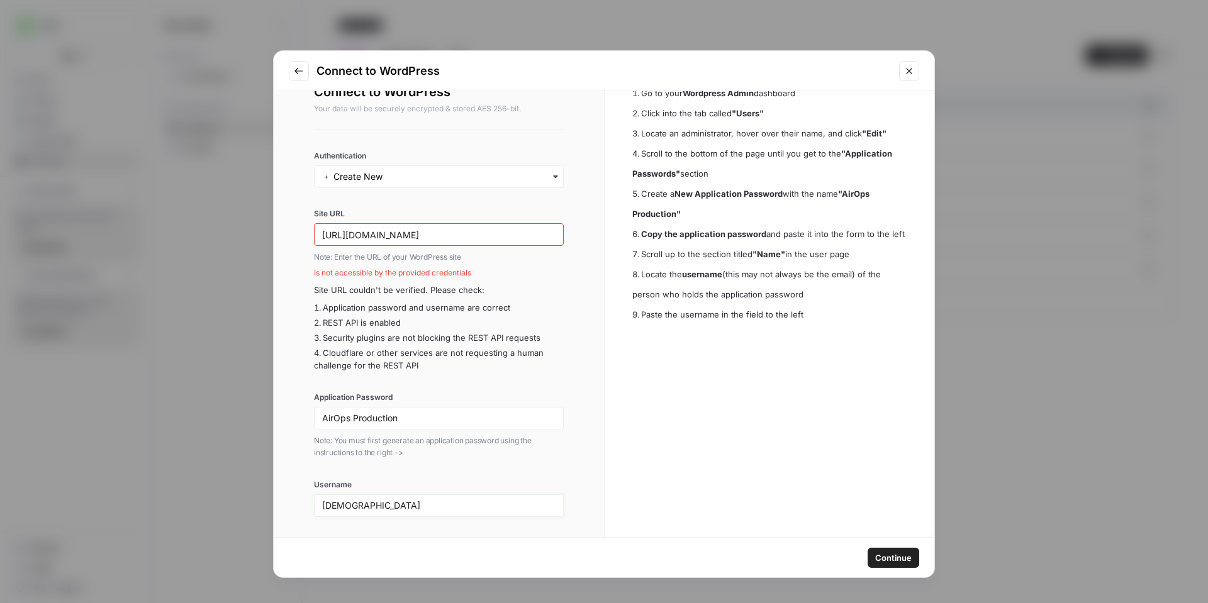
click at [413, 511] on input "mattmattei" at bounding box center [438, 505] width 233 height 11
click at [435, 420] on input "AirOps Production" at bounding box center [438, 418] width 233 height 11
paste input "zqyywl15p7t5rsnqwlypg10bmvpooc9jv05jdgvr"
type input "zqyywl15p7t5rsnqwlypg10bmvpooc9jv05jdgvr"
click at [459, 508] on input "mattmattei" at bounding box center [438, 505] width 233 height 11
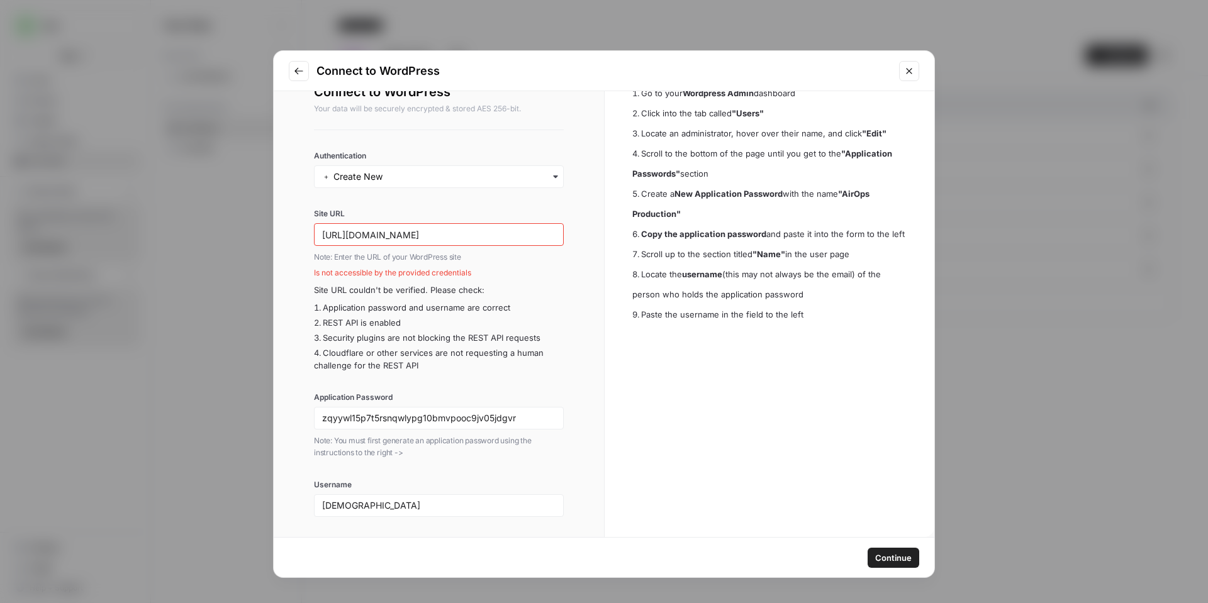
click at [886, 557] on span "Continue" at bounding box center [893, 558] width 36 height 13
click at [897, 553] on span "Continue" at bounding box center [893, 558] width 36 height 13
click at [425, 501] on input "mattmattei" at bounding box center [438, 505] width 233 height 11
click at [889, 555] on span "Continue" at bounding box center [893, 558] width 36 height 13
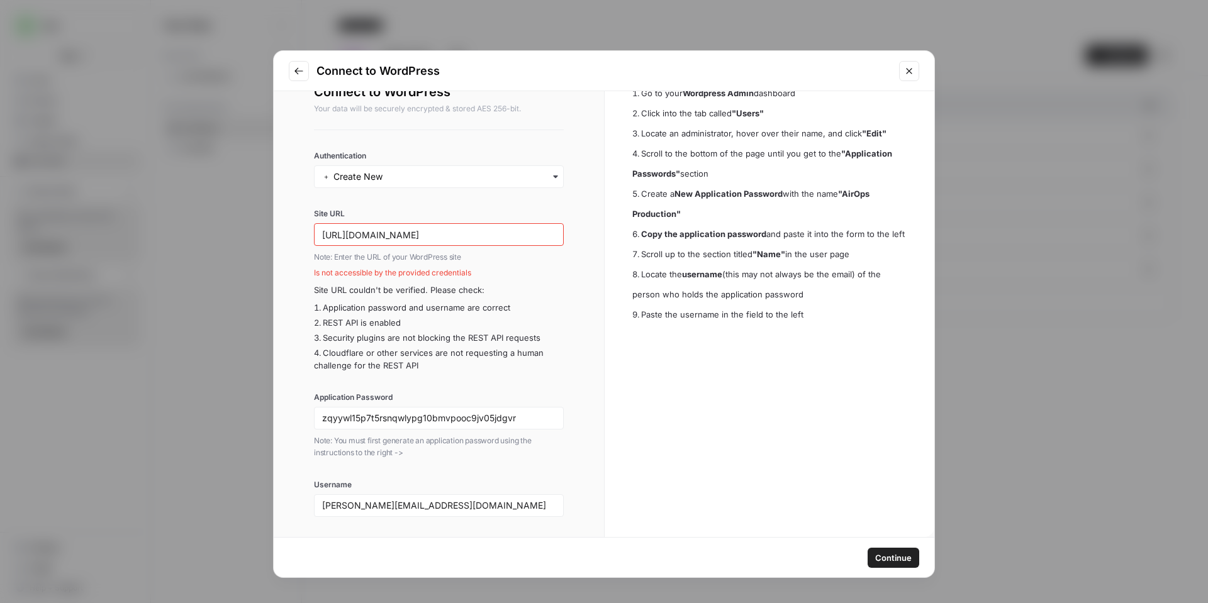
click at [503, 497] on div "matthew@platform.uno" at bounding box center [439, 505] width 250 height 23
click at [895, 557] on span "Continue" at bounding box center [893, 558] width 36 height 13
click at [491, 508] on input "matthew@platform.uno" at bounding box center [438, 505] width 233 height 11
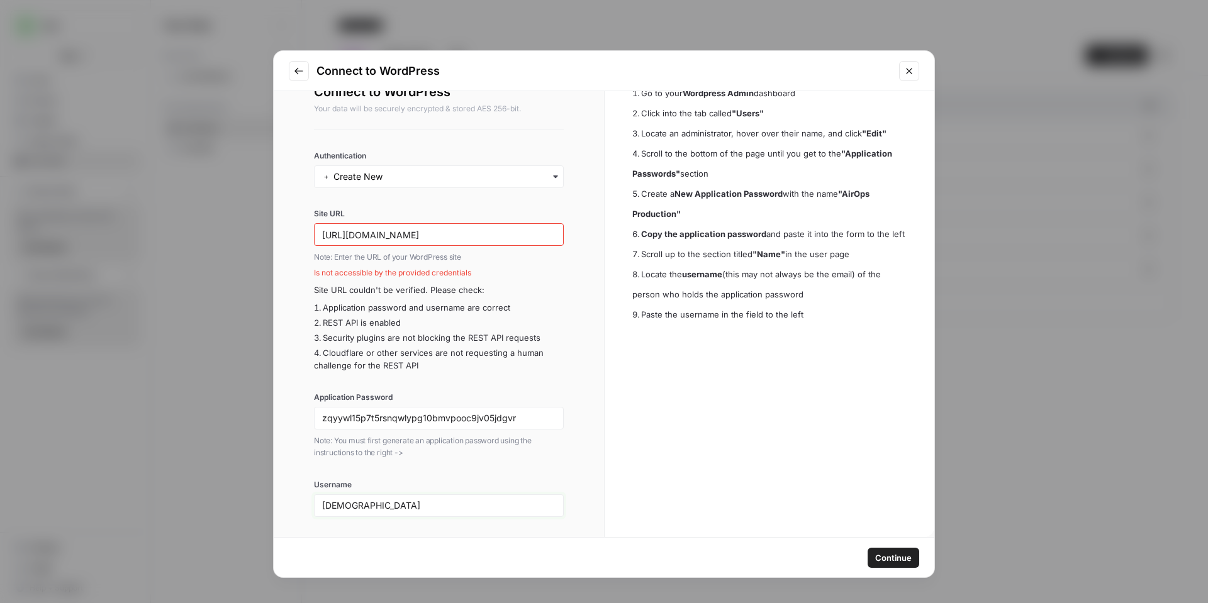
type input "mattmattei"
click at [892, 555] on span "Continue" at bounding box center [893, 558] width 36 height 13
click at [429, 255] on p "Note: Enter the URL of your WordPress site" at bounding box center [439, 257] width 250 height 13
click at [882, 557] on span "Continue" at bounding box center [893, 558] width 36 height 13
click at [296, 72] on icon "Go to previous step" at bounding box center [299, 71] width 10 height 10
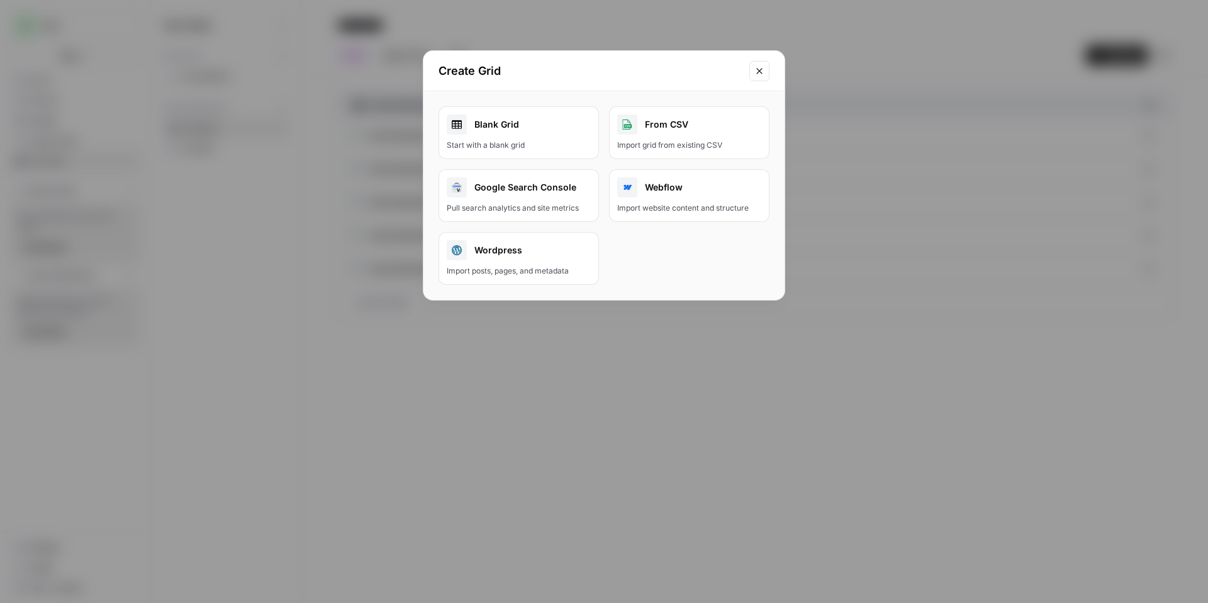
click at [565, 265] on button "Wordpress Import posts, pages, and metadata" at bounding box center [518, 258] width 160 height 53
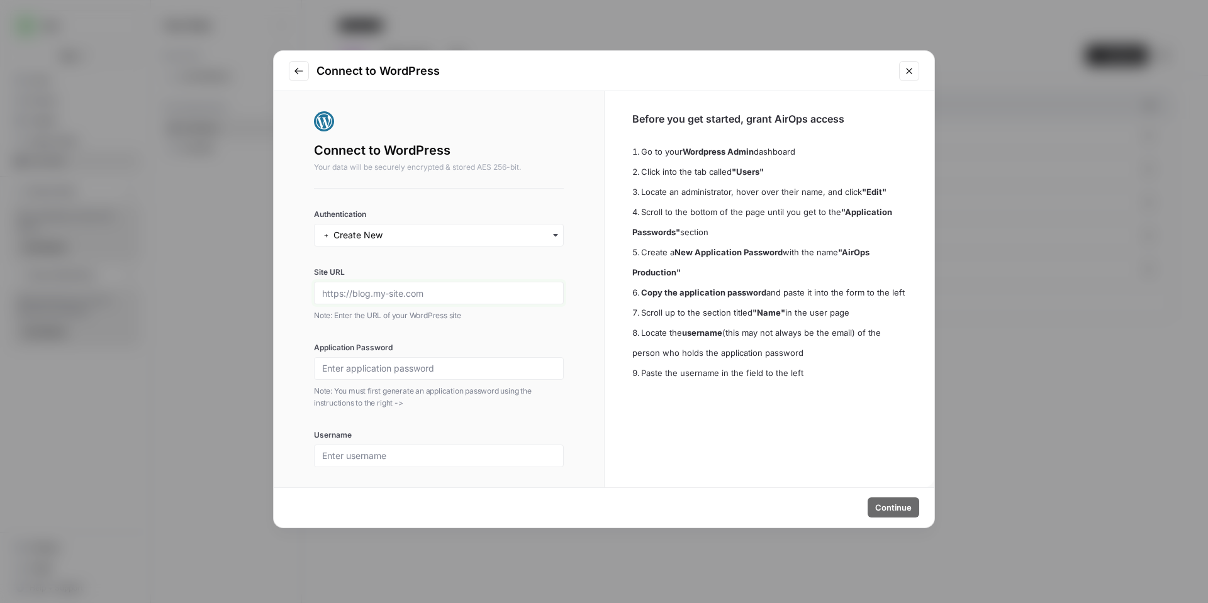
click at [487, 292] on input "Site URL" at bounding box center [438, 292] width 233 height 11
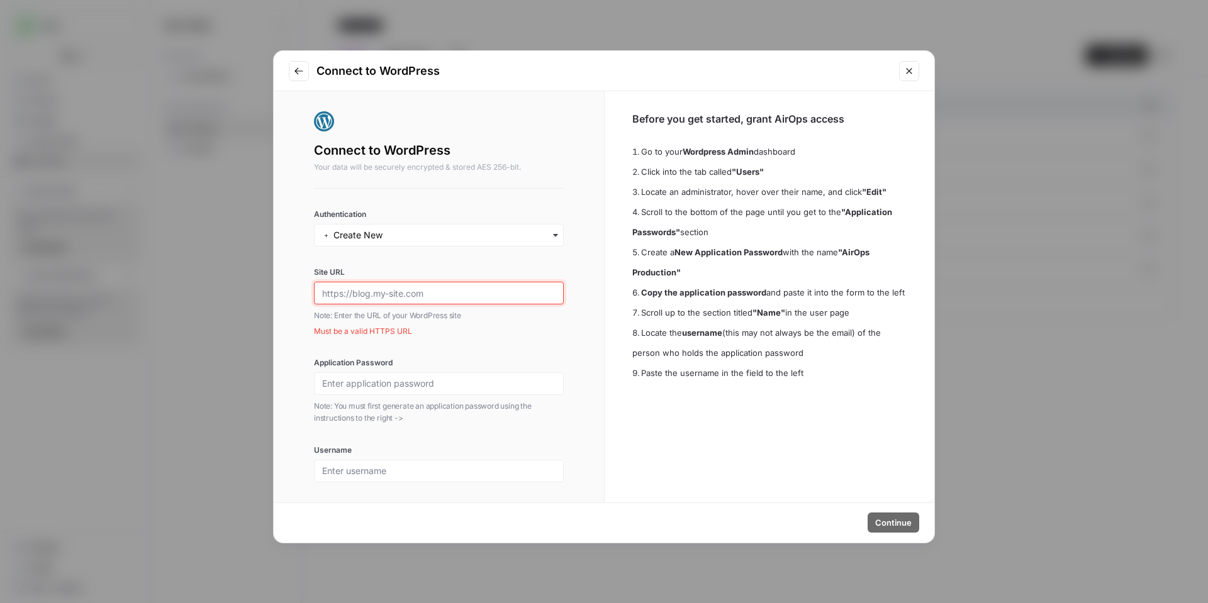
paste input "https://platform.uno/wp/wp-admin/index.php"
type input "https://platform.uno/wp/wp-admin/index.php"
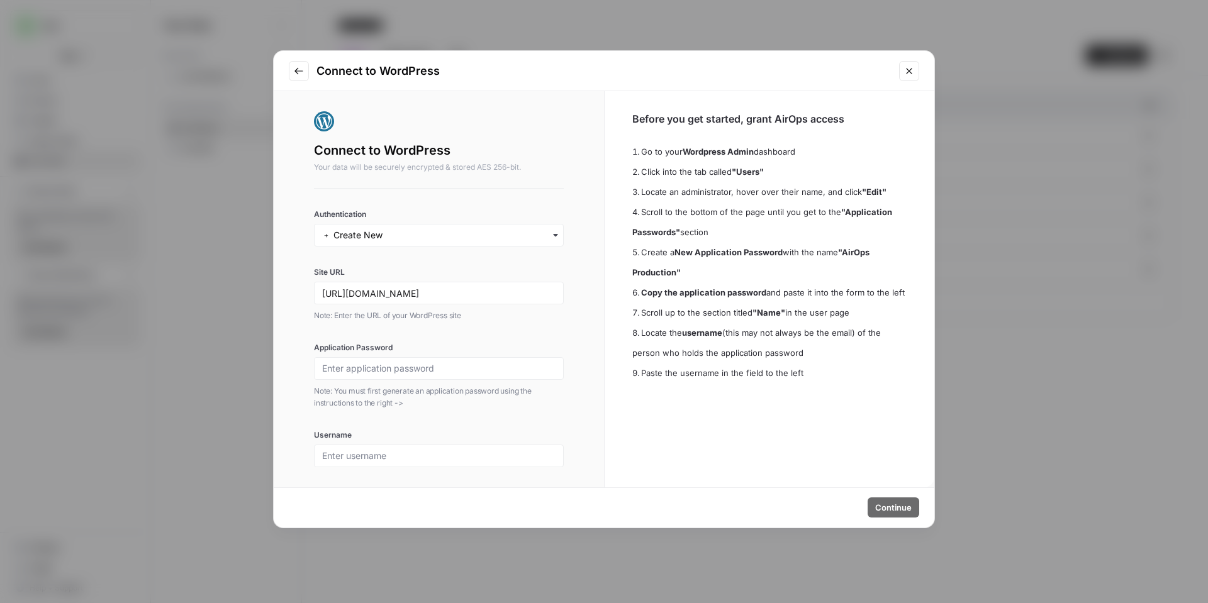
click at [496, 403] on p "Note: You must first generate an application password using the instructions to…" at bounding box center [439, 397] width 250 height 25
click at [491, 372] on input "Application Password" at bounding box center [438, 368] width 233 height 11
paste input "zqyywl15p7t5rsnqwlypg10bmvpooc9jv05jdgvr"
type input "zqyywl15p7t5rsnqwlypg10bmvpooc9jv05jdgvr"
click at [512, 450] on input "Username" at bounding box center [438, 455] width 233 height 11
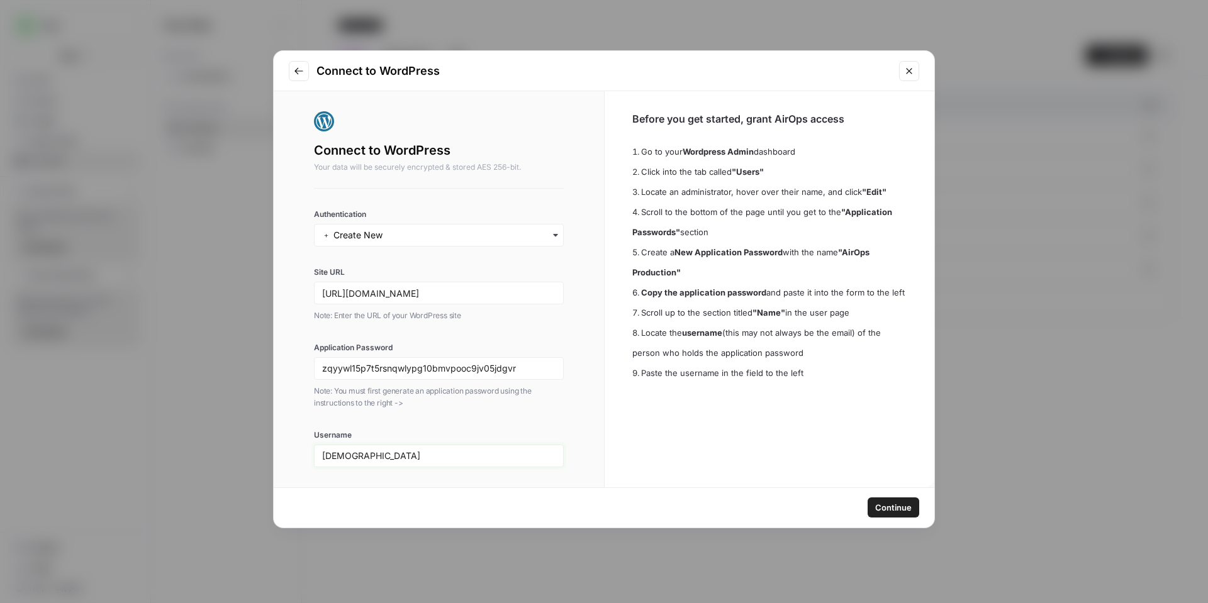
type input "mattmattei"
click at [900, 499] on button "Continue" at bounding box center [893, 507] width 52 height 20
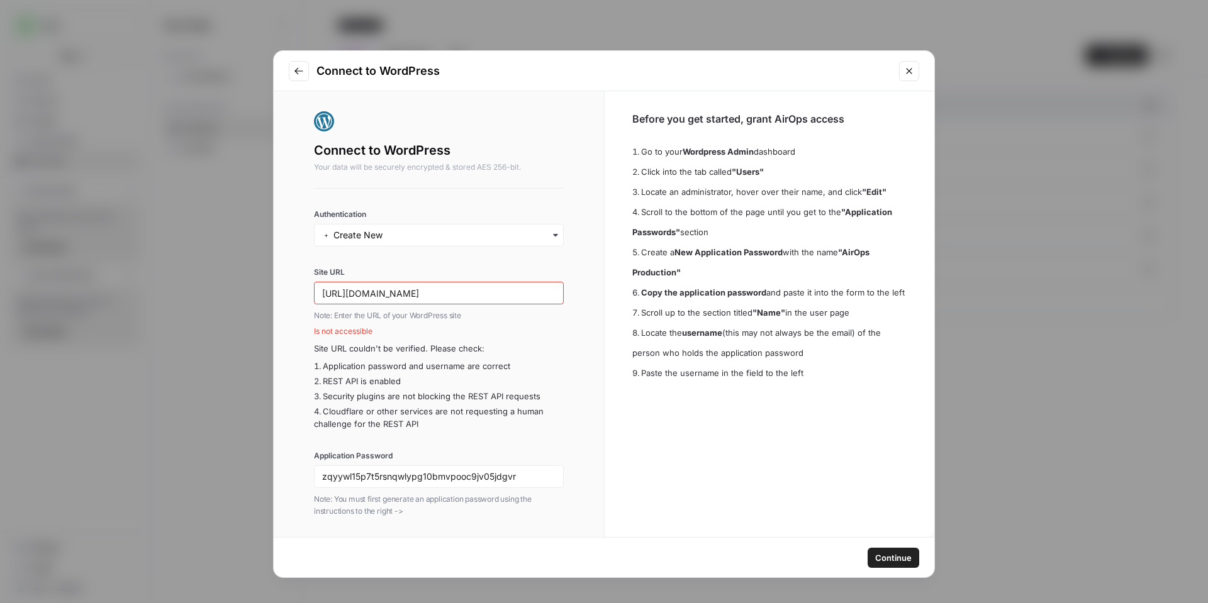
click at [918, 62] on button "Close modal" at bounding box center [909, 71] width 20 height 20
